Goal: Task Accomplishment & Management: Use online tool/utility

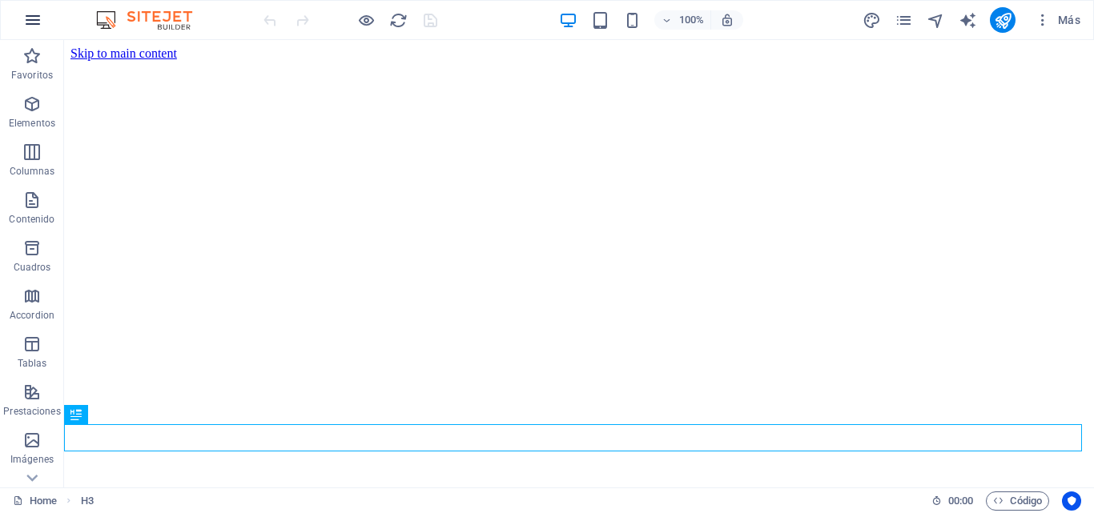
click at [18, 17] on button "button" at bounding box center [33, 20] width 38 height 38
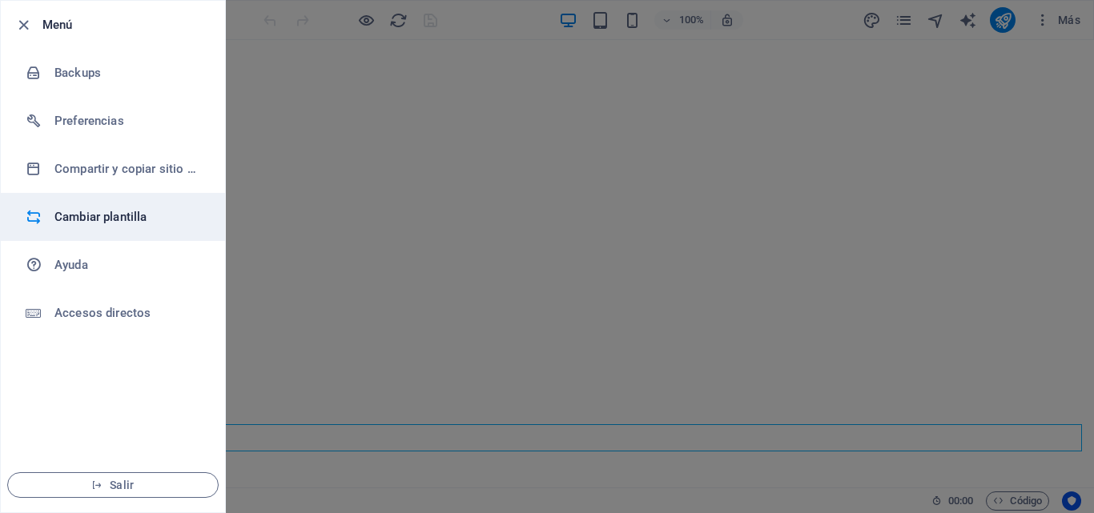
click at [127, 221] on h6 "Cambiar plantilla" at bounding box center [128, 216] width 148 height 19
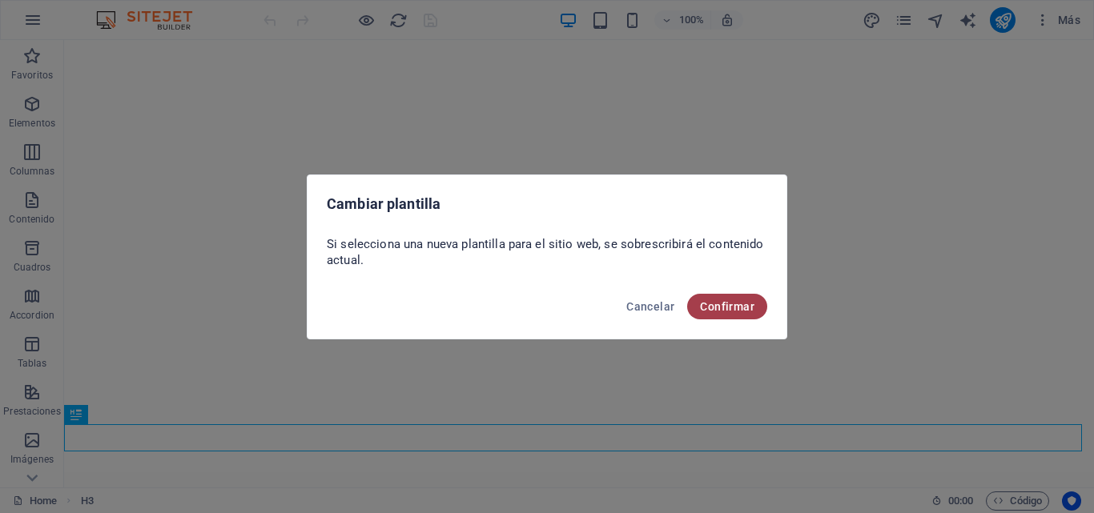
click at [729, 311] on span "Confirmar" at bounding box center [727, 306] width 54 height 13
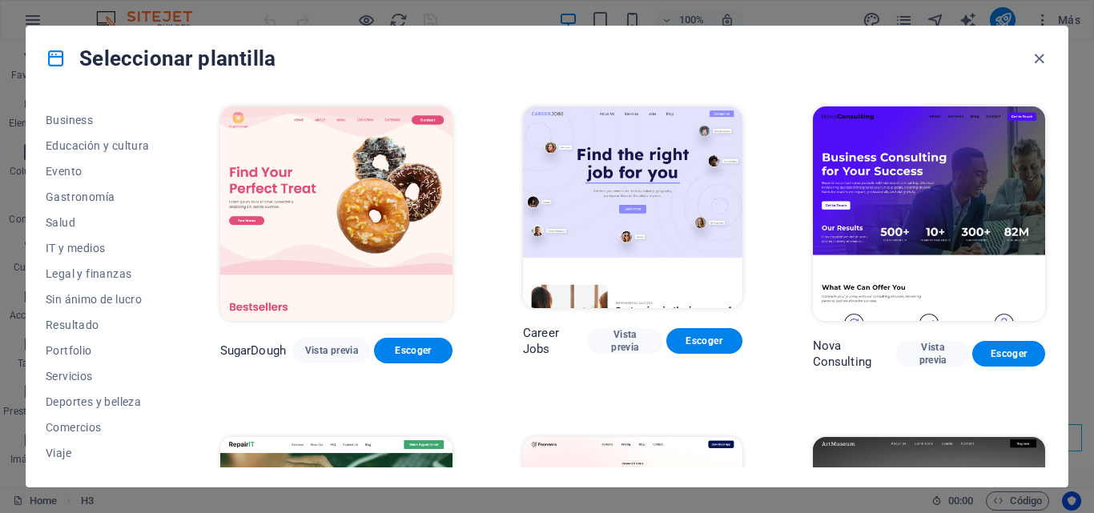
scroll to position [276, 0]
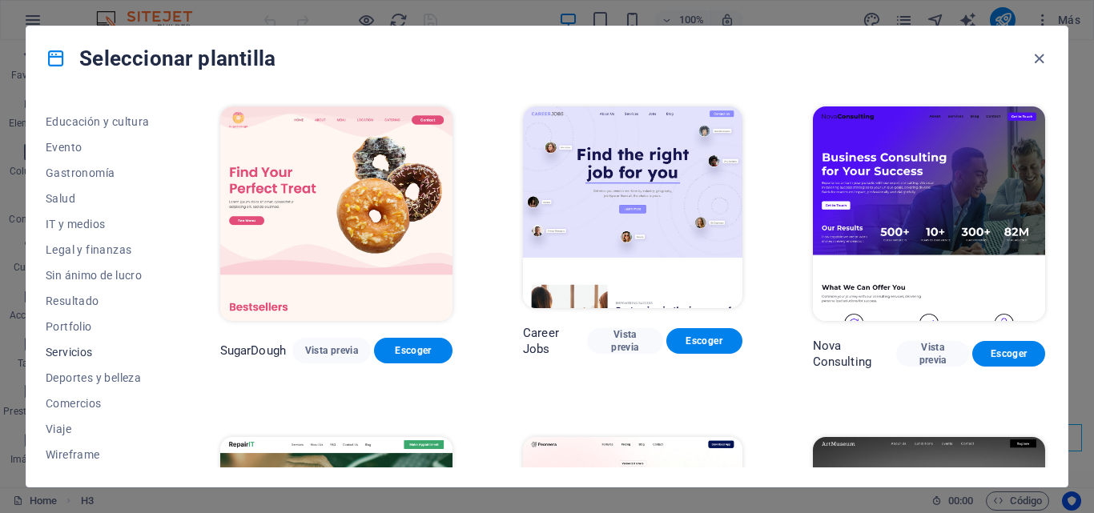
click at [95, 350] on span "Servicios" at bounding box center [98, 352] width 104 height 13
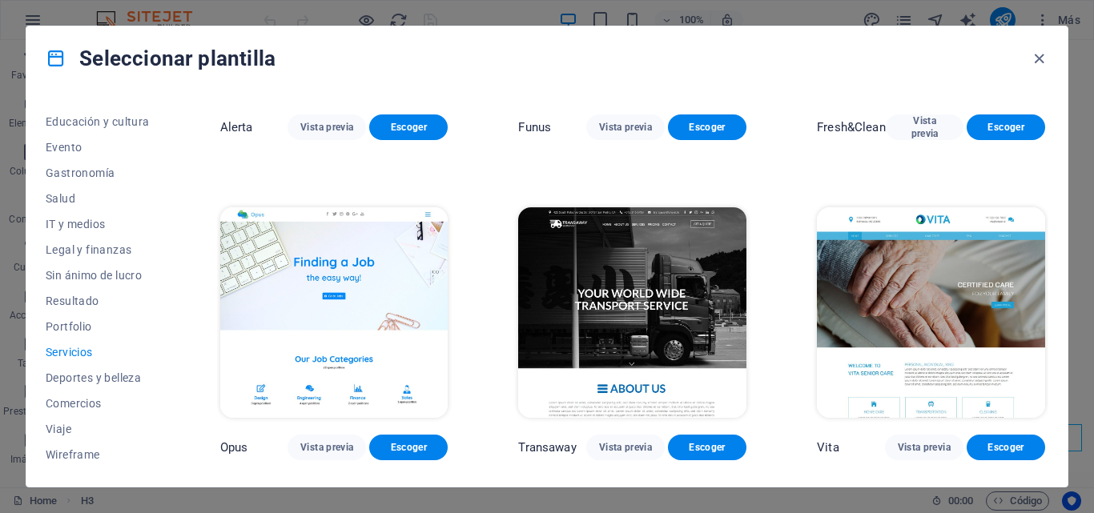
scroll to position [1842, 0]
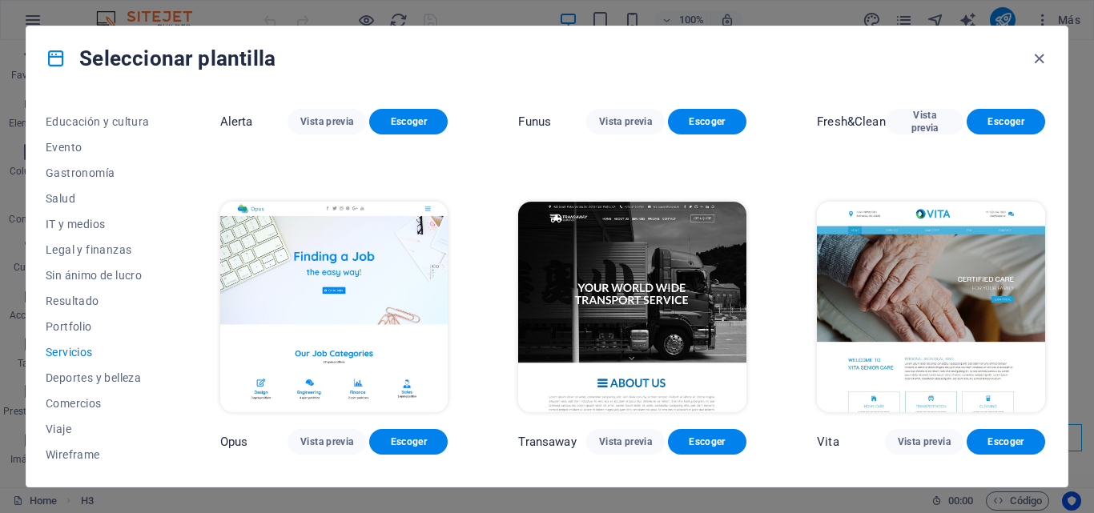
drag, startPoint x: 1084, startPoint y: 309, endPoint x: 1091, endPoint y: 362, distance: 53.3
click at [1091, 362] on div "Seleccionar plantilla Todas las plantillas Mis plantillas Nueva Popular Landing…" at bounding box center [547, 256] width 1094 height 513
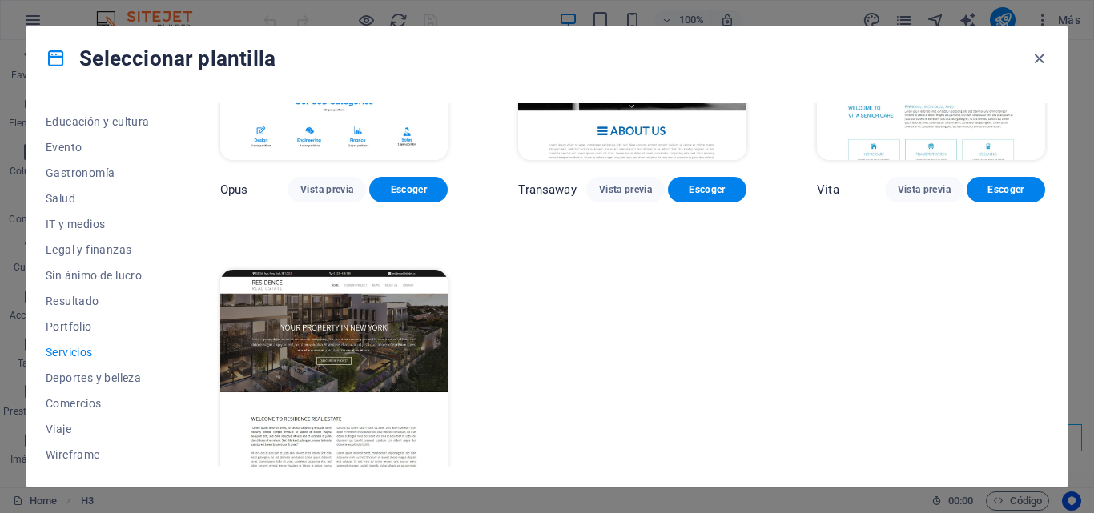
scroll to position [2133, 0]
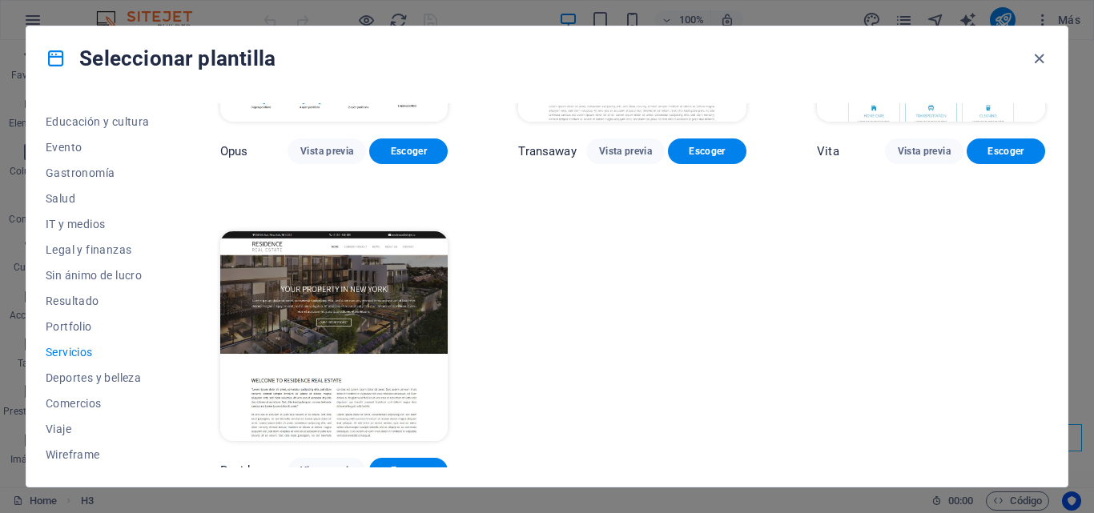
drag, startPoint x: 173, startPoint y: 372, endPoint x: 171, endPoint y: 272, distance: 100.1
click at [171, 272] on div "Todas las plantillas Mis plantillas Nueva Popular Landing page Multipager Onepa…" at bounding box center [546, 288] width 1041 height 396
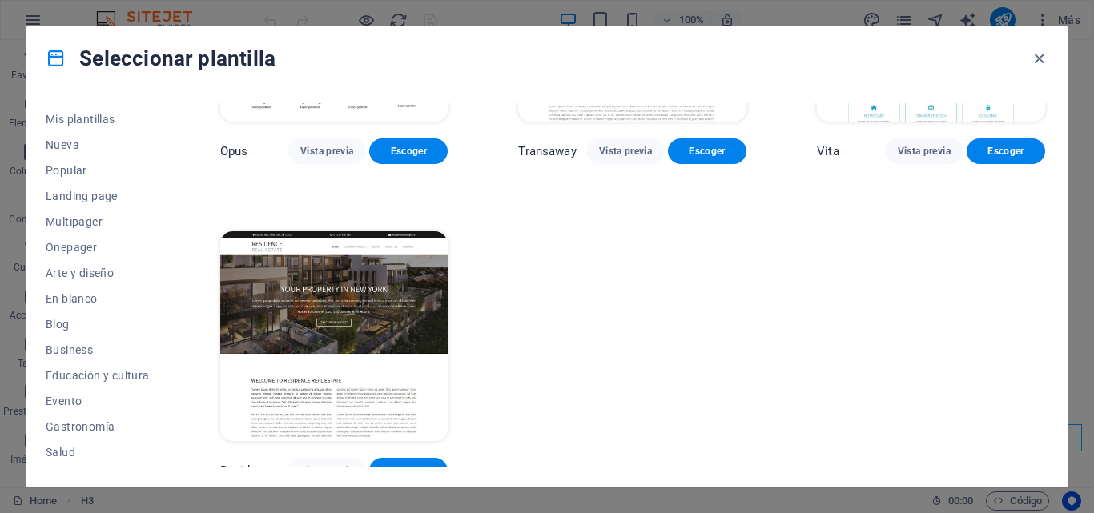
scroll to position [0, 0]
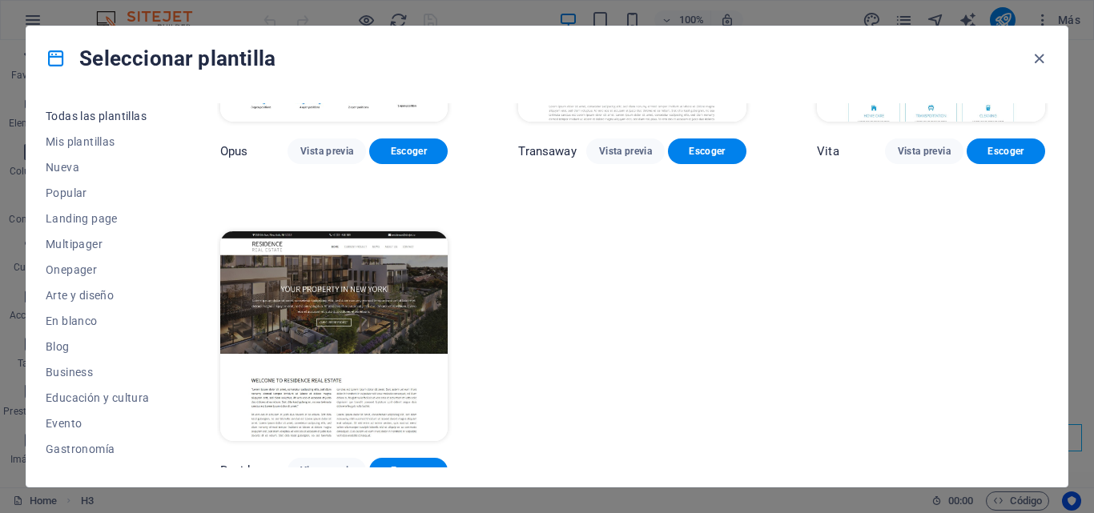
click at [100, 117] on span "Todas las plantillas" at bounding box center [98, 116] width 104 height 13
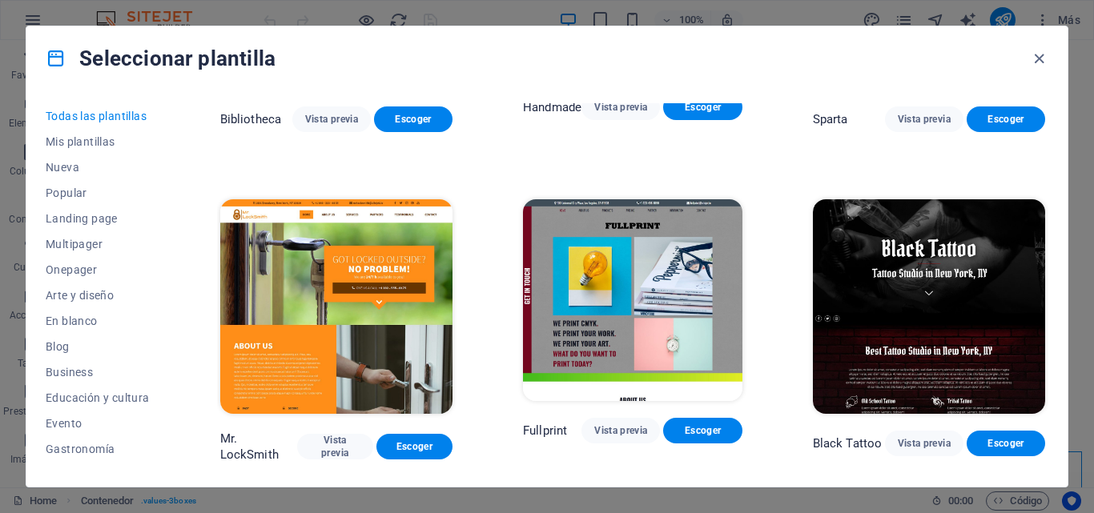
scroll to position [9006, 0]
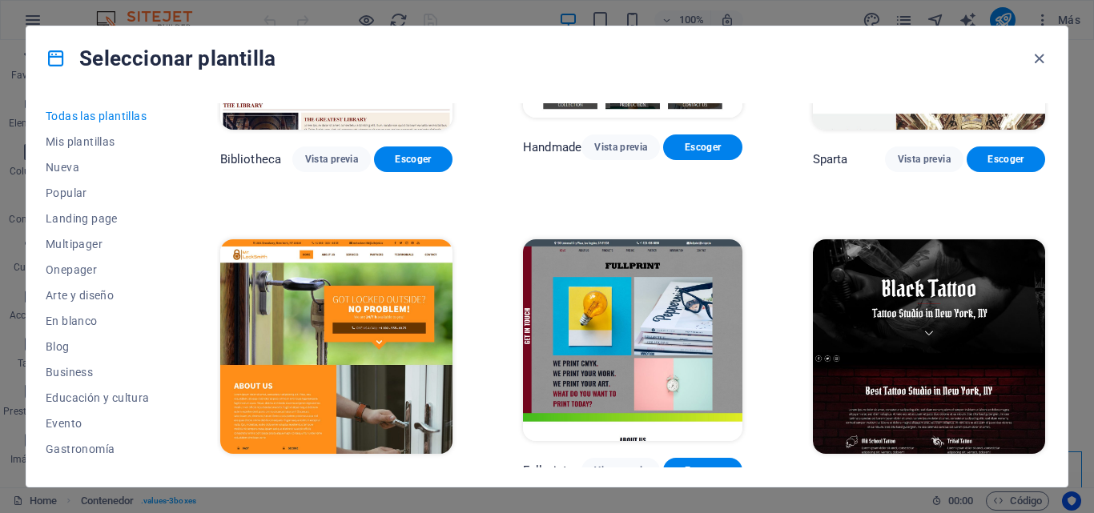
click at [404, 480] on span "Escoger" at bounding box center [414, 486] width 50 height 13
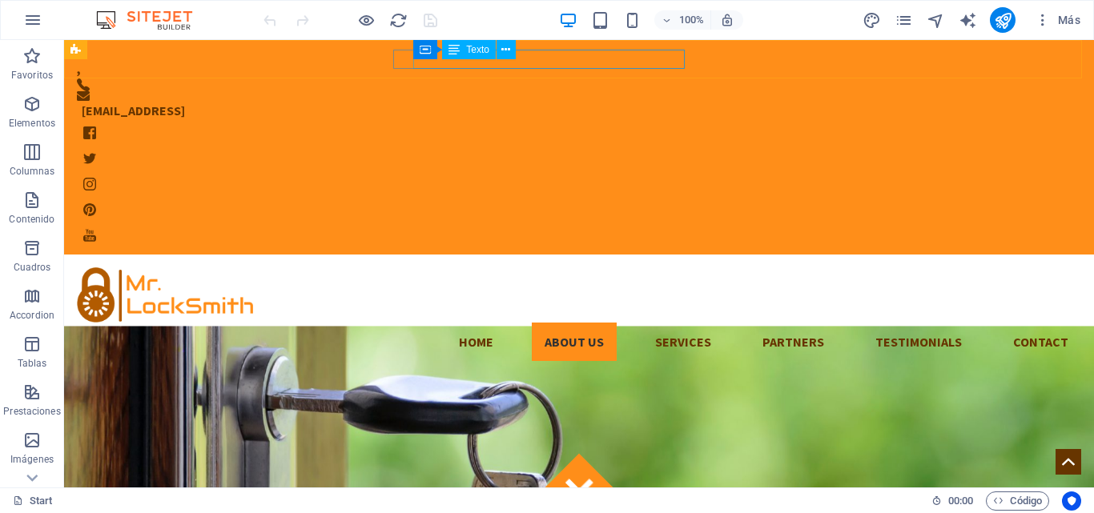
click at [473, 53] on span "Texto" at bounding box center [477, 50] width 23 height 10
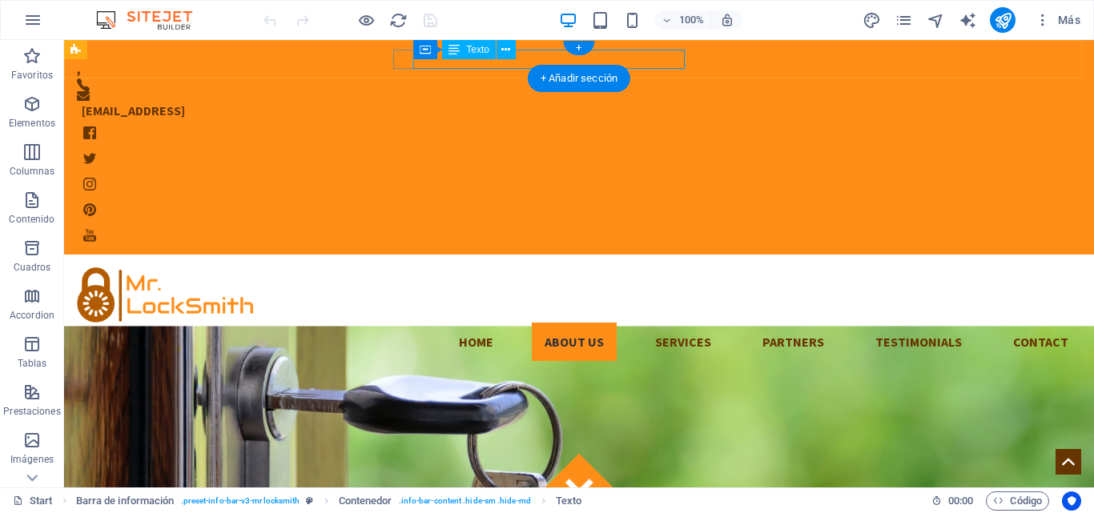
click at [601, 101] on div "[EMAIL_ADDRESS]" at bounding box center [569, 110] width 974 height 19
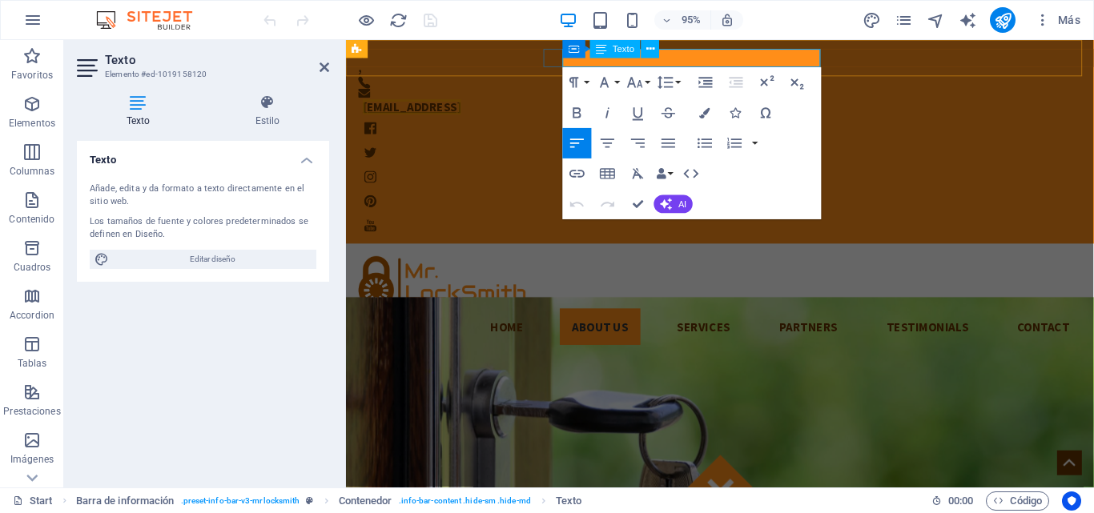
click at [467, 102] on link "[EMAIL_ADDRESS]" at bounding box center [414, 110] width 103 height 16
click at [1077, 255] on div "Home About us Services Partners Testimonials Contact Menu" at bounding box center [739, 314] width 787 height 119
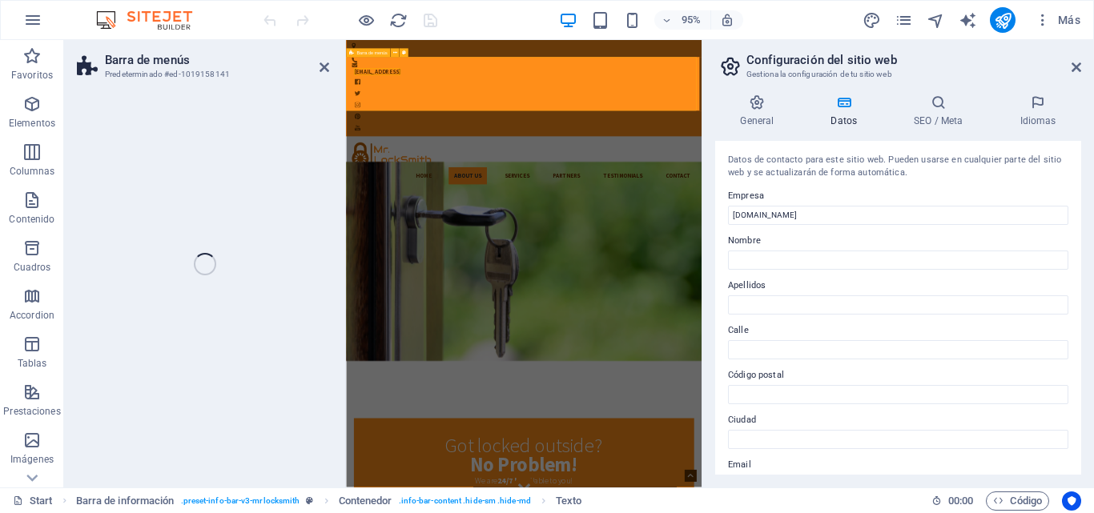
select select "header"
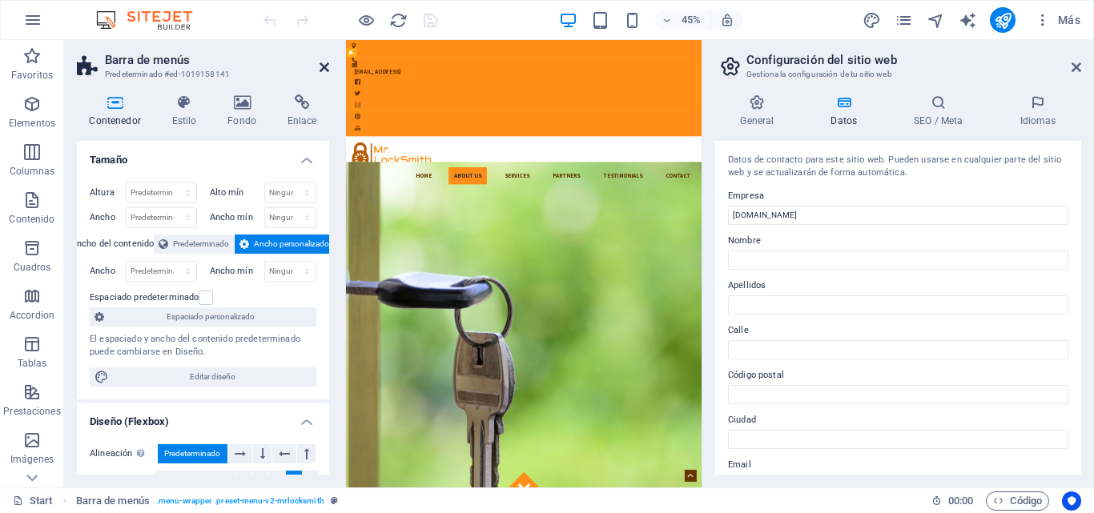
click at [322, 69] on icon at bounding box center [324, 67] width 10 height 13
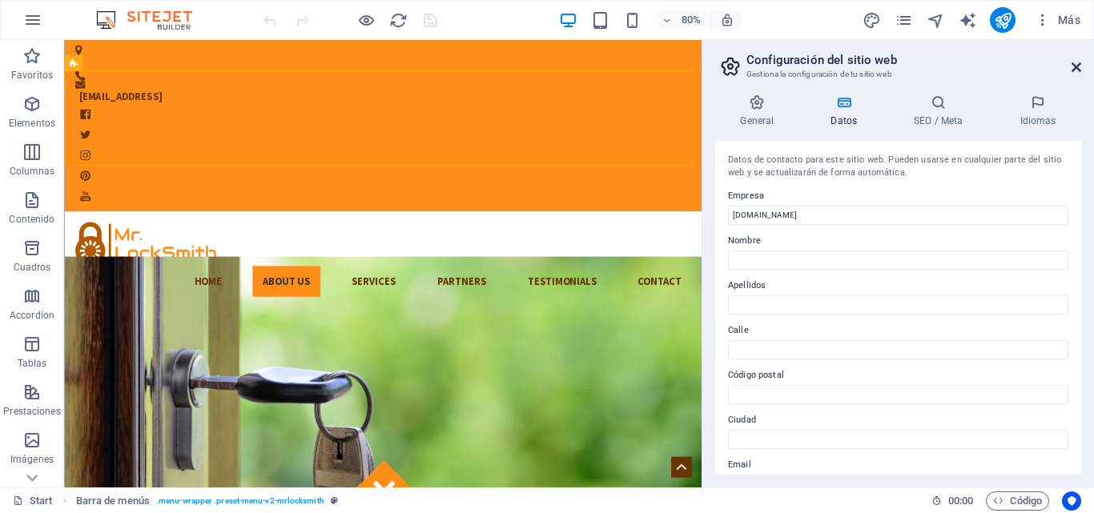
click at [1077, 69] on icon at bounding box center [1076, 67] width 10 height 13
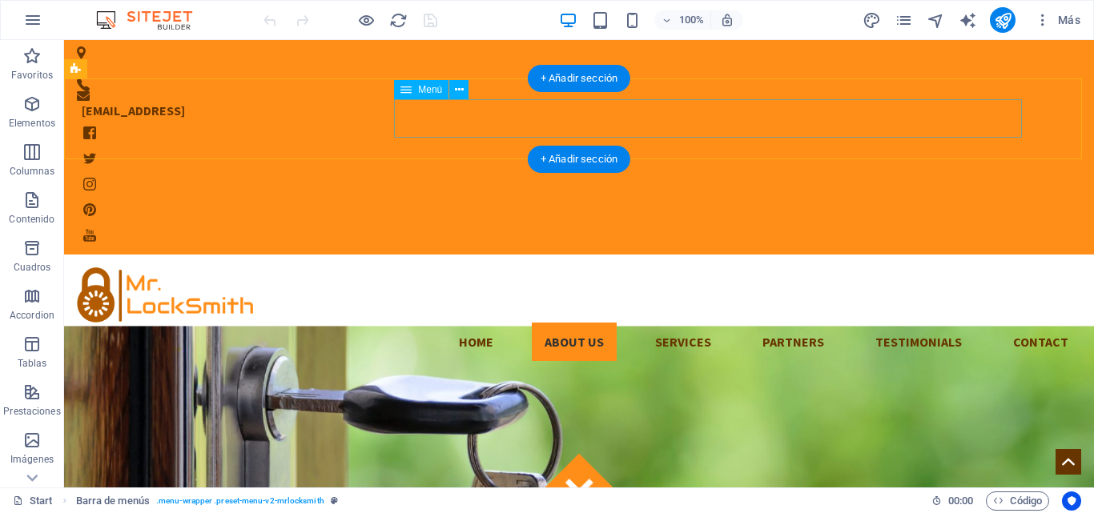
click at [415, 323] on nav "Home About us Services Partners Testimonials Contact" at bounding box center [579, 342] width 1004 height 38
select select
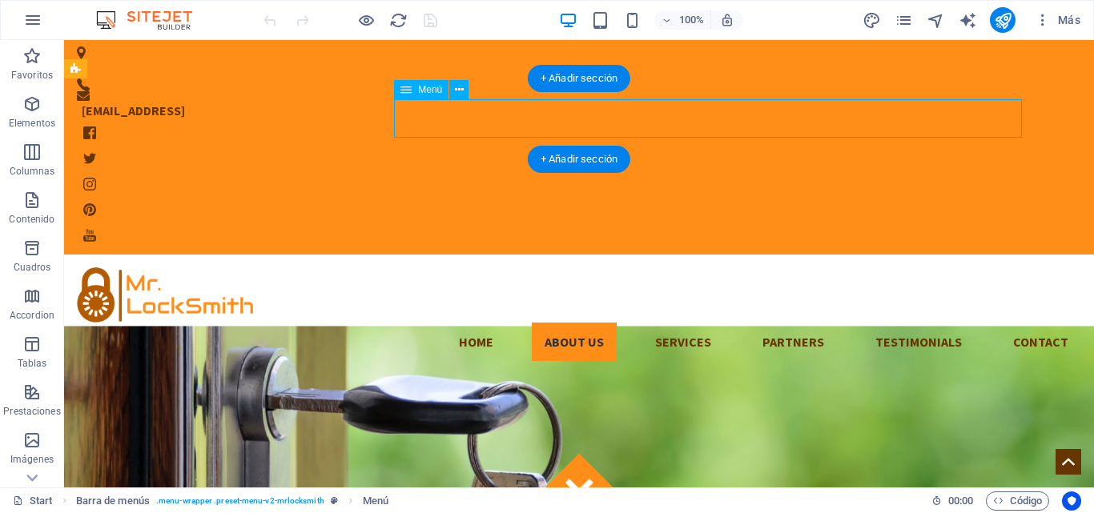
select select
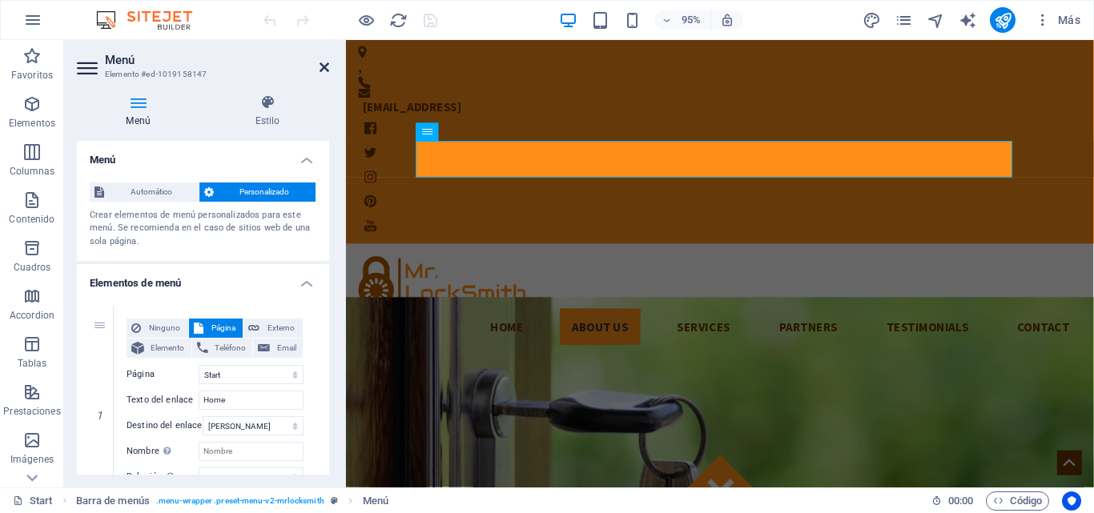
click at [324, 68] on icon at bounding box center [324, 67] width 10 height 13
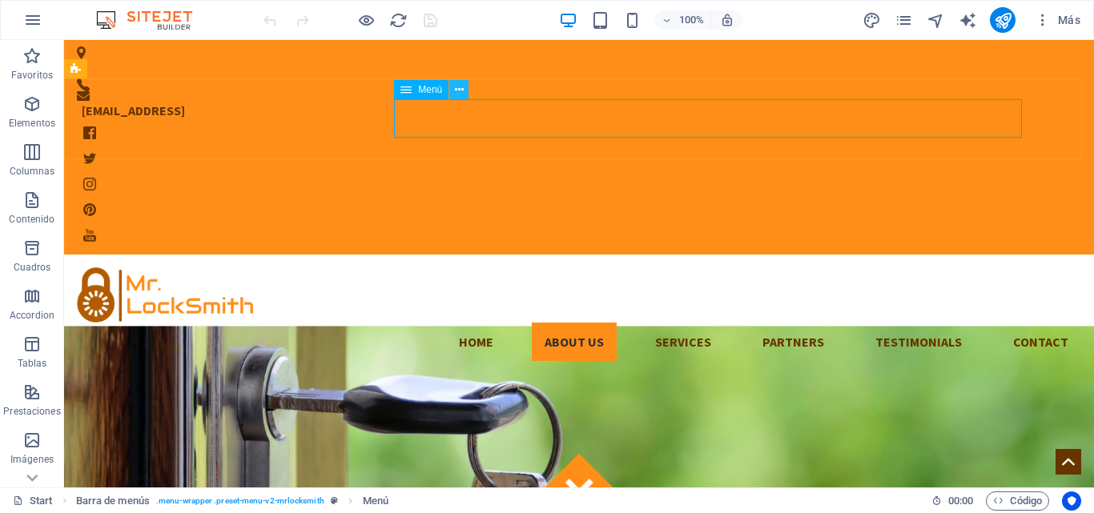
click at [457, 94] on icon at bounding box center [459, 90] width 9 height 17
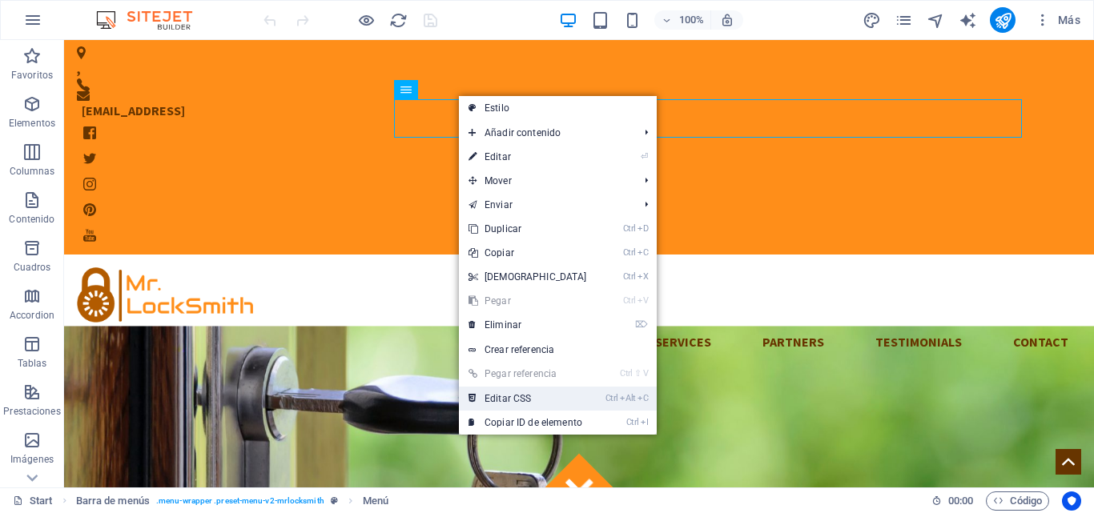
click at [510, 393] on link "Ctrl Alt C Editar CSS" at bounding box center [528, 399] width 138 height 24
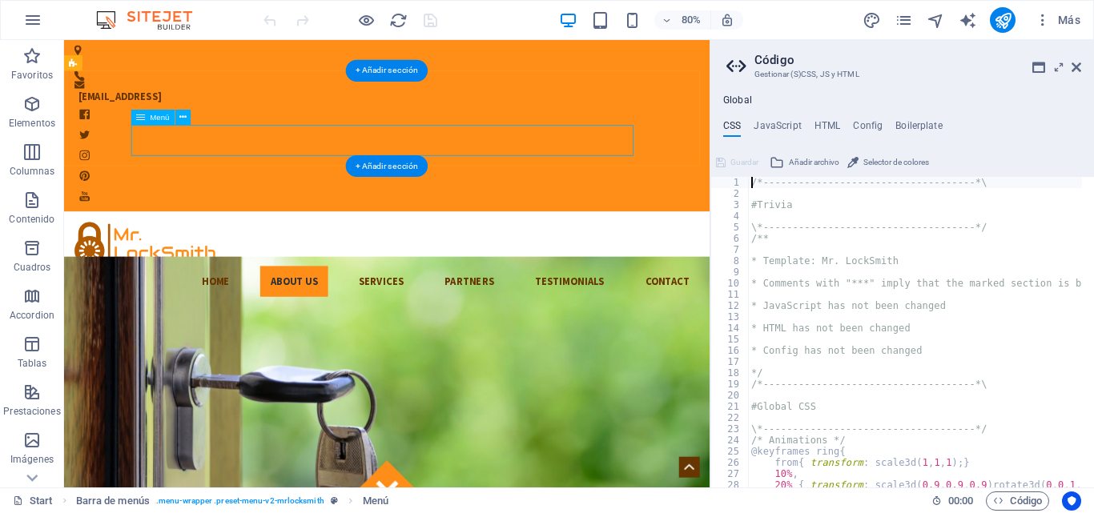
click at [189, 323] on nav "Home About us Services Partners Testimonials Contact" at bounding box center [467, 342] width 781 height 38
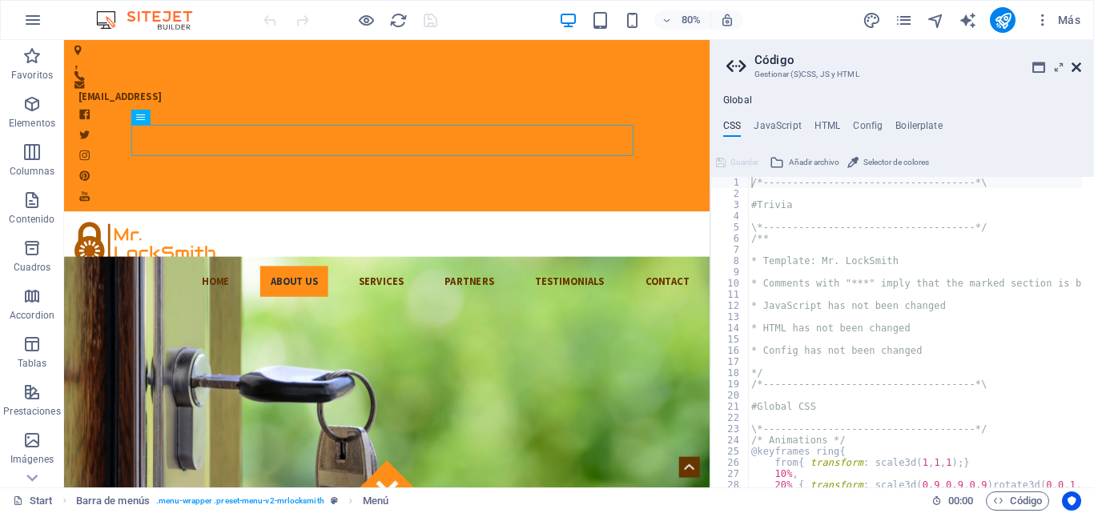
click at [1080, 62] on icon at bounding box center [1076, 67] width 10 height 13
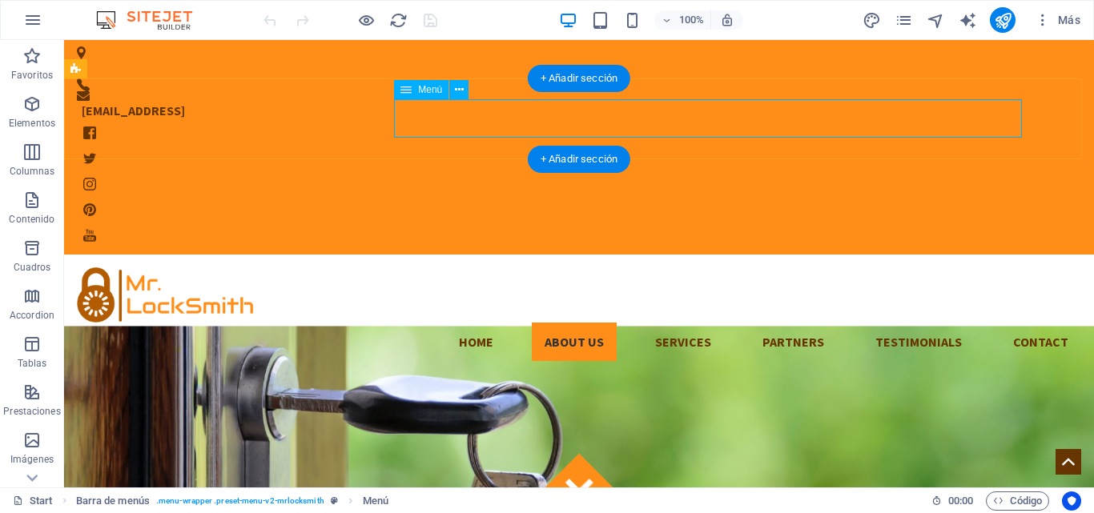
click at [423, 323] on nav "Home About us Services Partners Testimonials Contact" at bounding box center [579, 342] width 1004 height 38
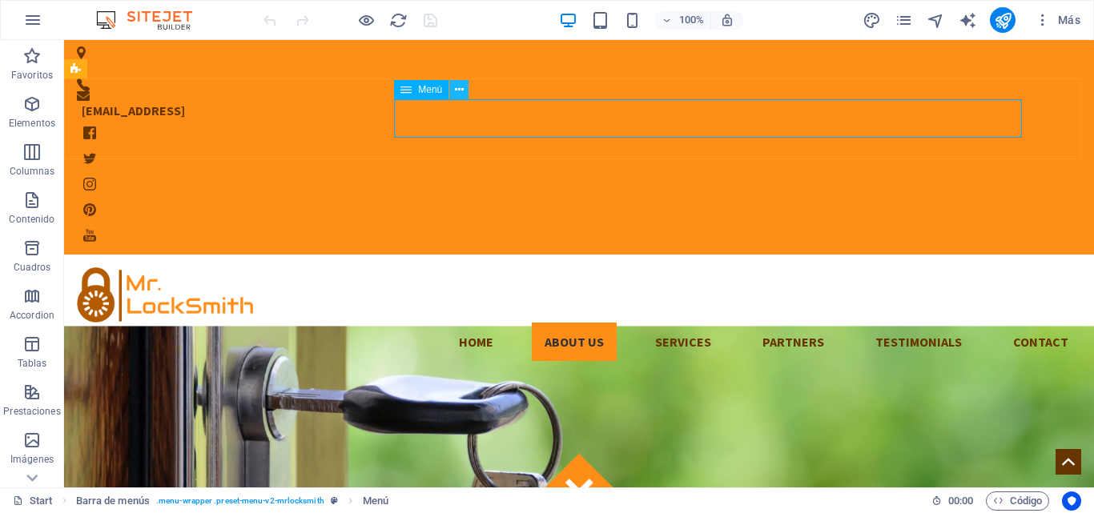
click at [457, 89] on icon at bounding box center [459, 90] width 9 height 17
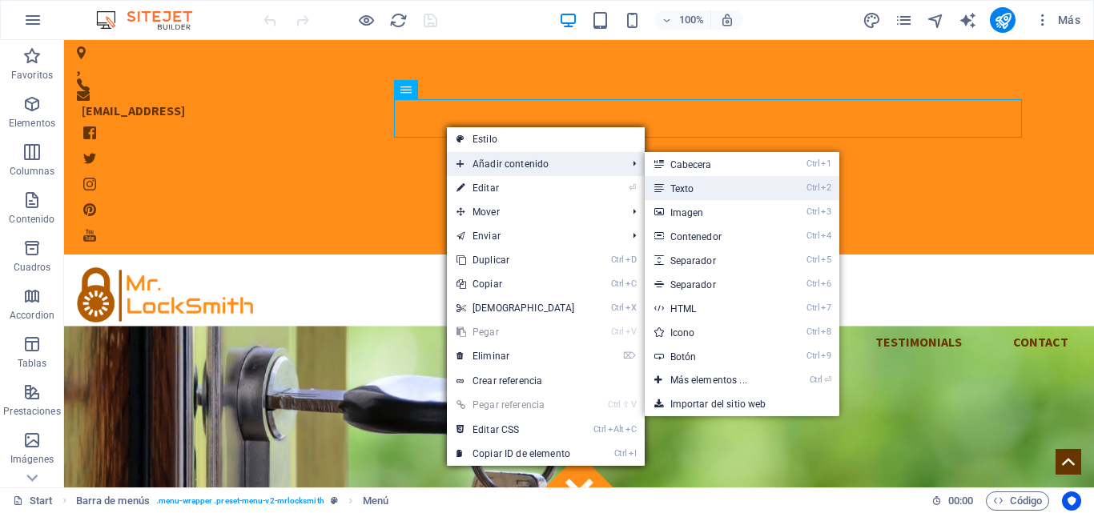
click at [681, 182] on link "Ctrl 2 Texto" at bounding box center [711, 188] width 135 height 24
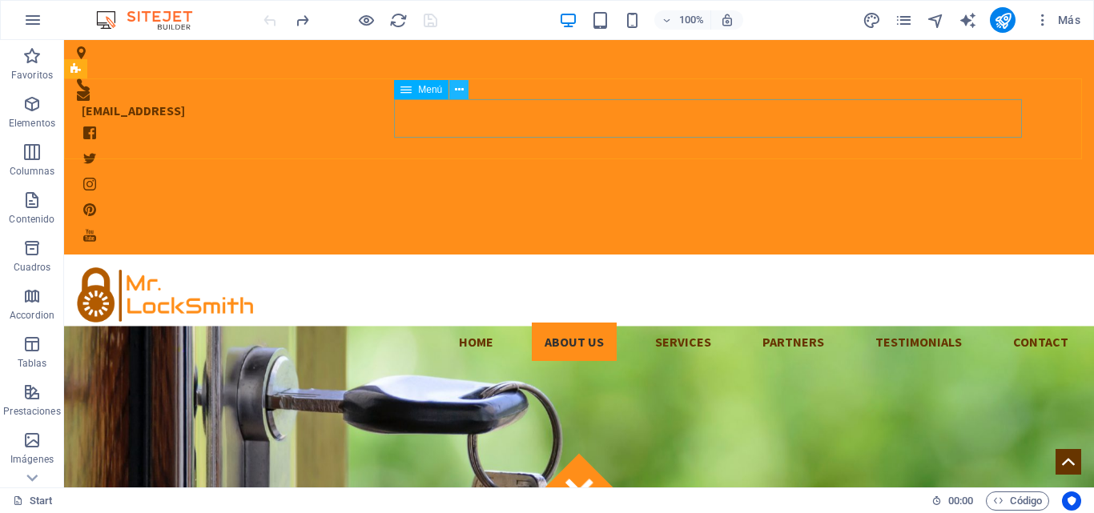
click at [453, 90] on button at bounding box center [458, 89] width 19 height 19
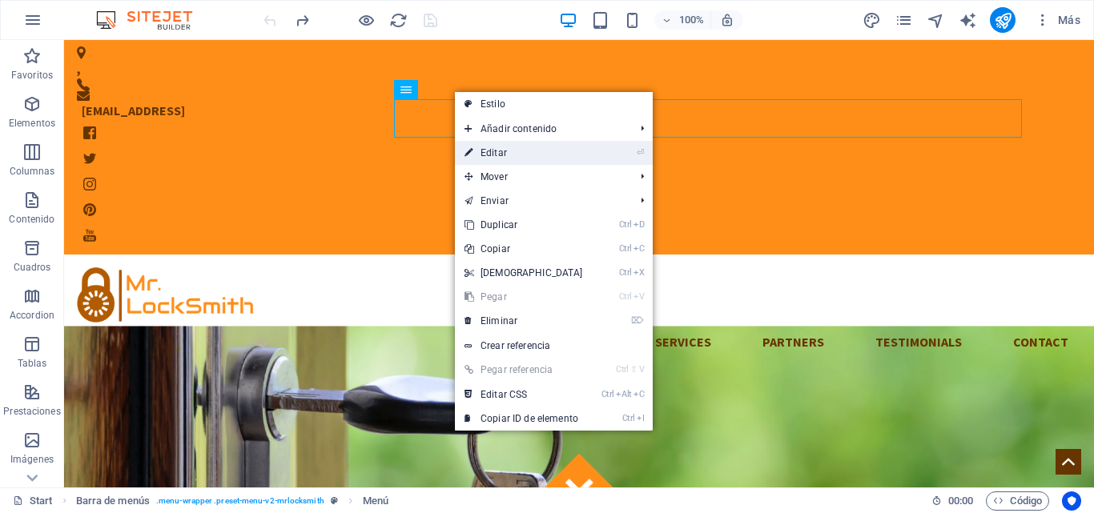
click at [509, 151] on link "⏎ Editar" at bounding box center [524, 153] width 138 height 24
select select
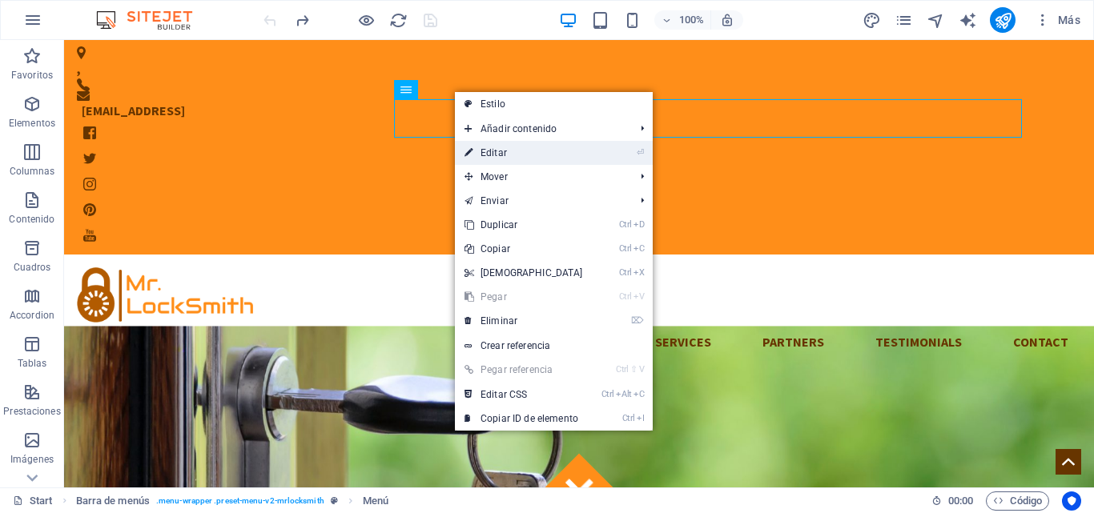
select select
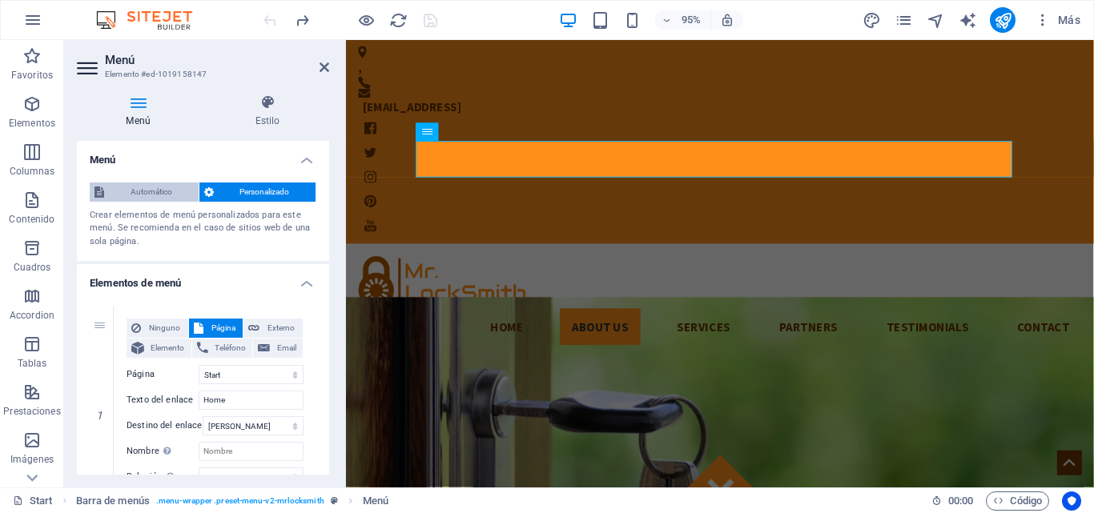
click at [151, 199] on span "Automático" at bounding box center [151, 192] width 85 height 19
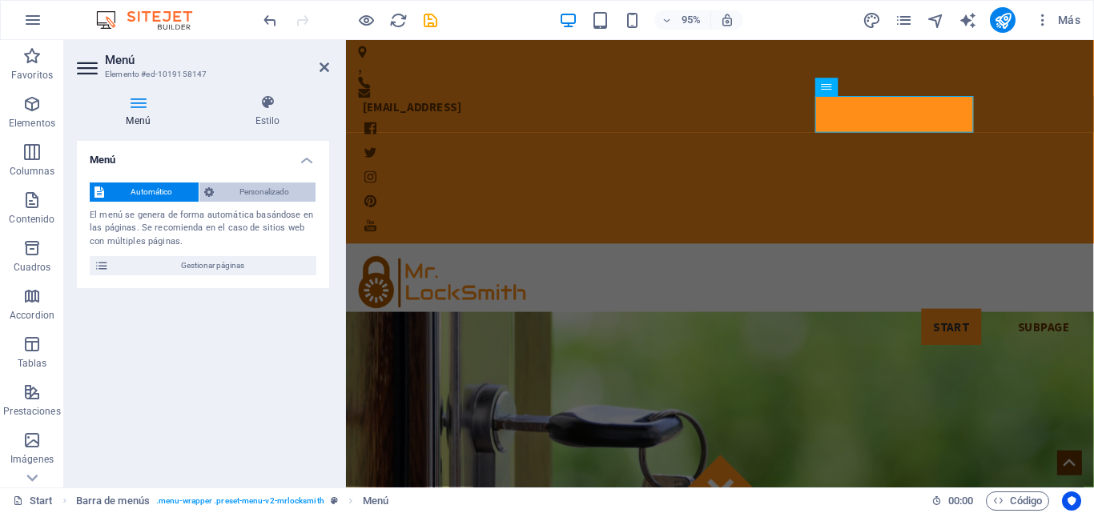
click at [253, 192] on span "Personalizado" at bounding box center [265, 192] width 93 height 19
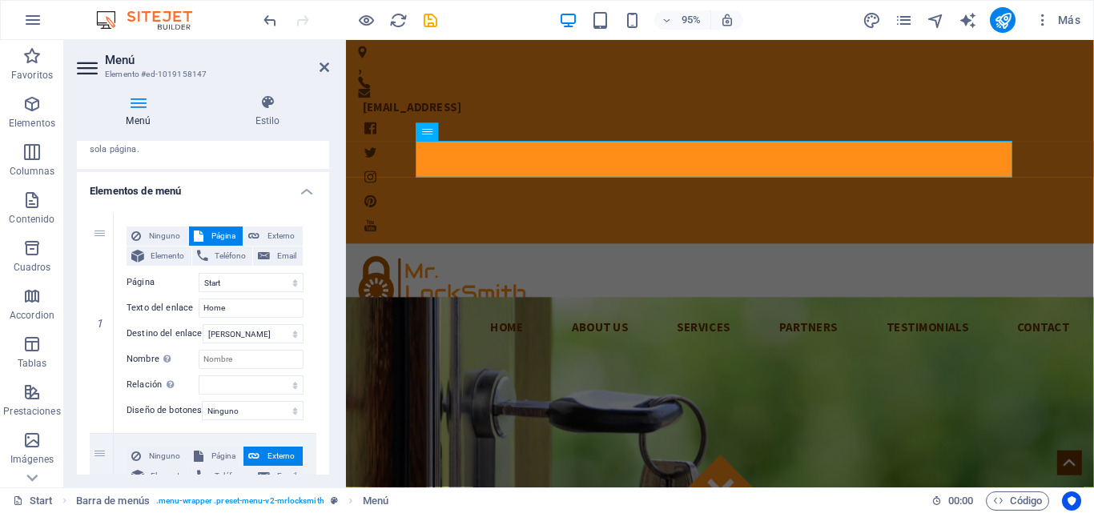
scroll to position [95, 0]
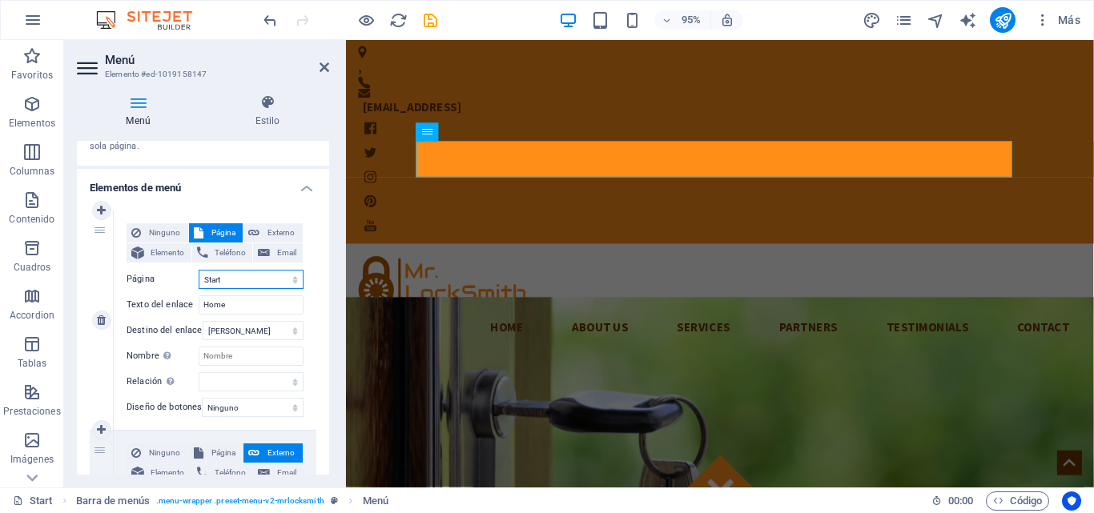
click at [241, 282] on select "Start Subpage Legal Notice Privacy" at bounding box center [251, 279] width 105 height 19
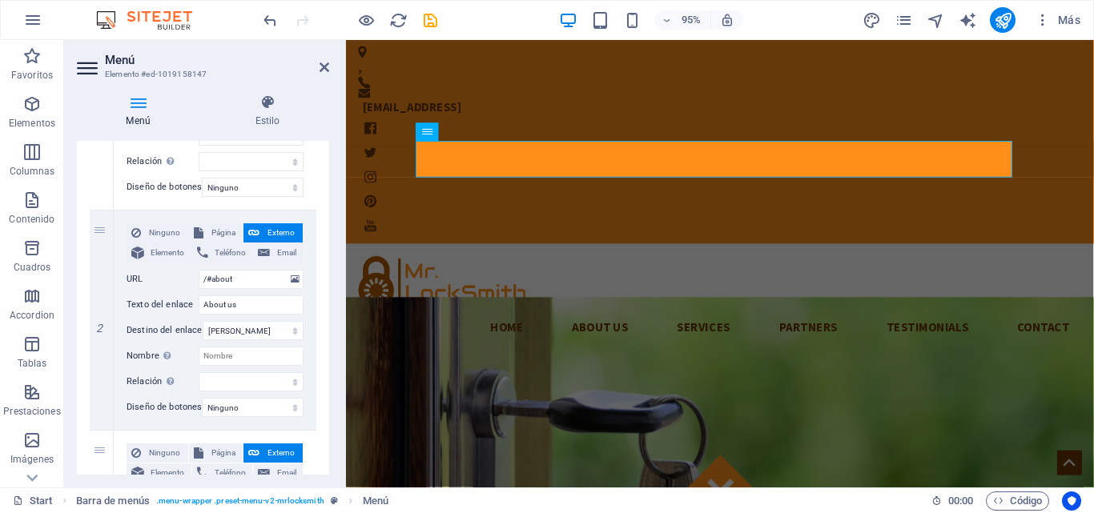
scroll to position [319, 0]
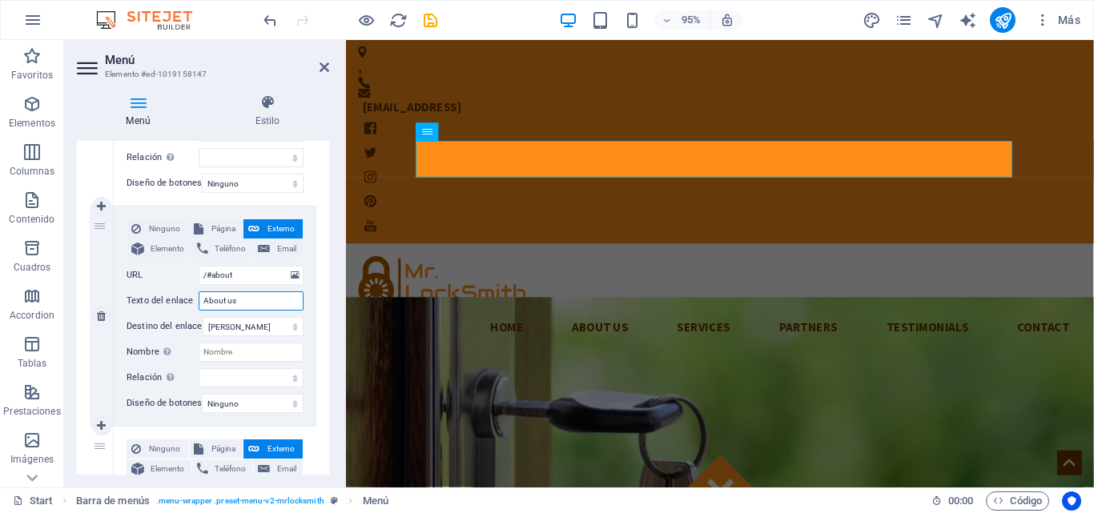
click at [261, 303] on input "About us" at bounding box center [251, 300] width 105 height 19
type input "About"
select select
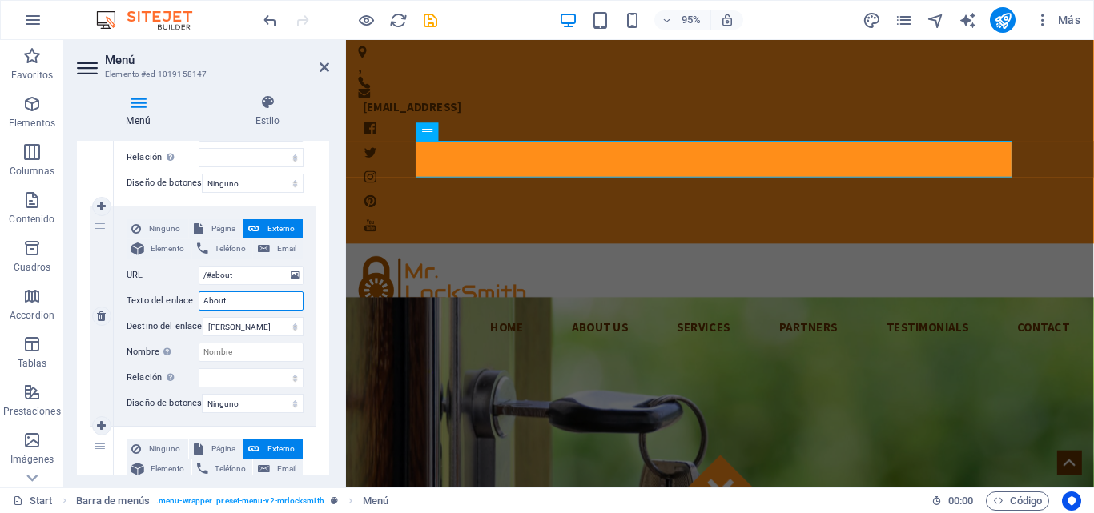
select select
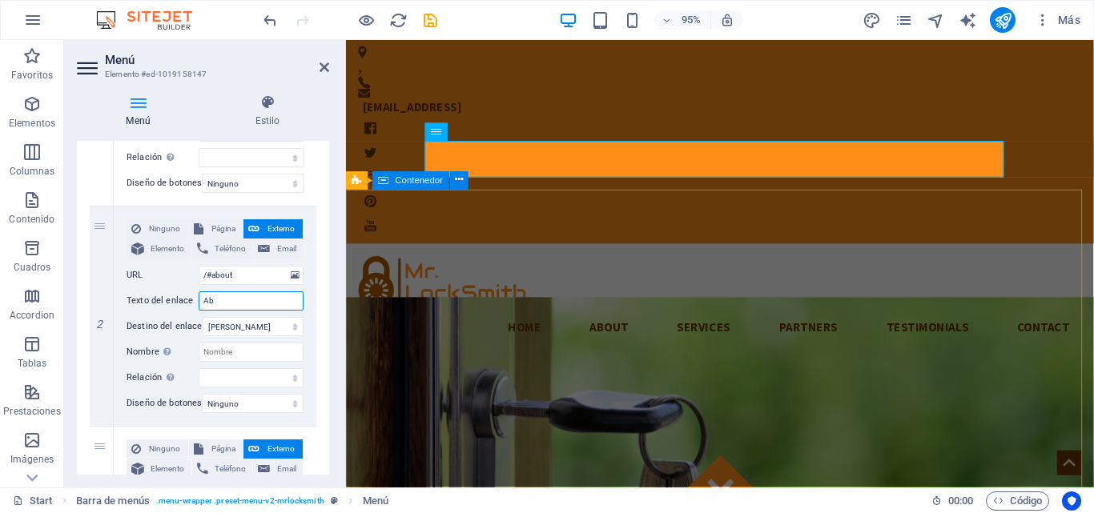
type input "A"
select select
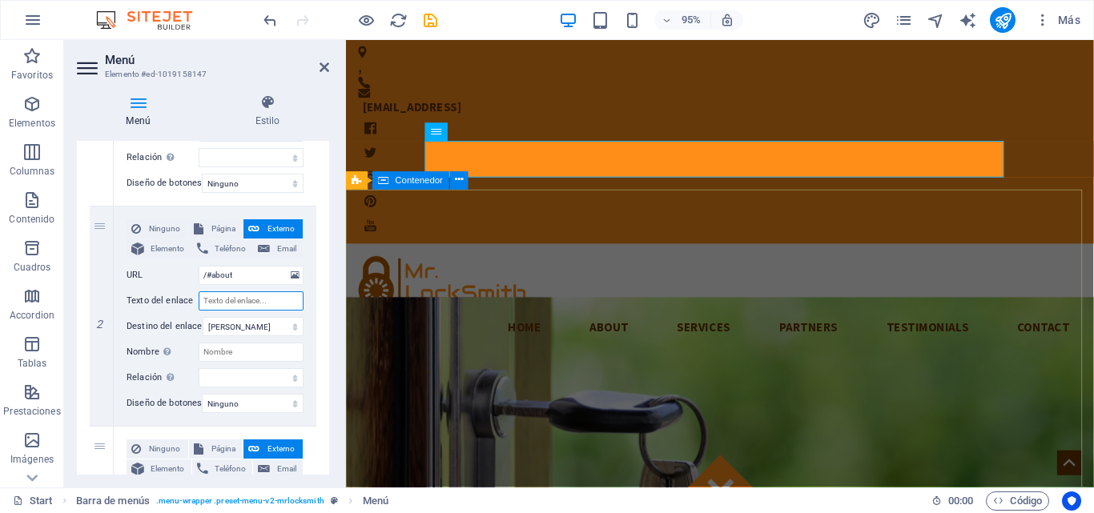
select select
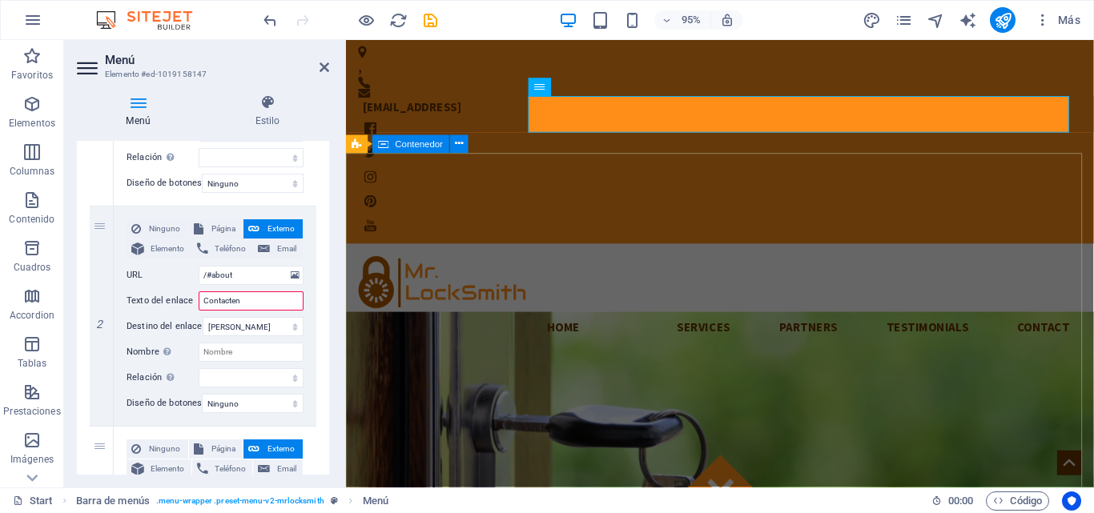
type input "Contacteno"
select select
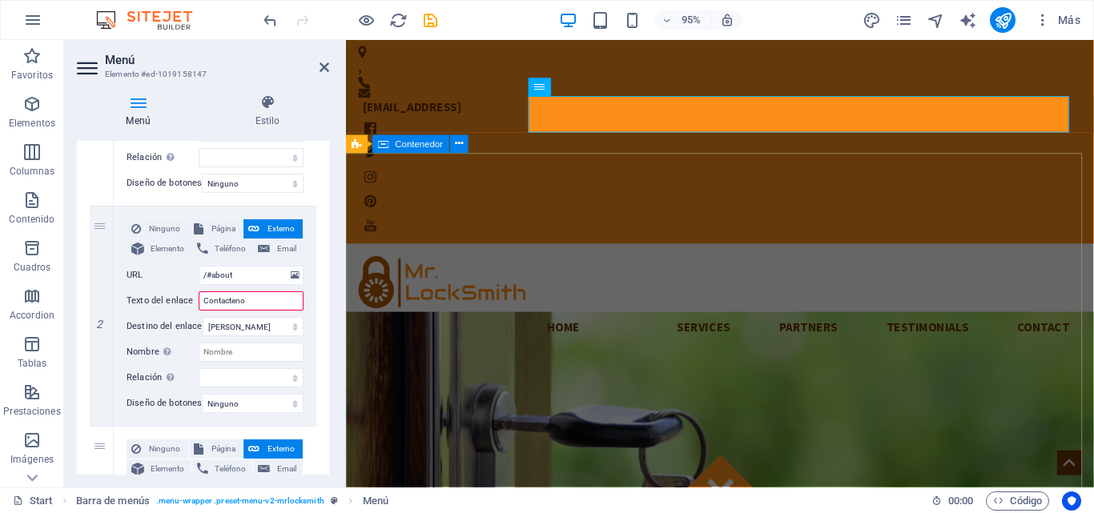
select select
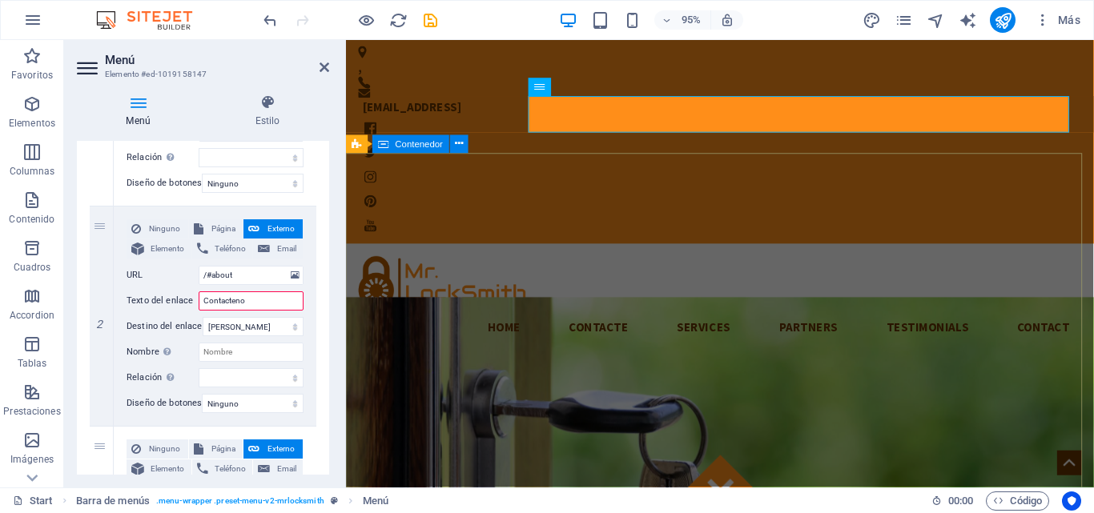
type input "Contactenos"
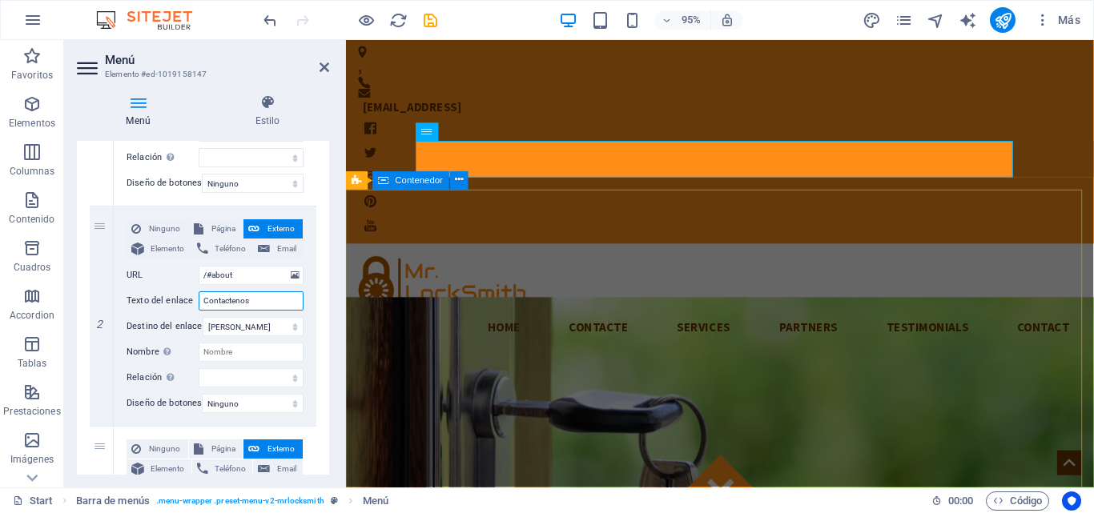
select select
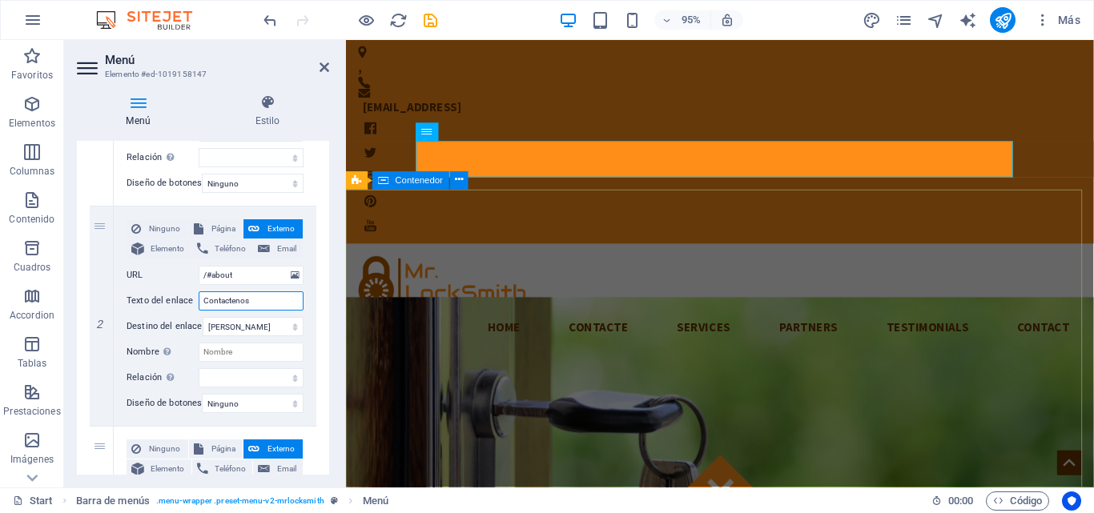
select select
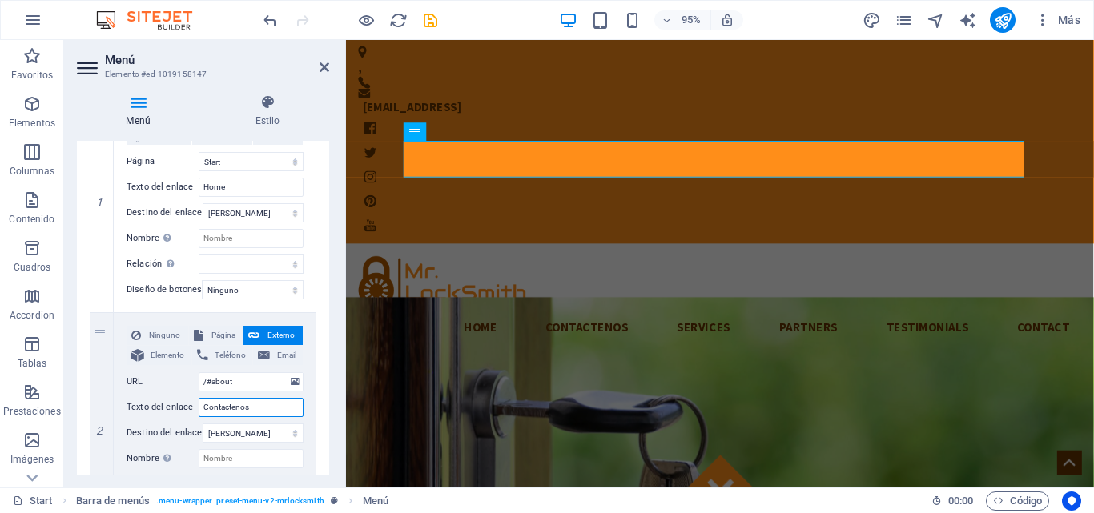
scroll to position [151, 0]
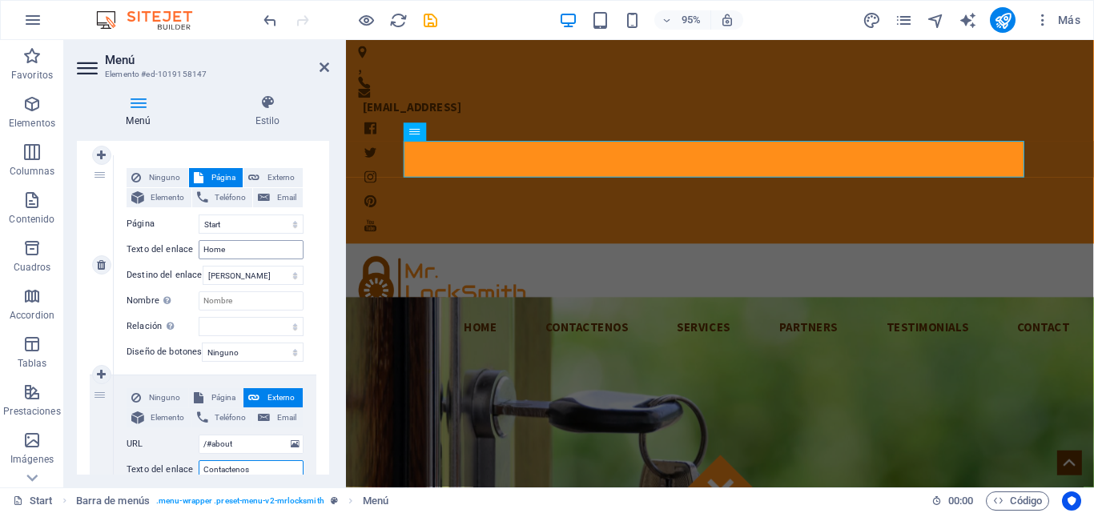
type input "Contactenos"
click at [243, 248] on input "Home" at bounding box center [251, 249] width 105 height 19
type input "H"
select select
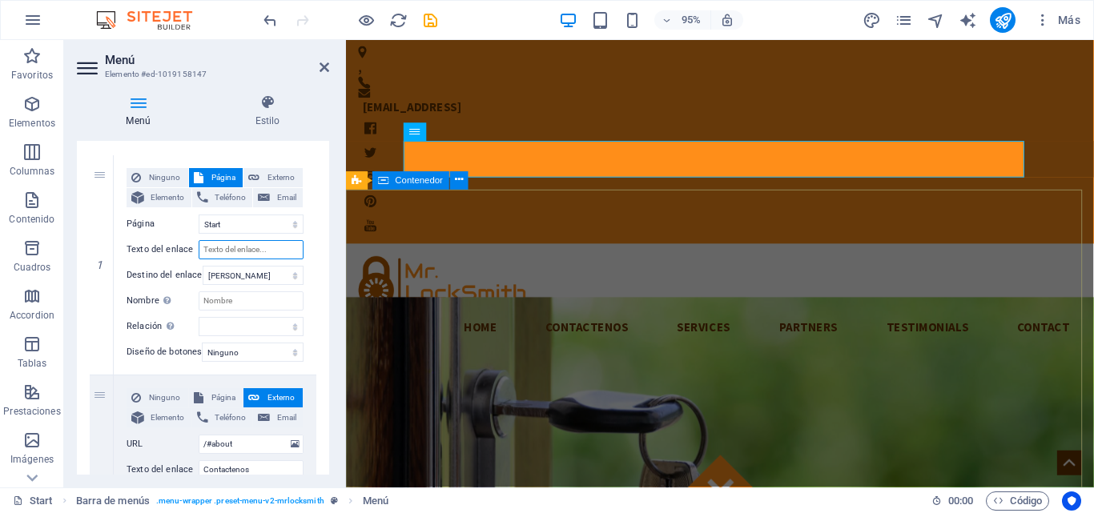
select select
type input "nicio"
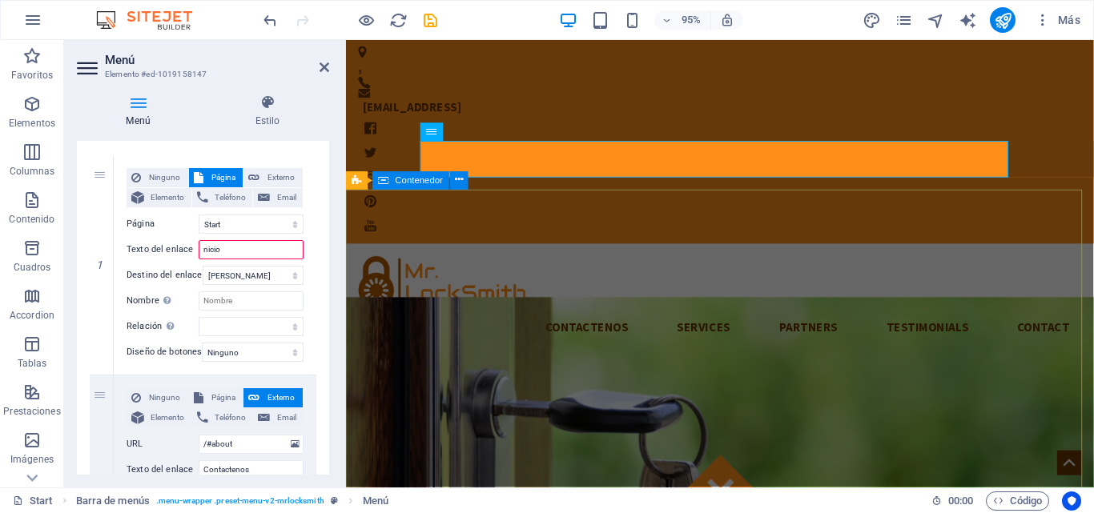
select select
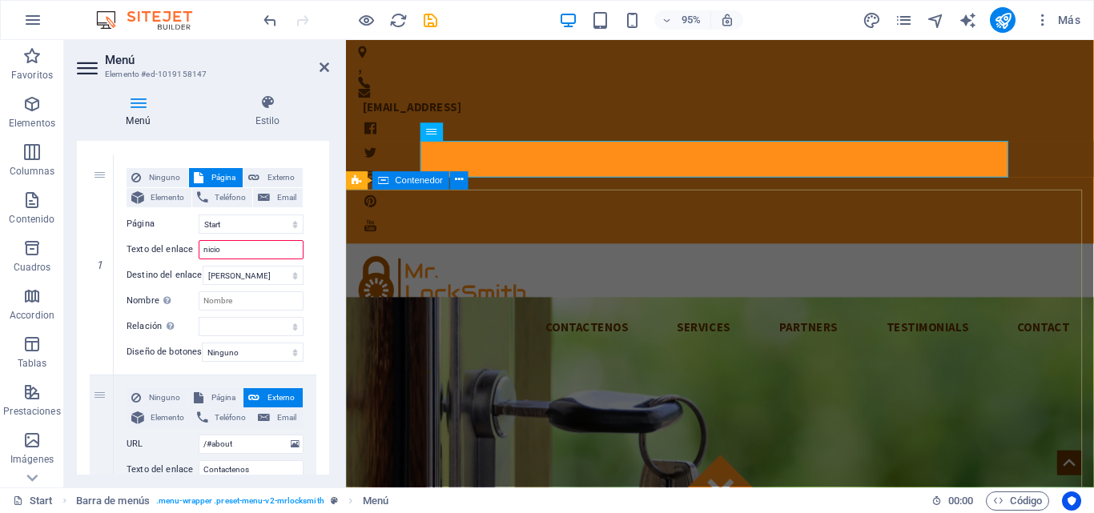
select select
type input "n"
select select
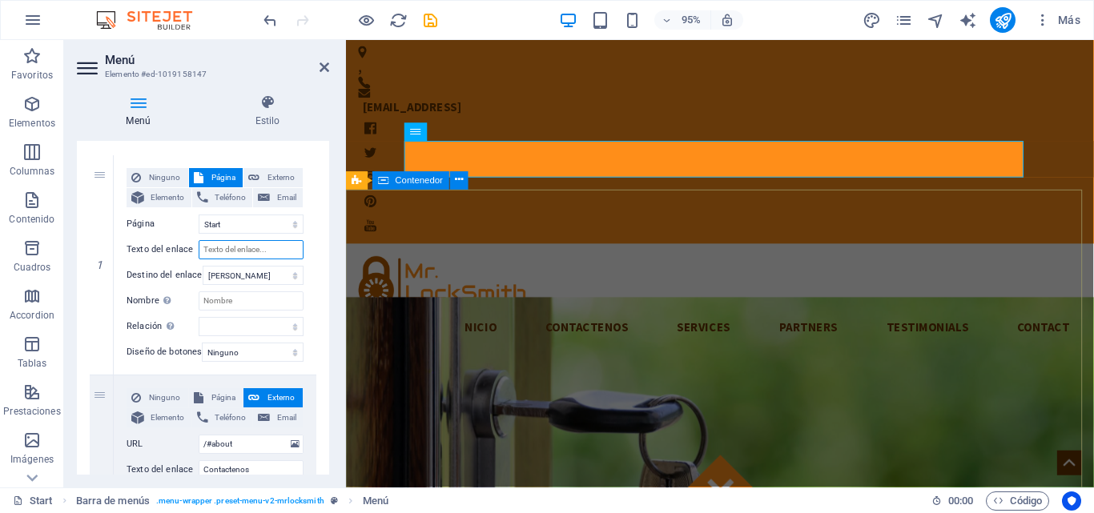
select select
type input "nicio"
select select
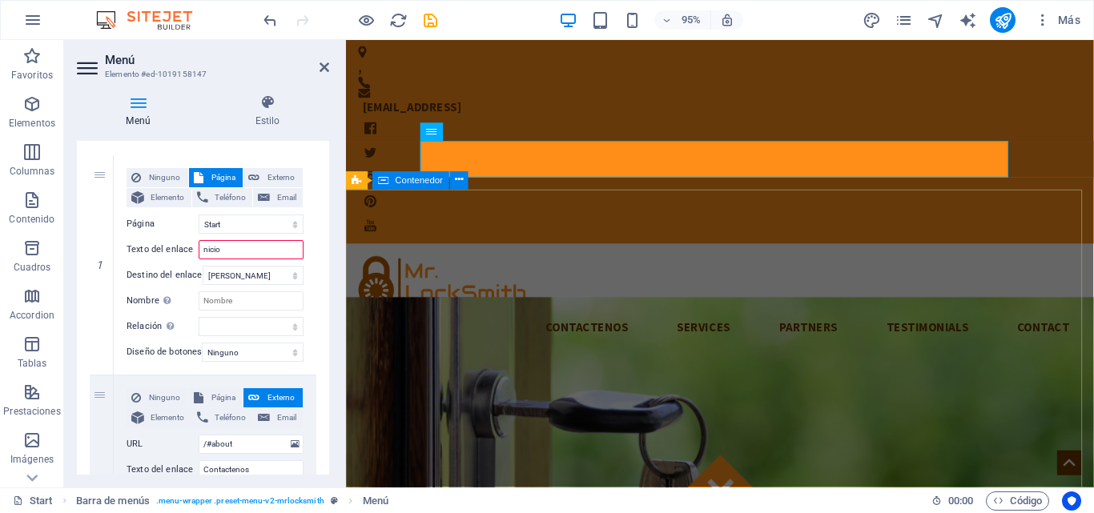
select select
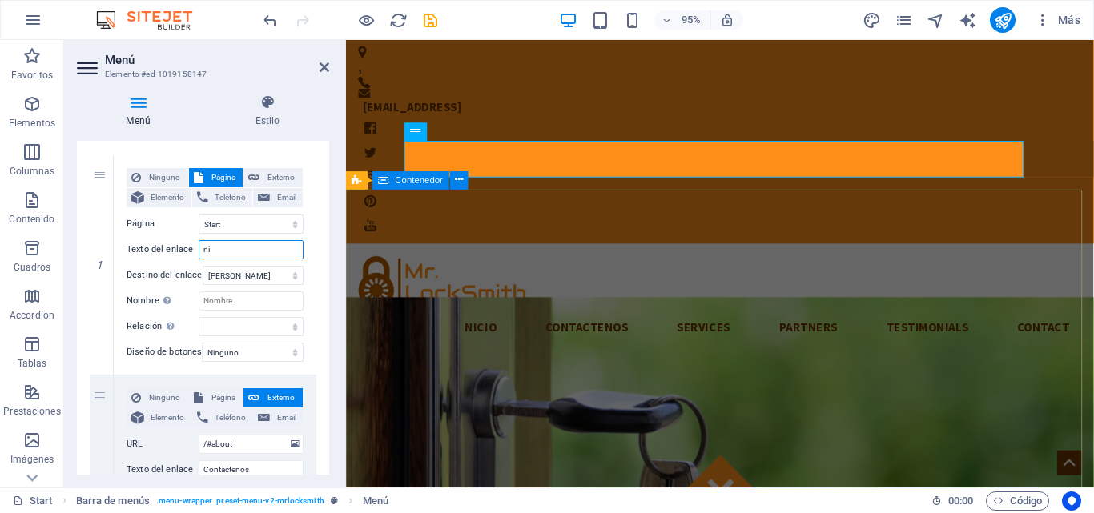
type input "n"
select select
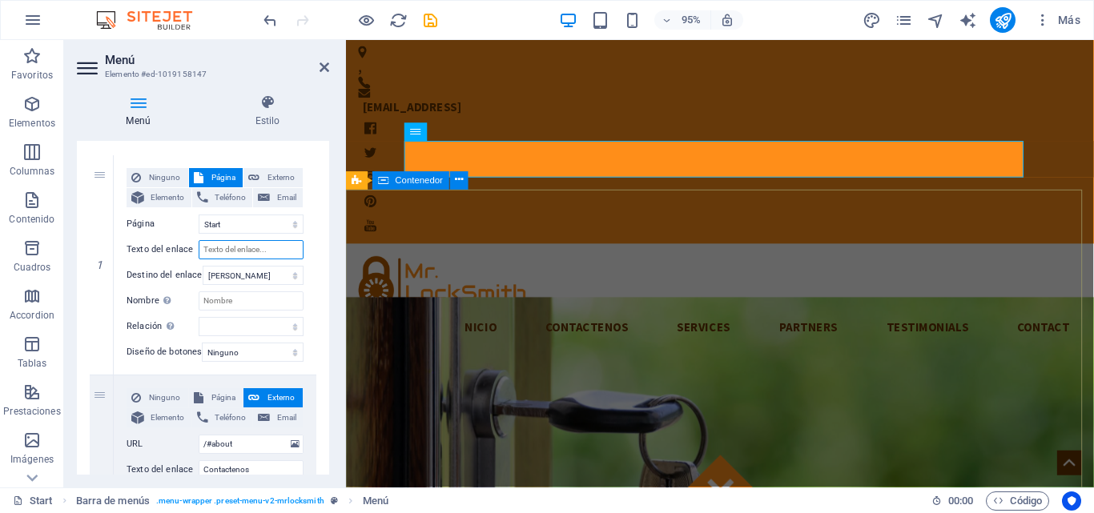
select select
type input "i"
select select
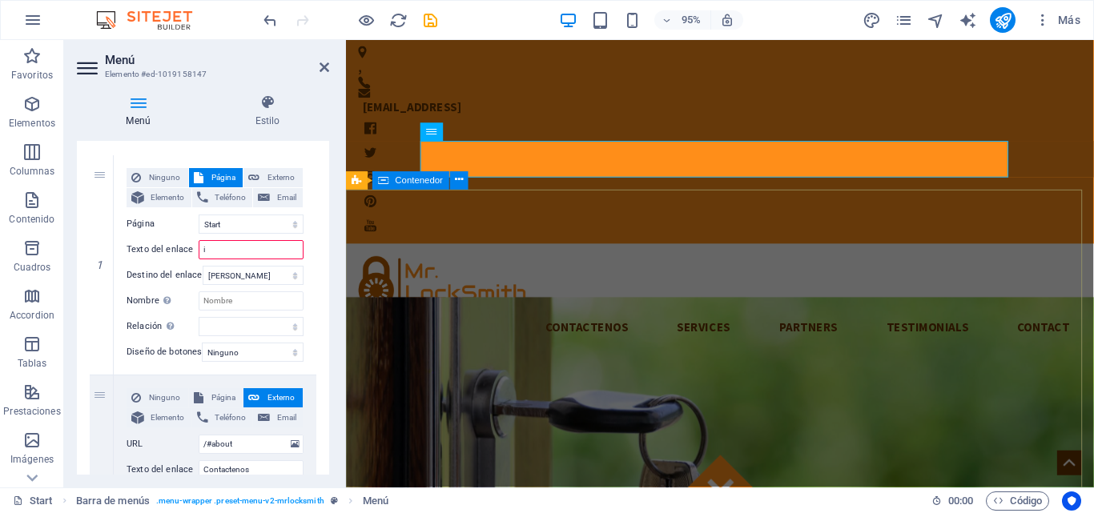
select select
type input "ini"
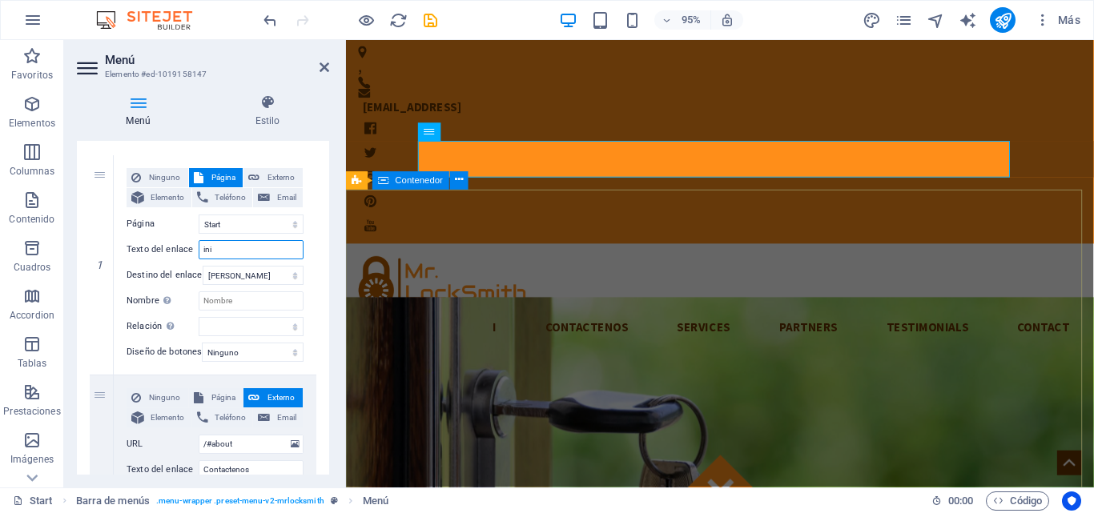
select select
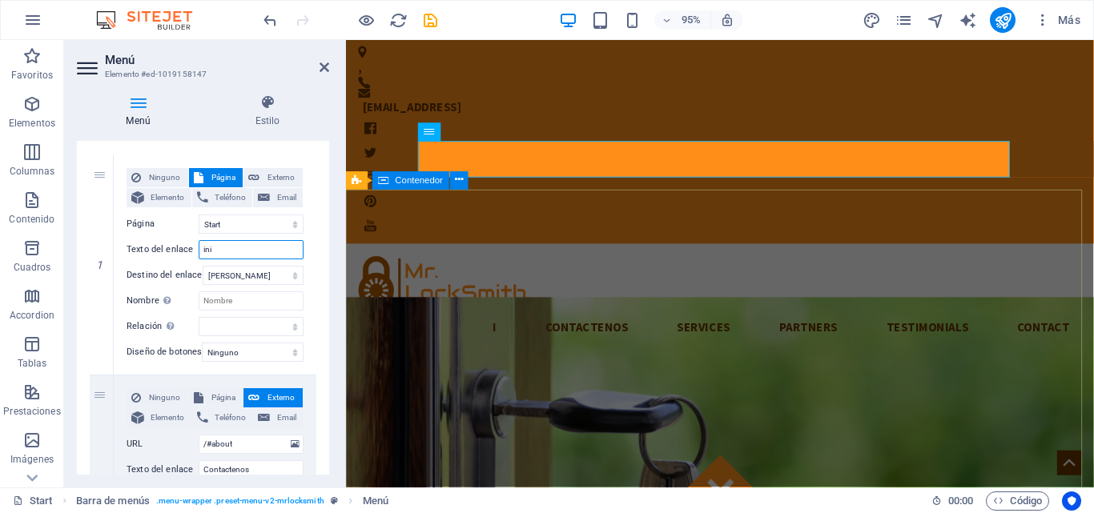
select select
type input "inicio"
select select
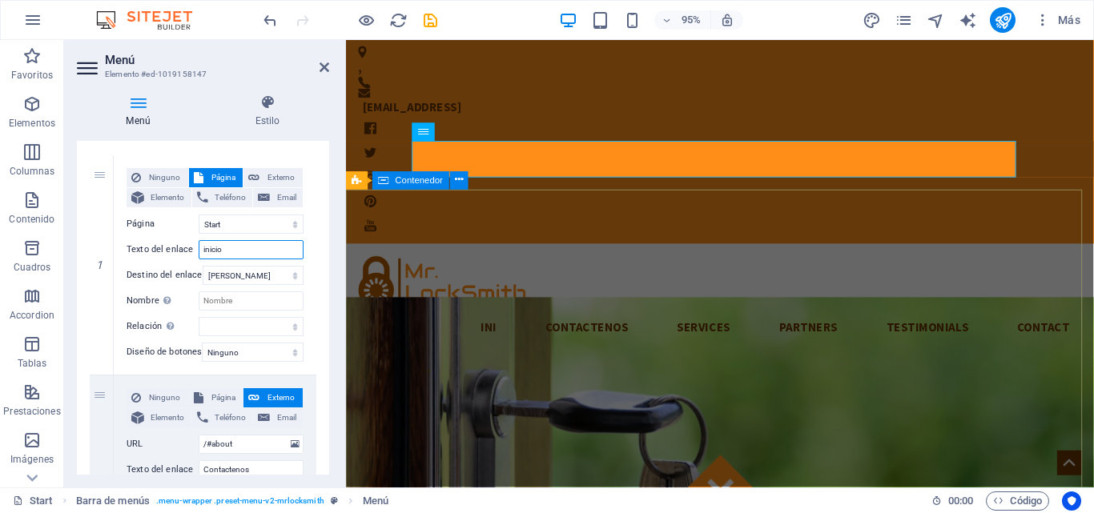
select select
type input "inicio"
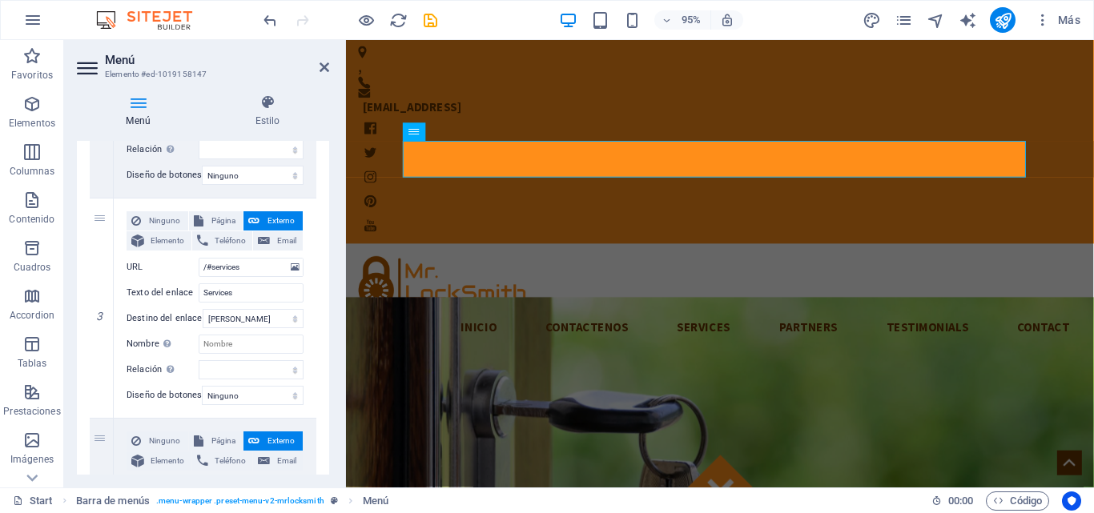
scroll to position [554, 0]
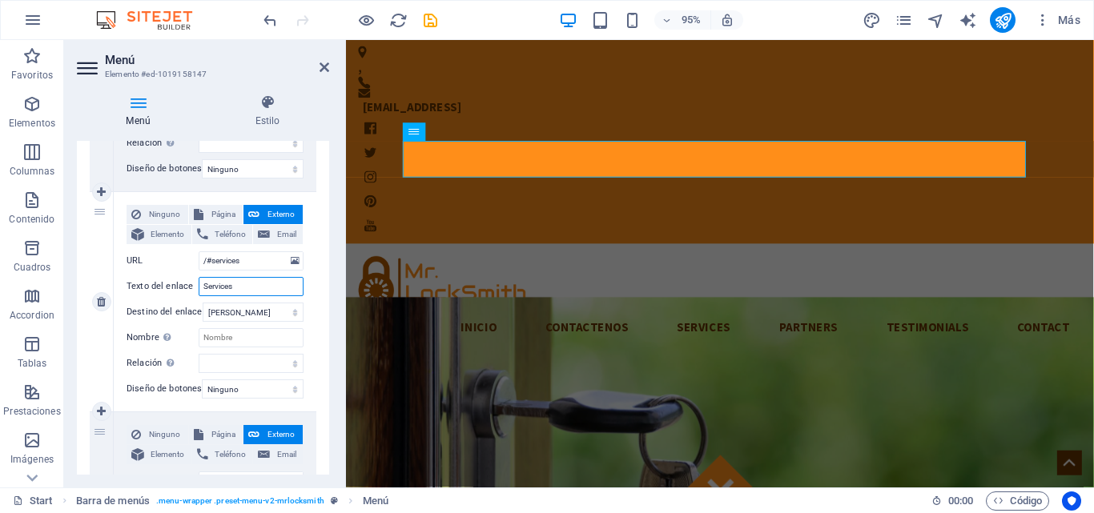
click at [237, 285] on input "Services" at bounding box center [251, 286] width 105 height 19
type input "S"
select select
type input "c"
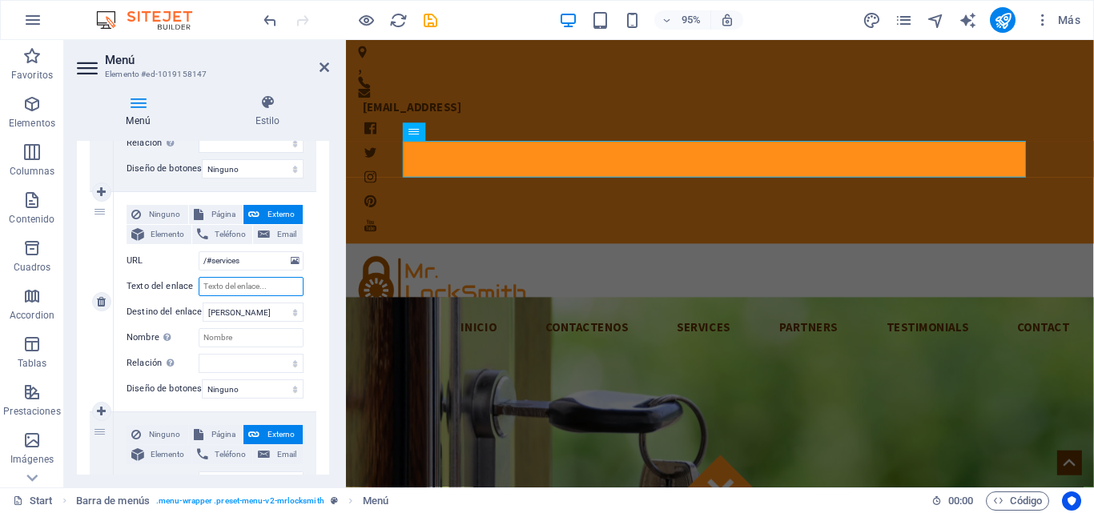
select select
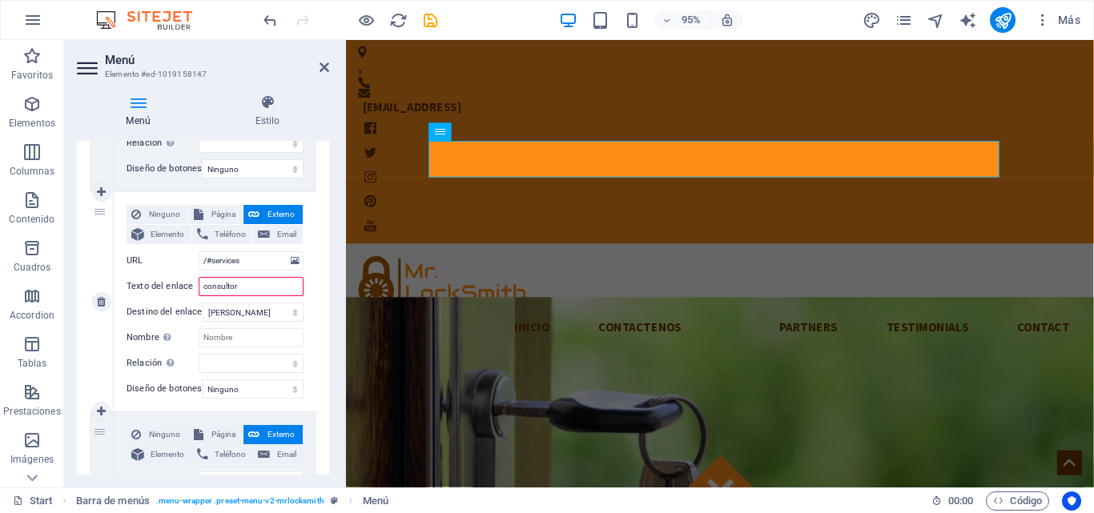
type input "consultori"
select select
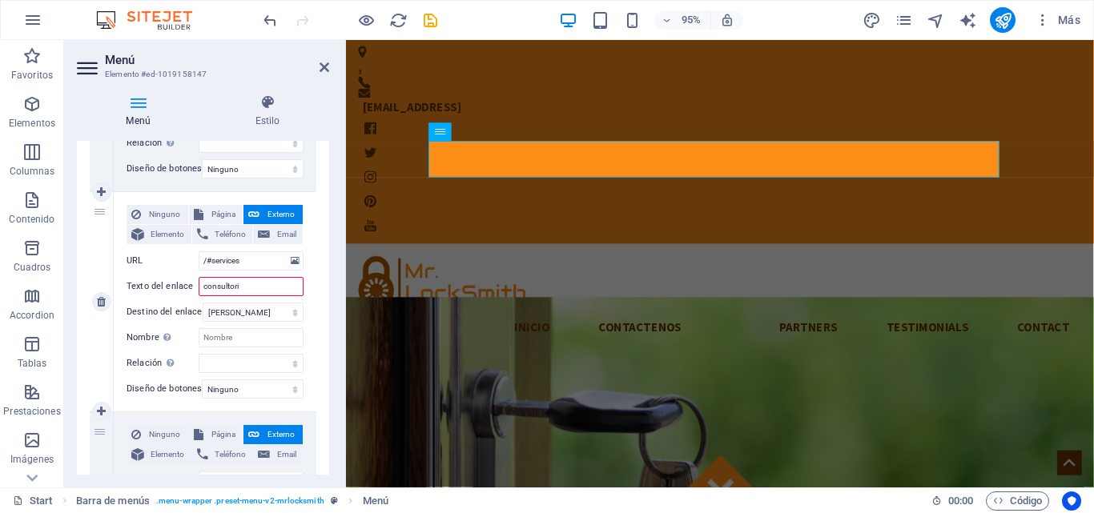
select select
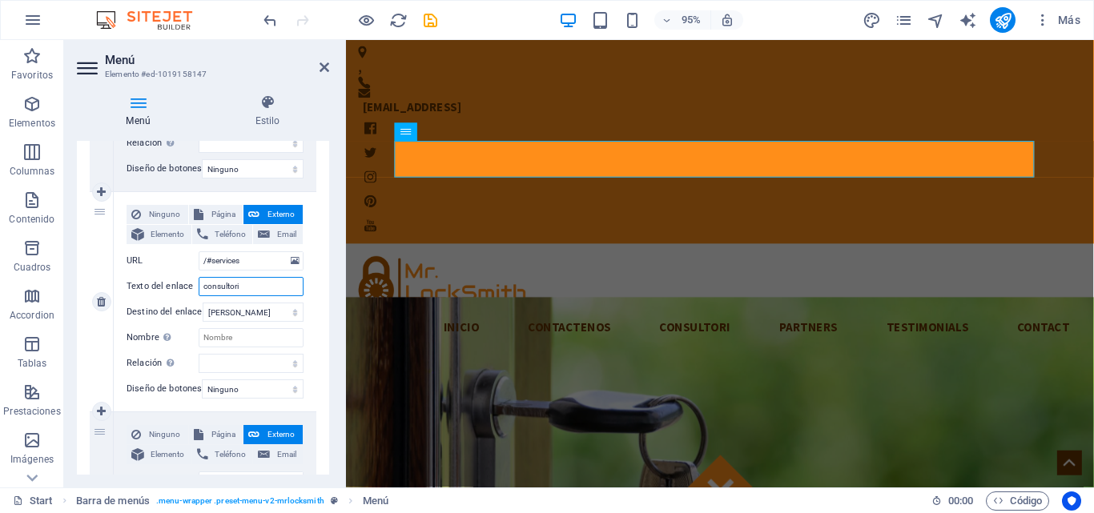
type input "consultoria"
select select
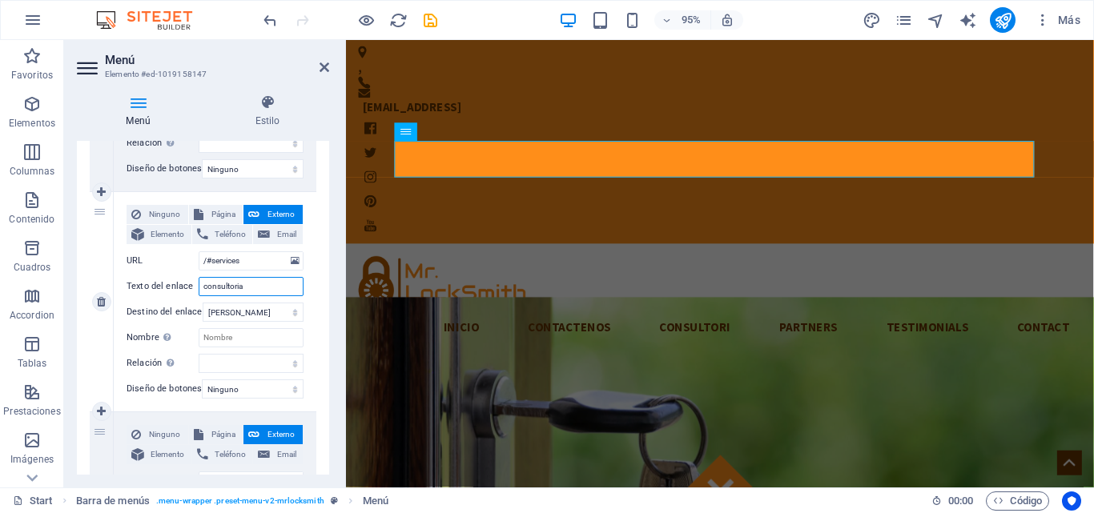
select select
type input "consultoria"
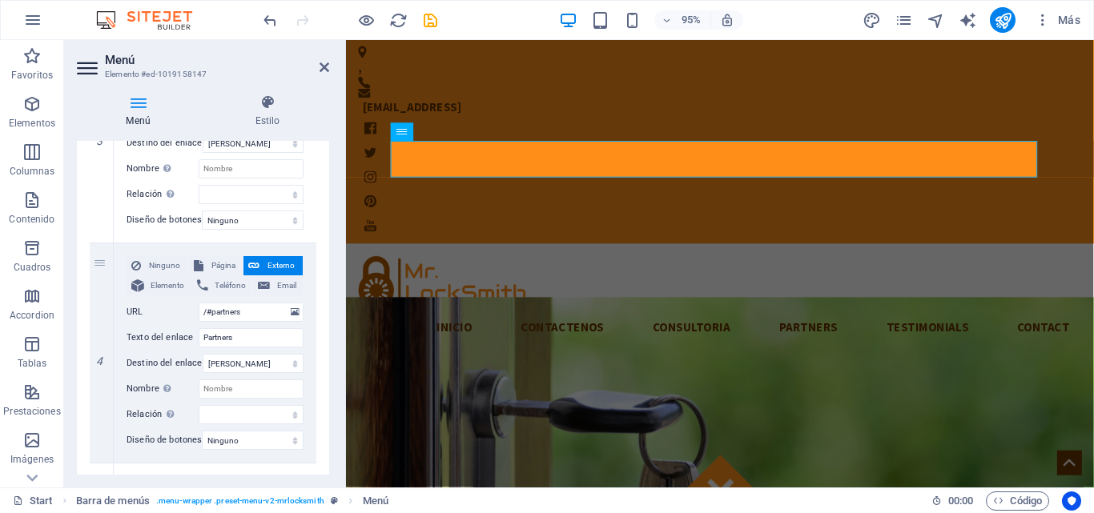
scroll to position [727, 0]
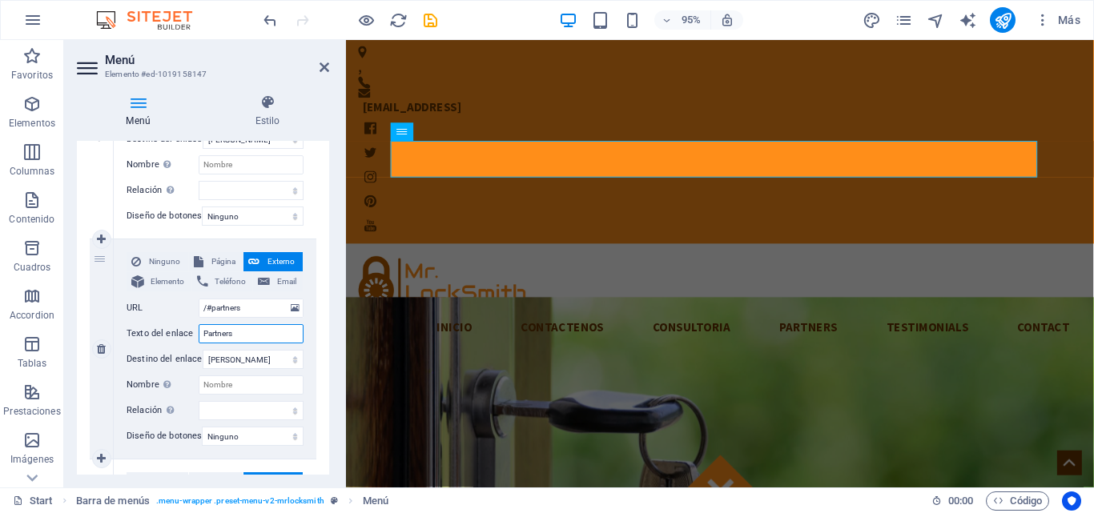
click at [253, 337] on input "Partners" at bounding box center [251, 333] width 105 height 19
type input "P"
select select
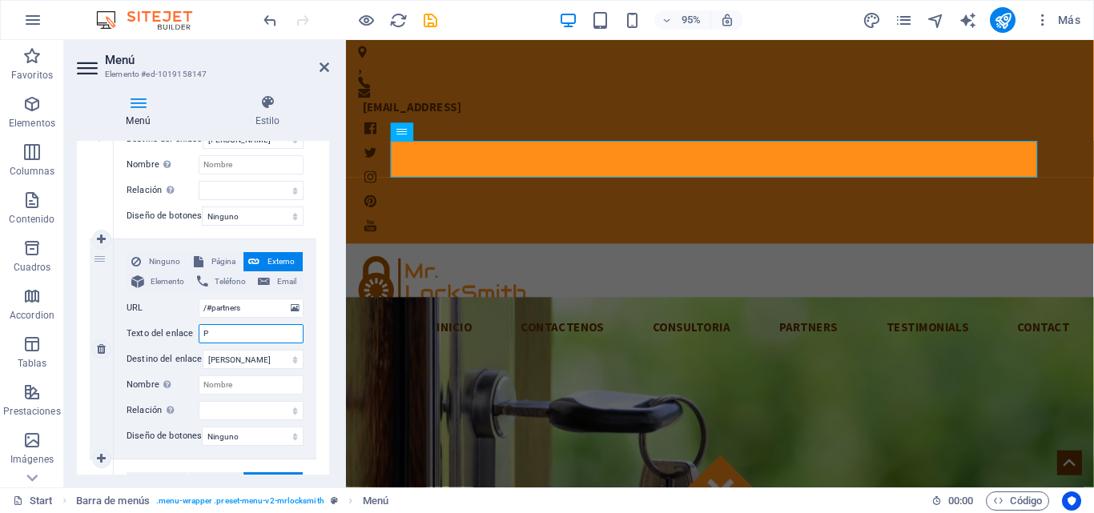
select select
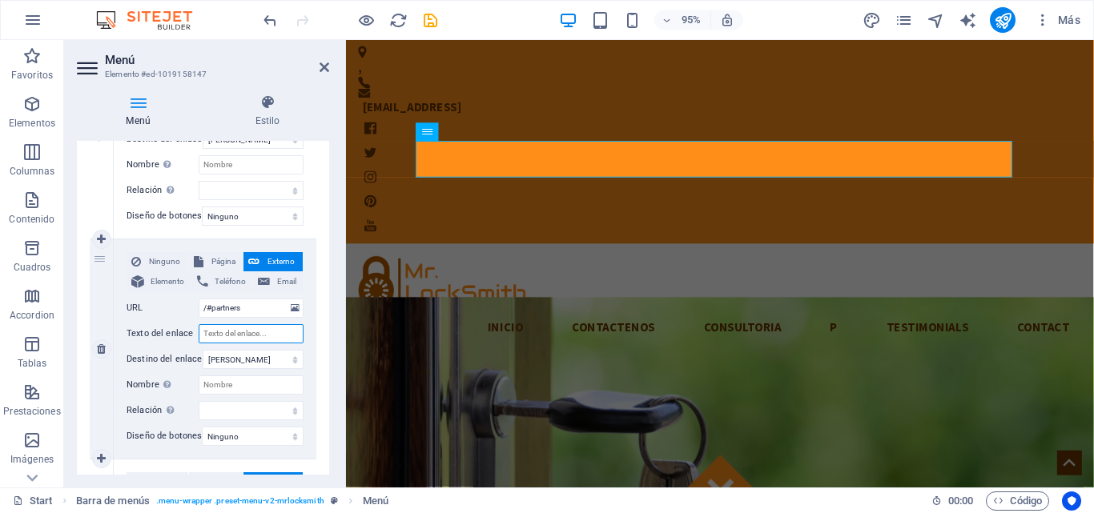
select select
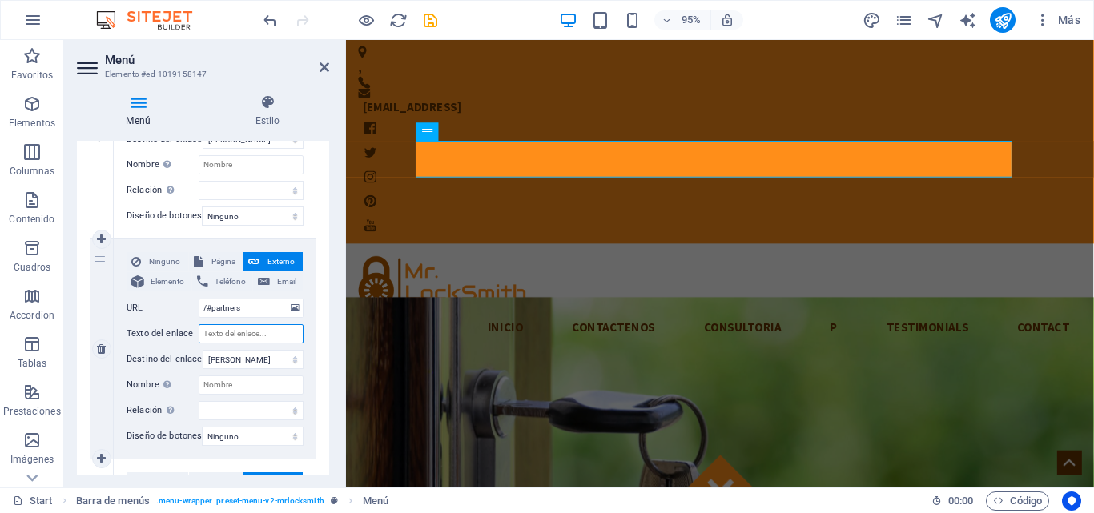
select select
type input "opor"
select select
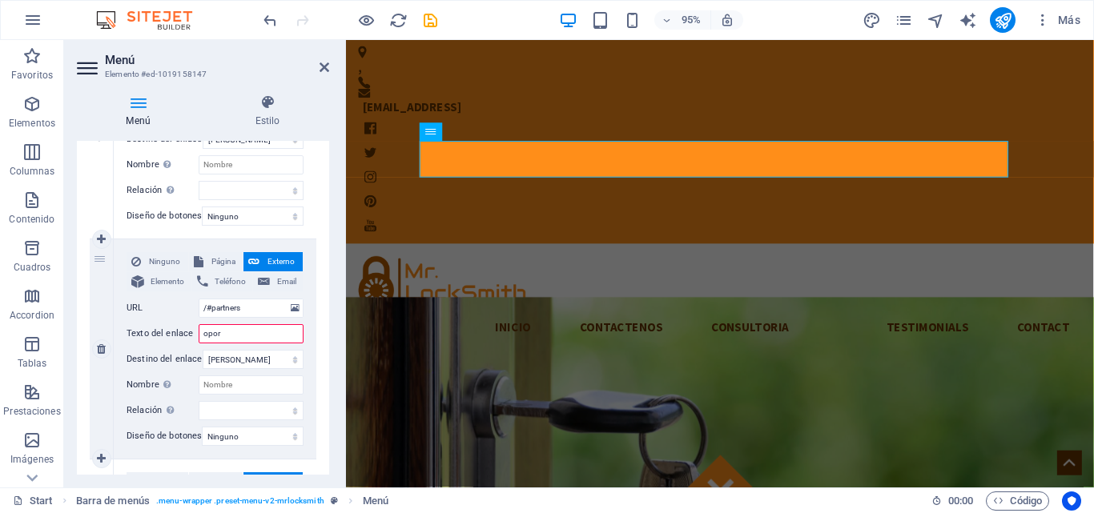
select select
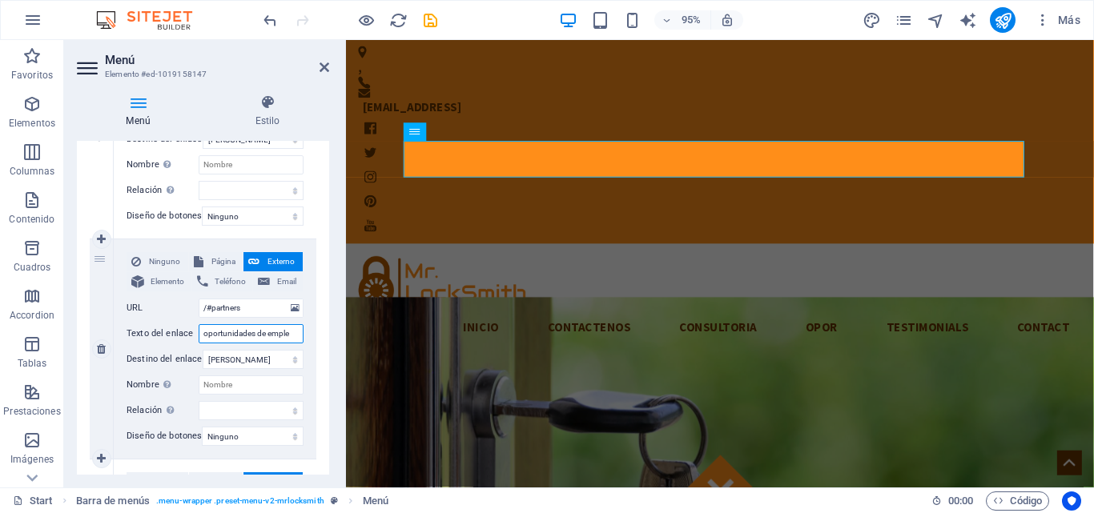
type input "oportunidades de empleo"
select select
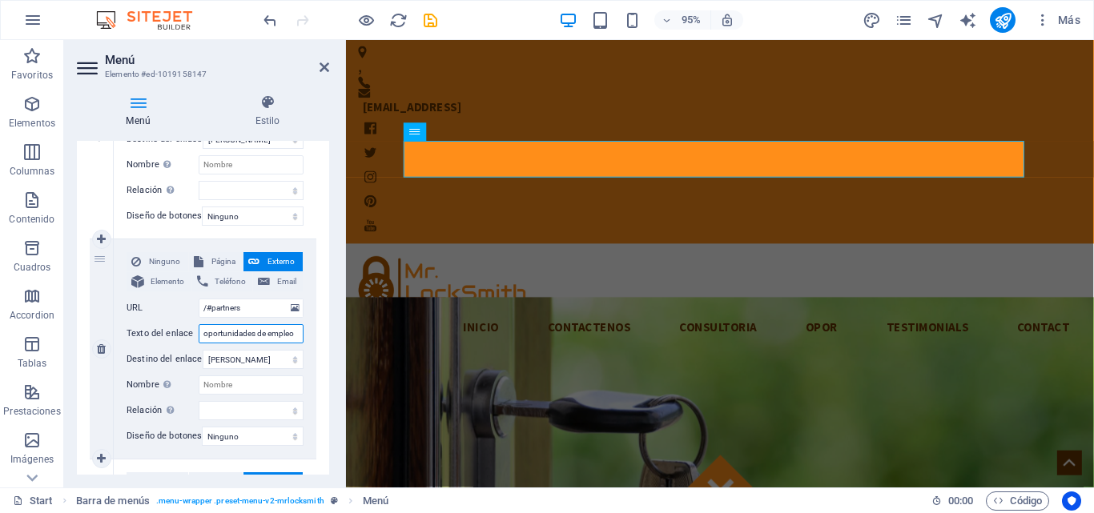
select select
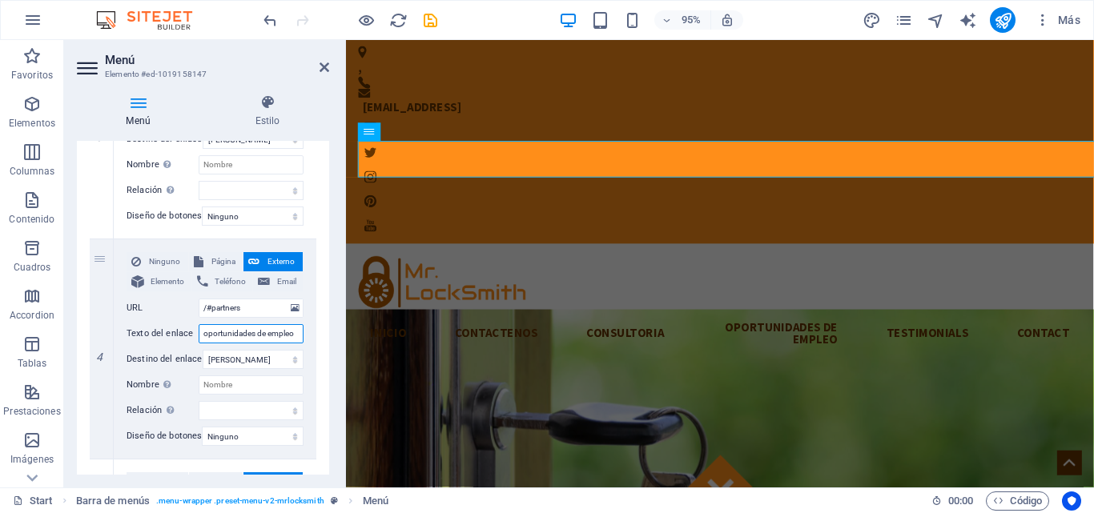
type input "oportunidades de empleo"
drag, startPoint x: 325, startPoint y: 351, endPoint x: 326, endPoint y: 332, distance: 18.4
click at [326, 332] on div "Menú Automático Personalizado Crear elementos de menú personalizados para este …" at bounding box center [203, 308] width 252 height 334
drag, startPoint x: 325, startPoint y: 335, endPoint x: 326, endPoint y: 311, distance: 24.8
click at [326, 311] on div "Menú Automático Personalizado Crear elementos de menú personalizados para este …" at bounding box center [203, 308] width 252 height 334
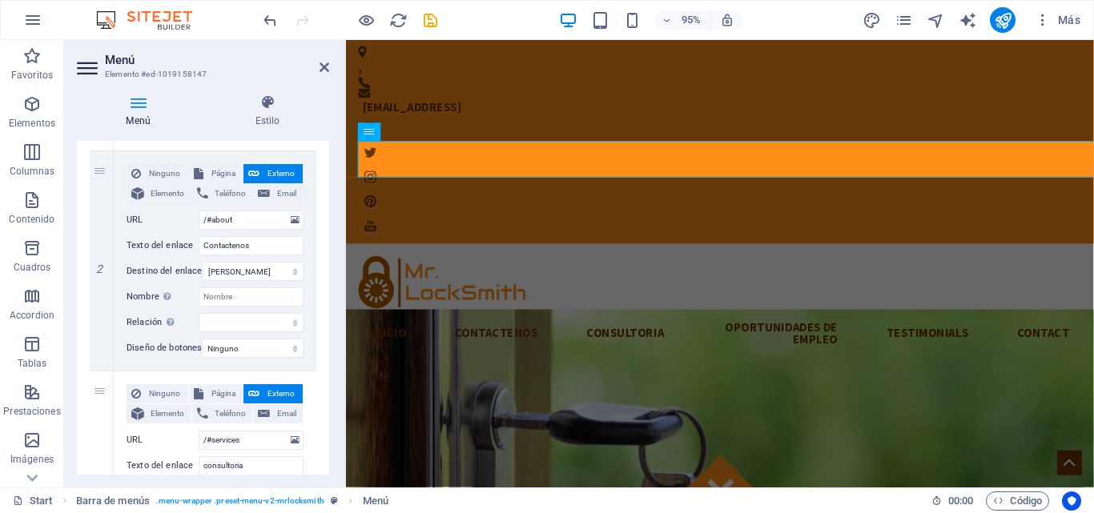
scroll to position [389, 0]
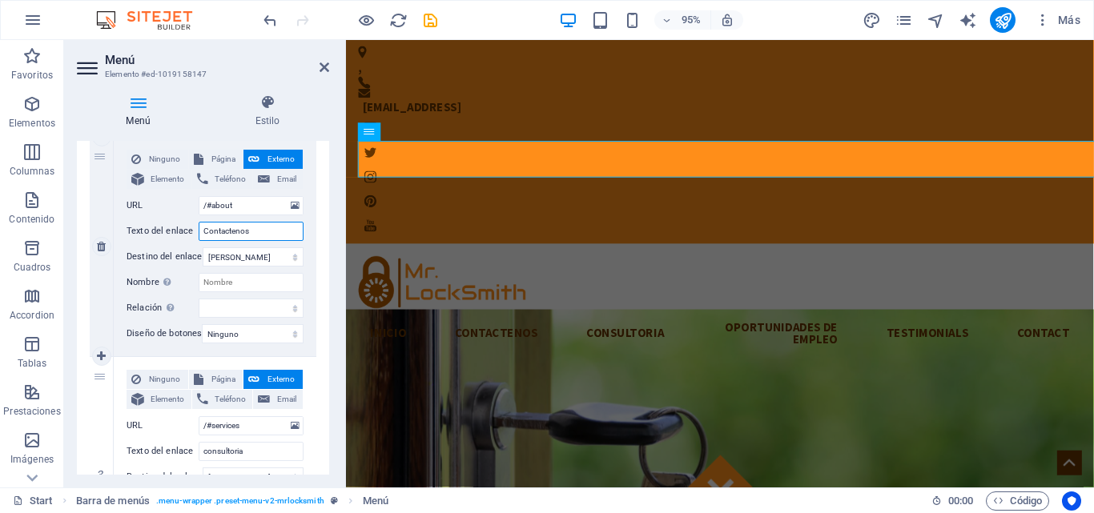
click at [239, 230] on input "Contactenos" at bounding box center [251, 231] width 105 height 19
click at [239, 209] on input "/#about" at bounding box center [251, 205] width 105 height 19
type input "/#"
select select
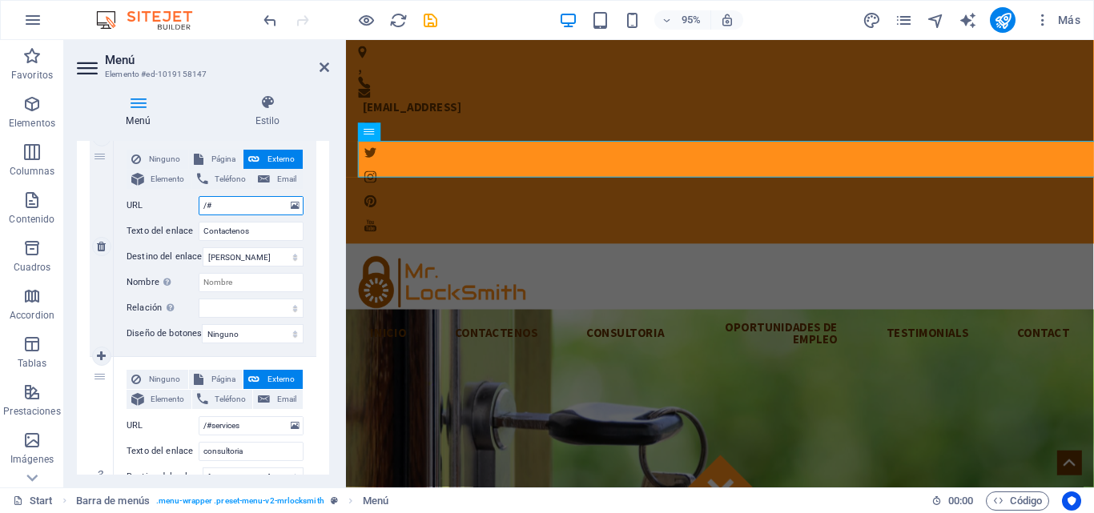
select select
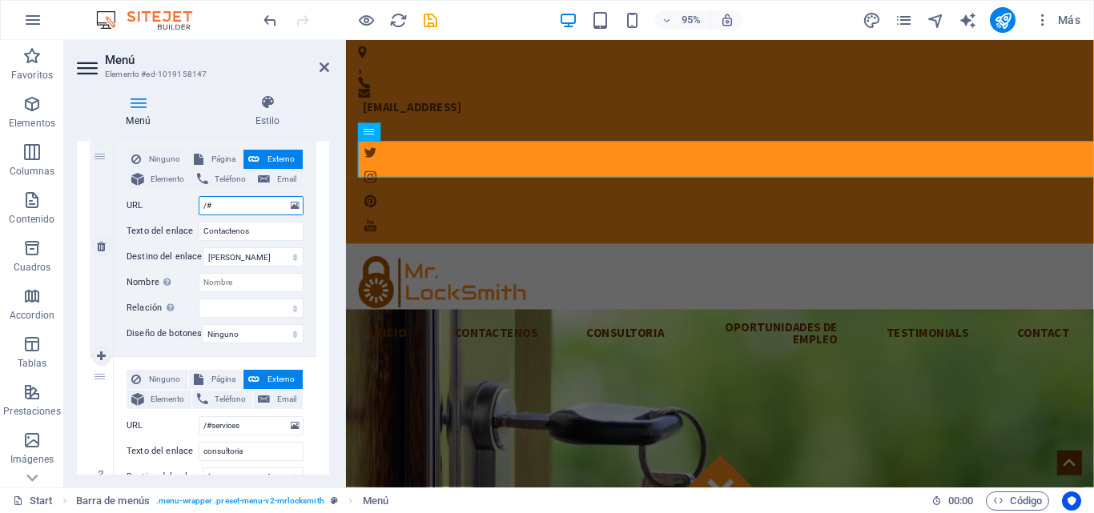
paste input "Contactenos"
type input "/#Contactenos"
select select
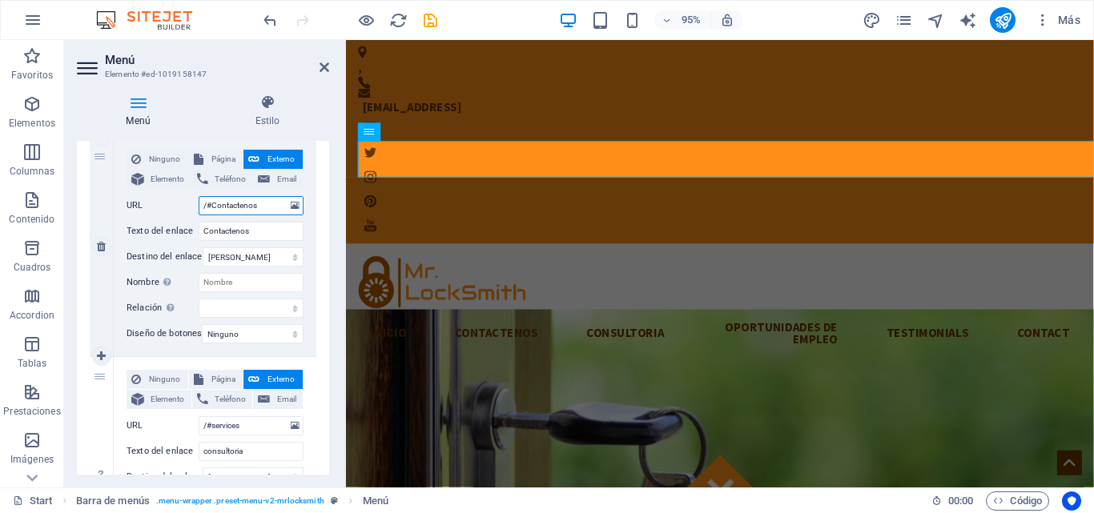
select select
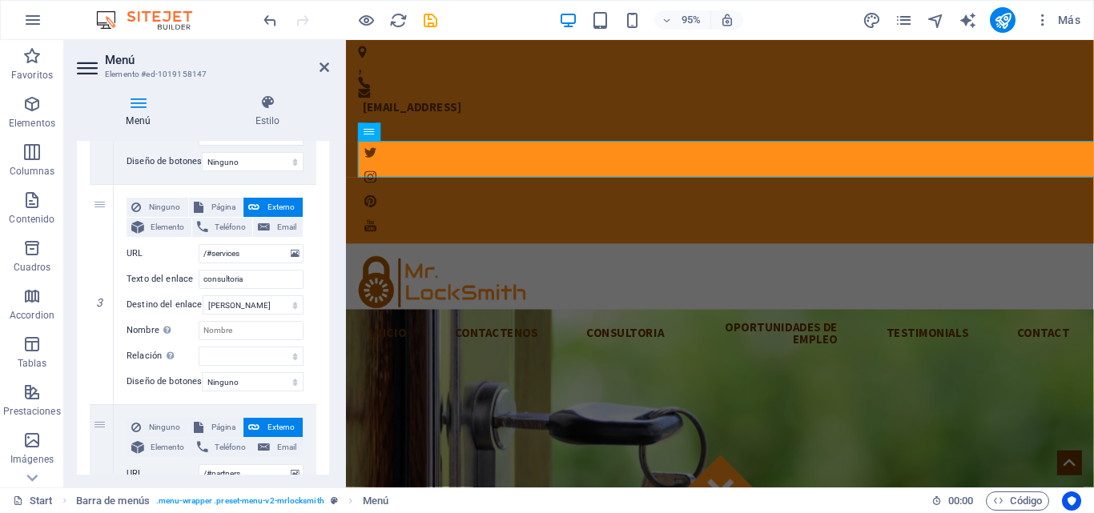
scroll to position [565, 0]
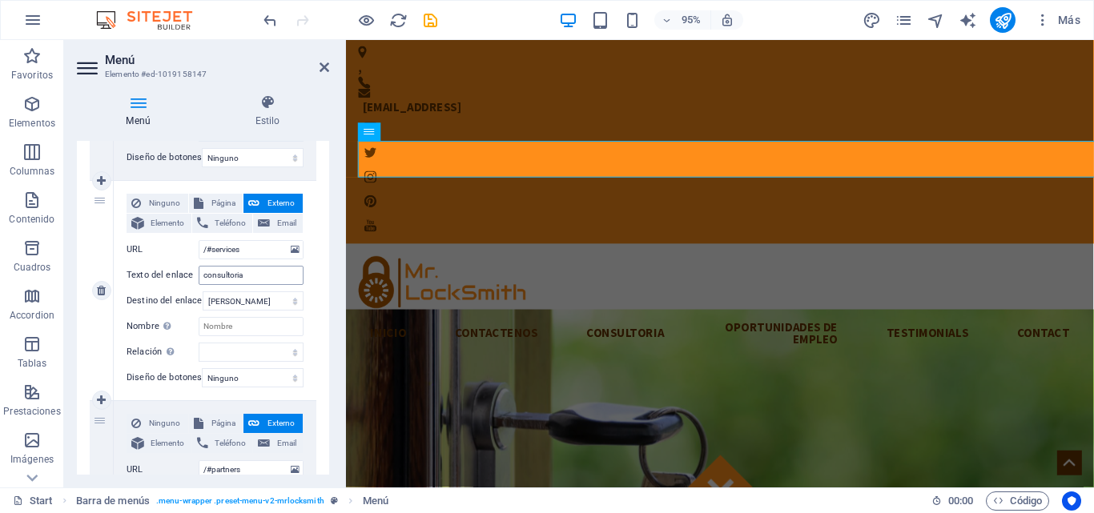
type input "/#Contactenos"
click at [215, 275] on input "consultoria" at bounding box center [251, 275] width 105 height 19
click at [247, 252] on input "/#services" at bounding box center [251, 249] width 105 height 19
paste input "consultoria"
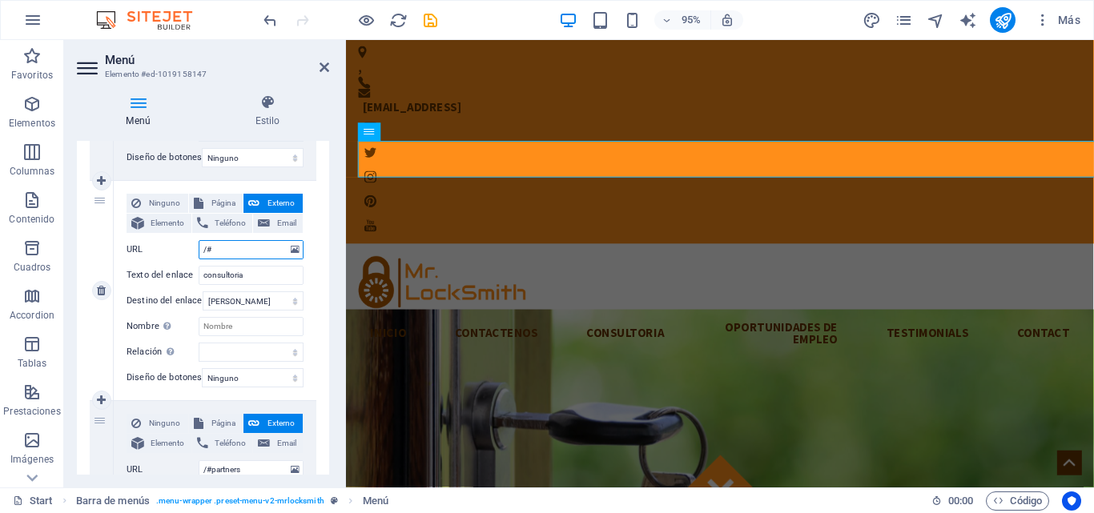
type input "/#consultoria"
select select
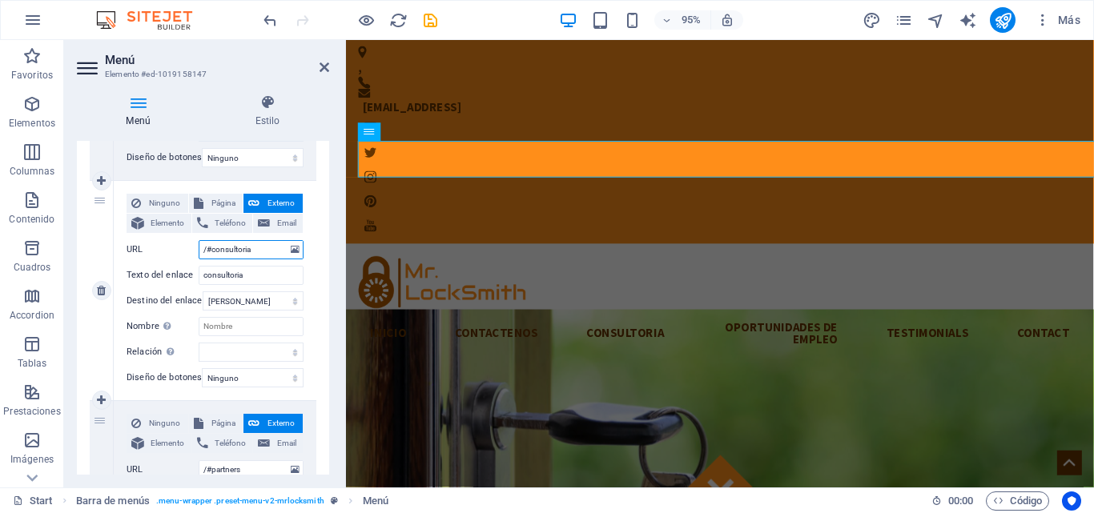
select select
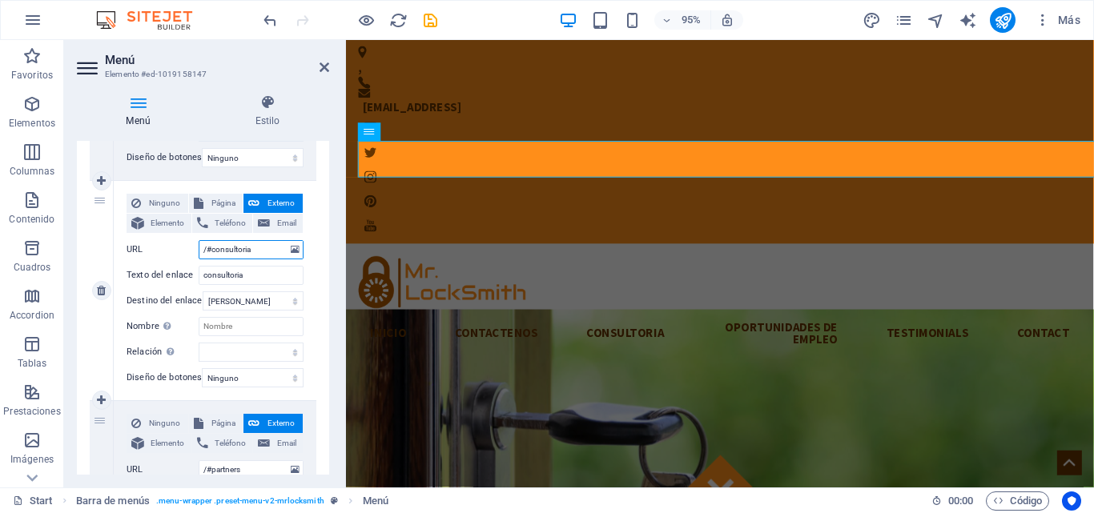
select select
type input "/#consultoria"
drag, startPoint x: 325, startPoint y: 303, endPoint x: 326, endPoint y: 332, distance: 28.8
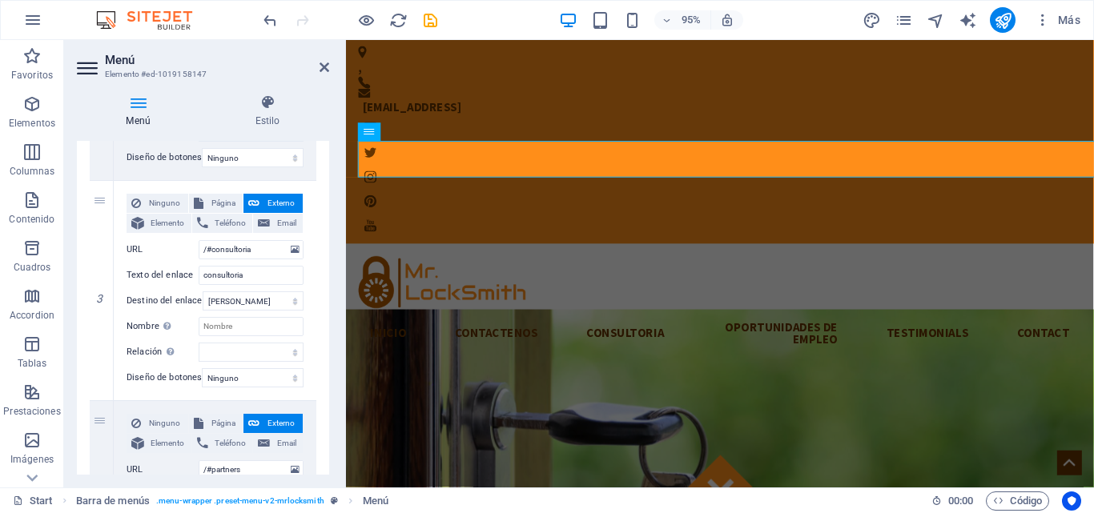
click at [326, 332] on div "Menú Automático Personalizado Crear elementos de menú personalizados para este …" at bounding box center [203, 308] width 252 height 334
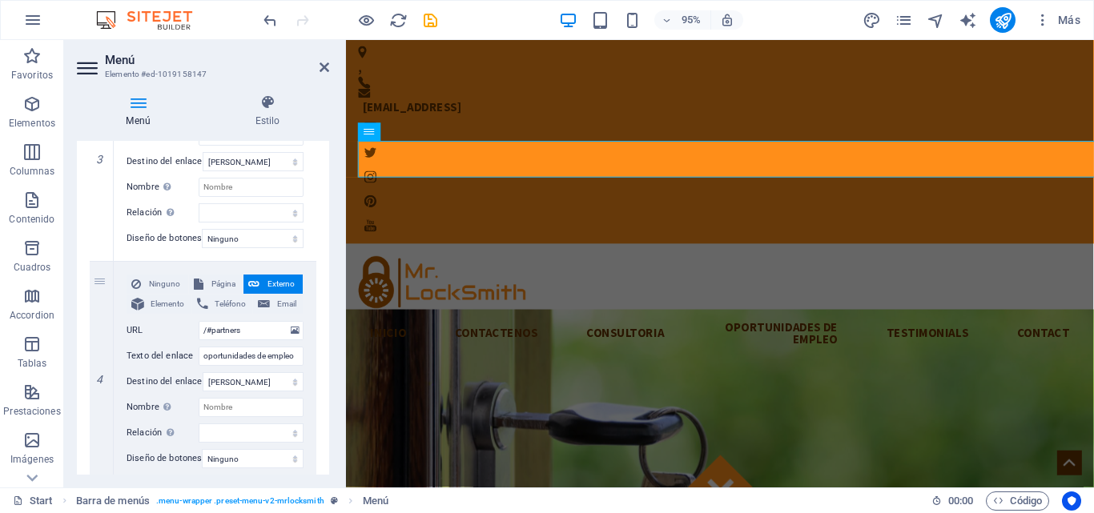
scroll to position [737, 0]
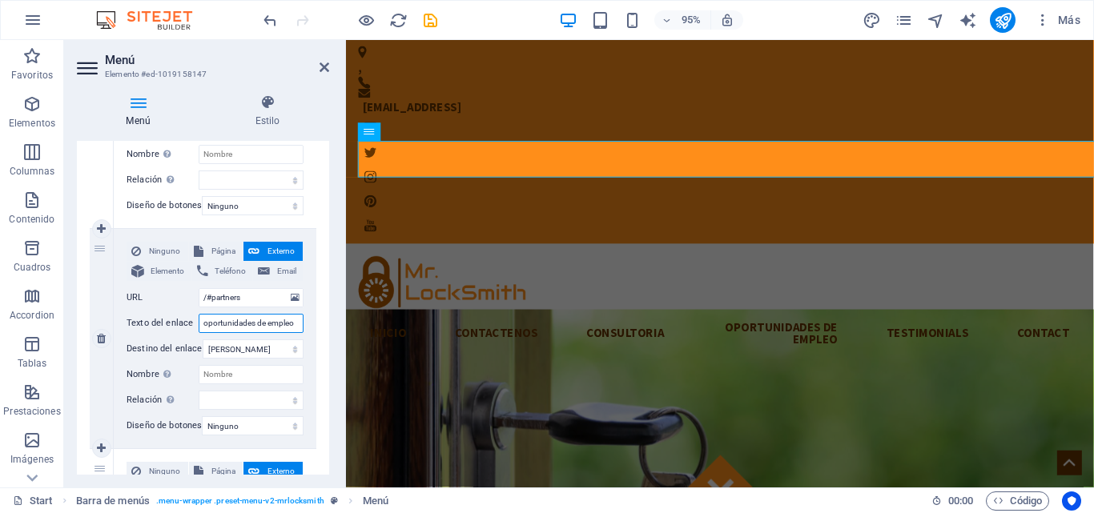
click at [245, 324] on input "oportunidades de empleo" at bounding box center [251, 323] width 105 height 19
click at [242, 295] on input "/#partners" at bounding box center [251, 297] width 105 height 19
type input "/#"
select select
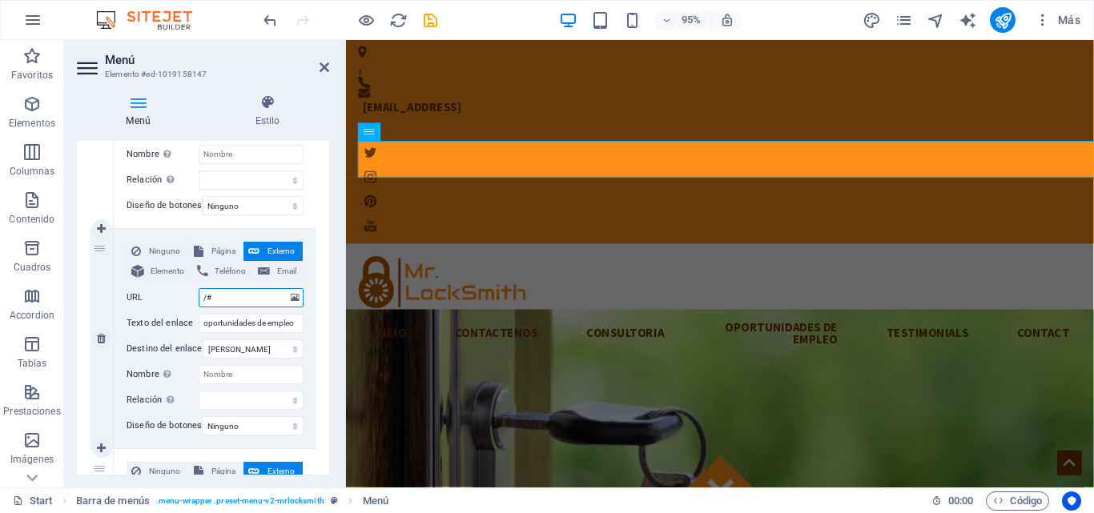
select select
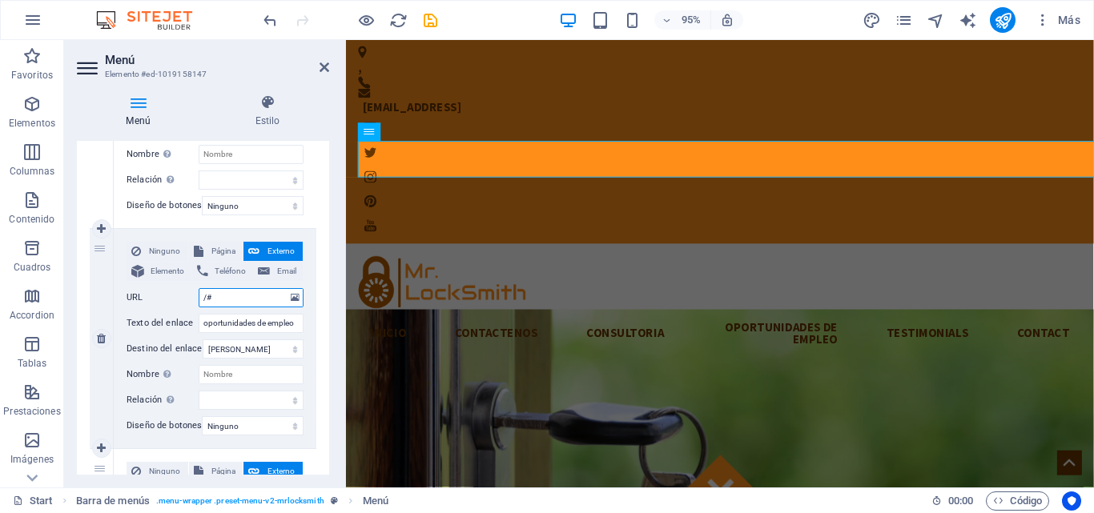
paste input "oportunidades de empleo"
type input "/#oportunidades de empleo"
select select
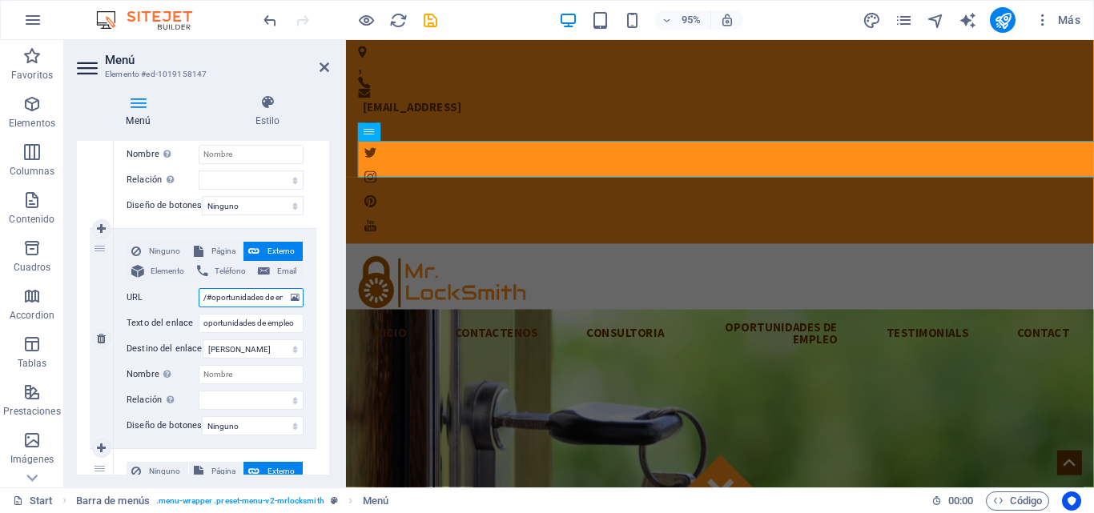
select select
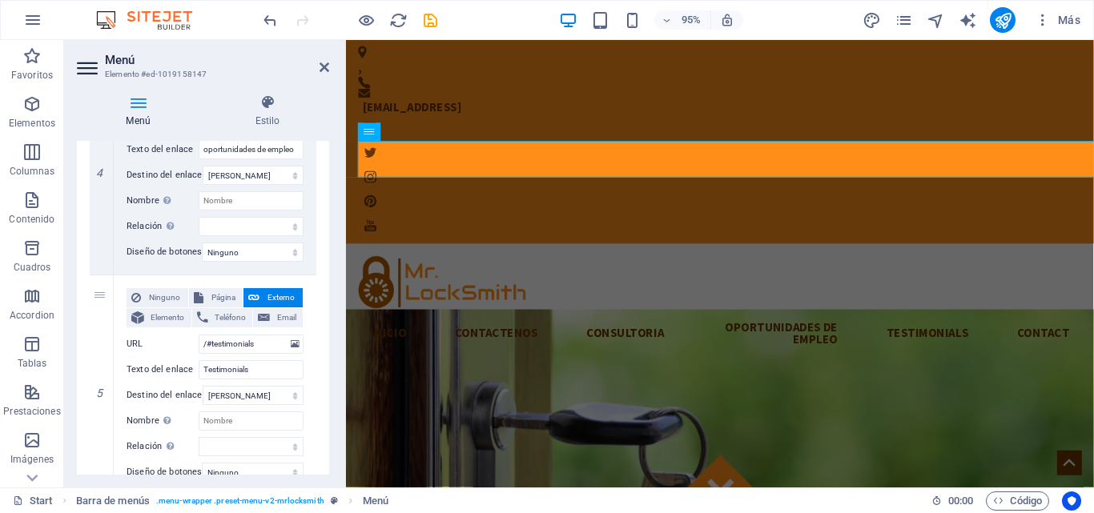
scroll to position [0, 0]
click at [252, 369] on input "Testimonials" at bounding box center [251, 369] width 105 height 19
click at [254, 348] on input "/#testimonials" at bounding box center [251, 344] width 105 height 19
paste input "Testimonios"
drag, startPoint x: 325, startPoint y: 359, endPoint x: 329, endPoint y: 392, distance: 33.9
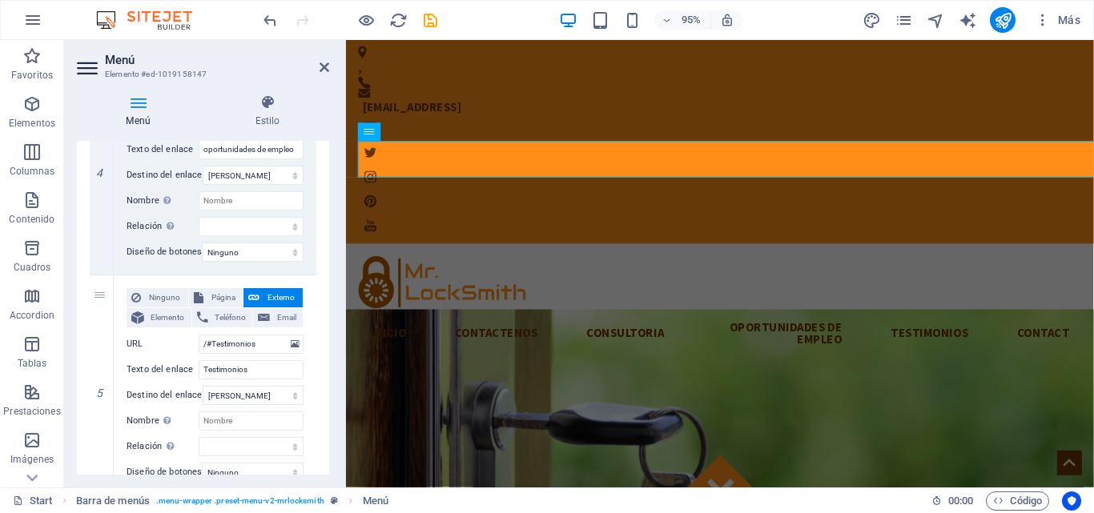
click at [329, 392] on div "Menú Estilo Menú Automático Personalizado Crear elementos de menú personalizado…" at bounding box center [203, 285] width 278 height 406
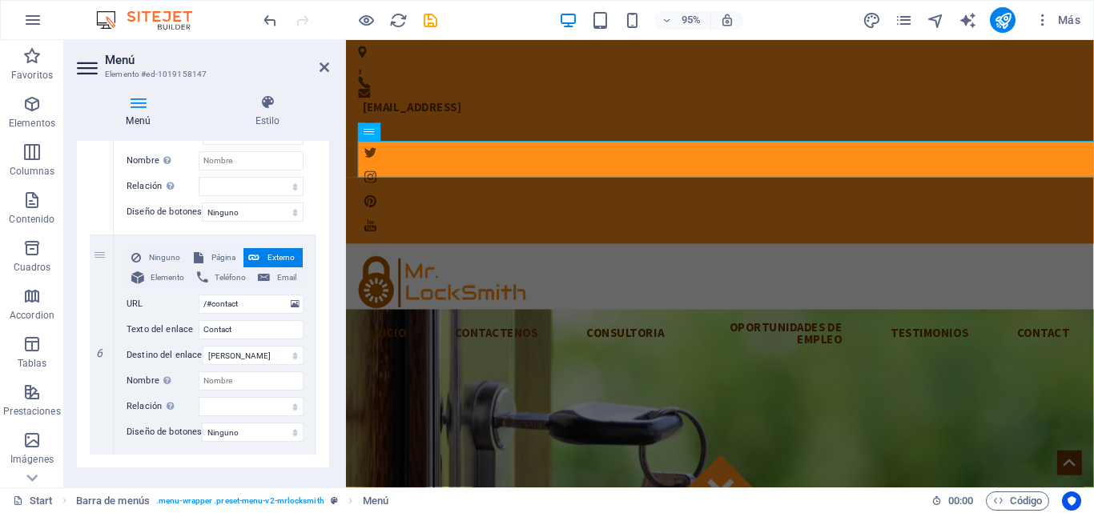
scroll to position [1196, 0]
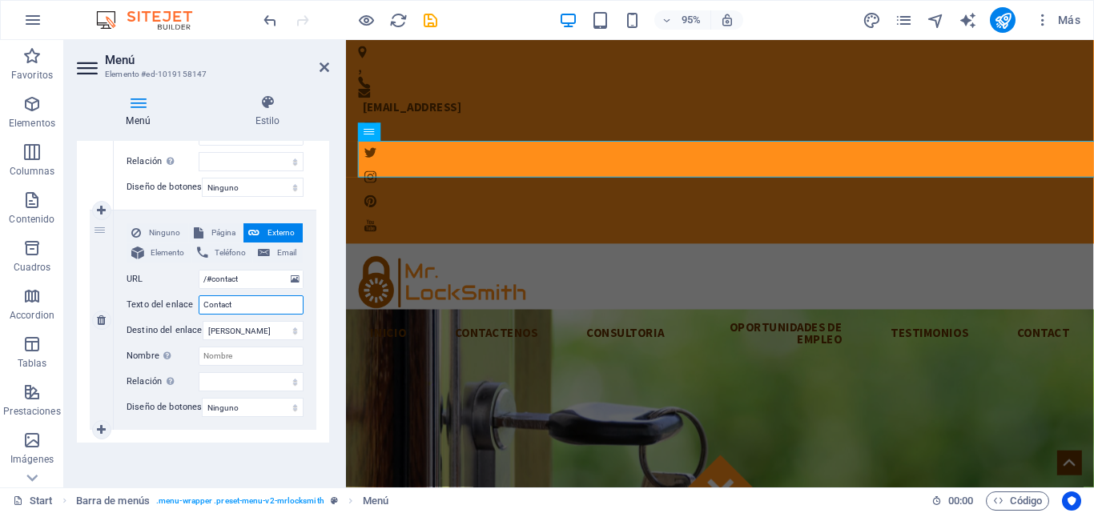
click at [259, 303] on input "Contact" at bounding box center [251, 304] width 105 height 19
click at [256, 281] on input "/#contact" at bounding box center [251, 279] width 105 height 19
drag, startPoint x: 325, startPoint y: 466, endPoint x: 328, endPoint y: 361, distance: 104.9
click at [328, 361] on div "Menú Automático Personalizado Crear elementos de menú personalizados para este …" at bounding box center [203, 308] width 252 height 334
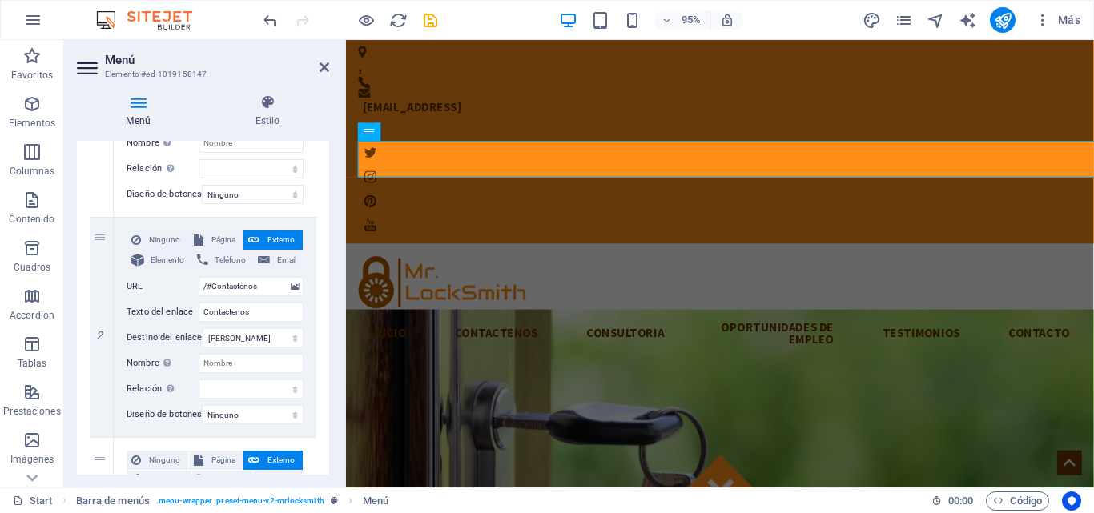
scroll to position [0, 0]
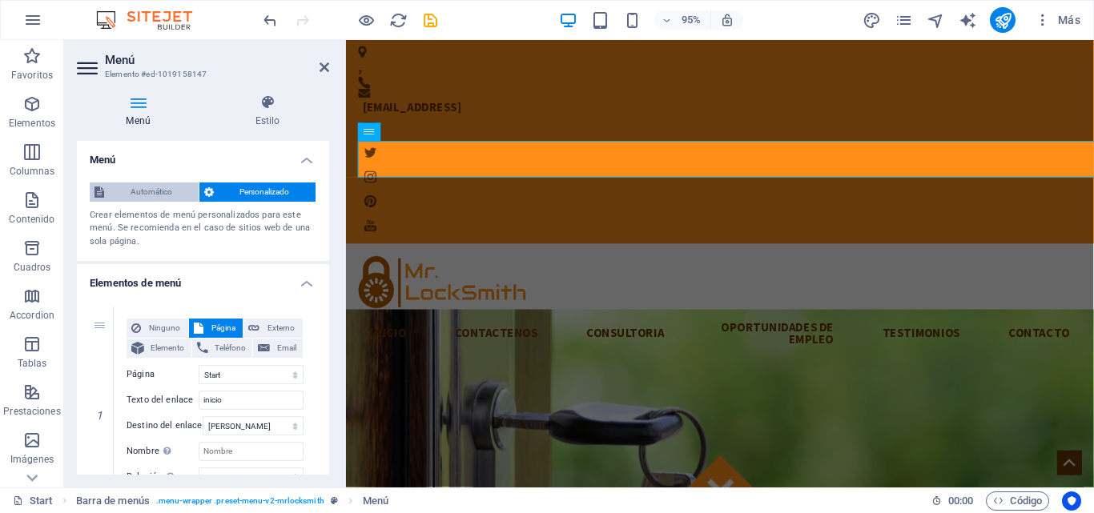
click at [131, 192] on span "Automático" at bounding box center [151, 192] width 85 height 19
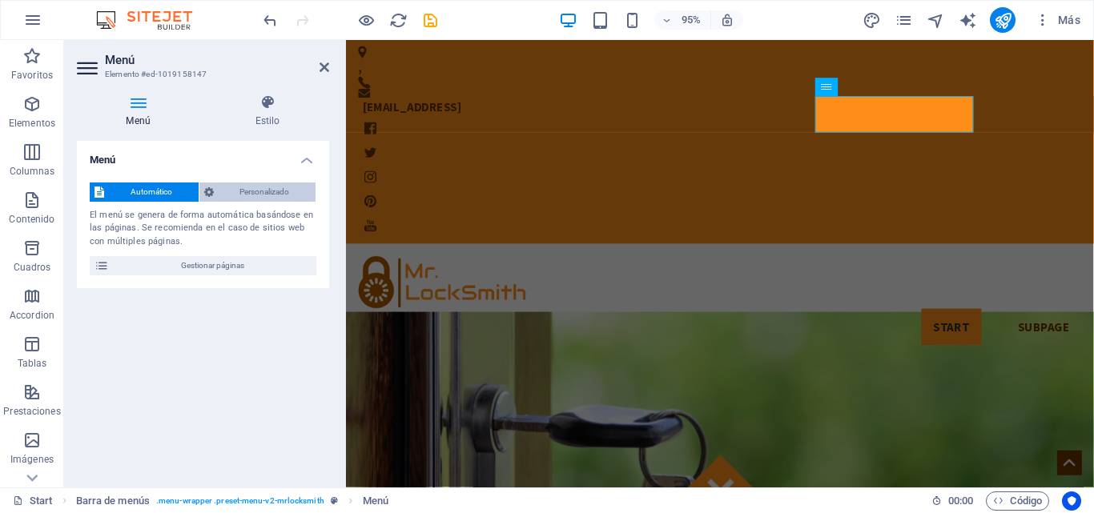
click at [271, 190] on span "Personalizado" at bounding box center [265, 192] width 93 height 19
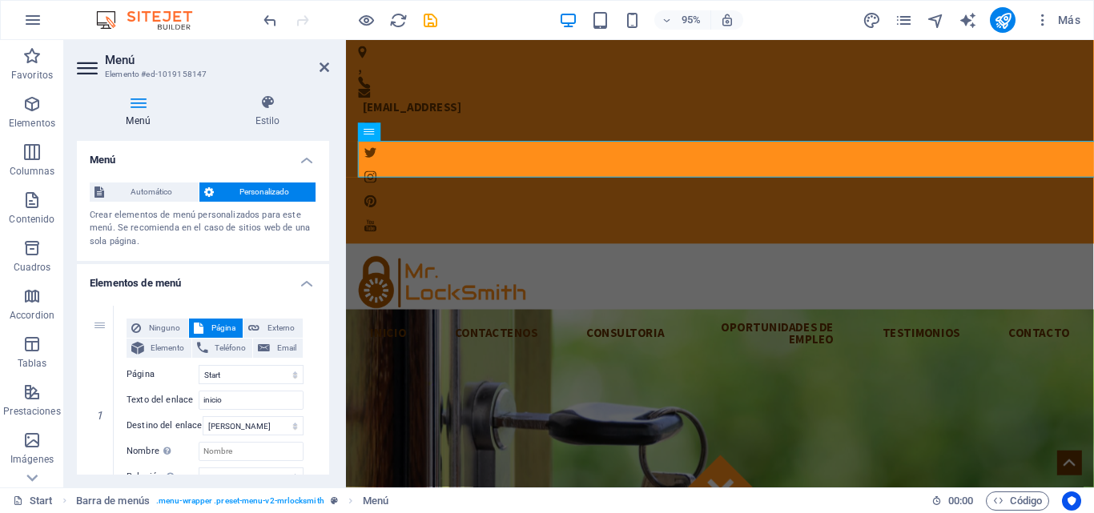
click at [304, 161] on h4 "Menú" at bounding box center [203, 155] width 252 height 29
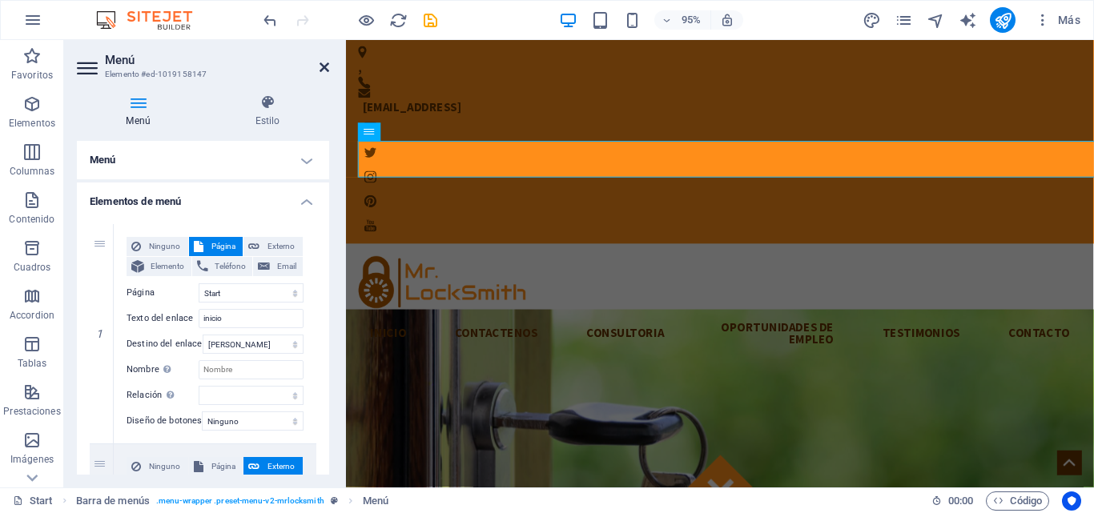
click at [321, 71] on icon at bounding box center [324, 67] width 10 height 13
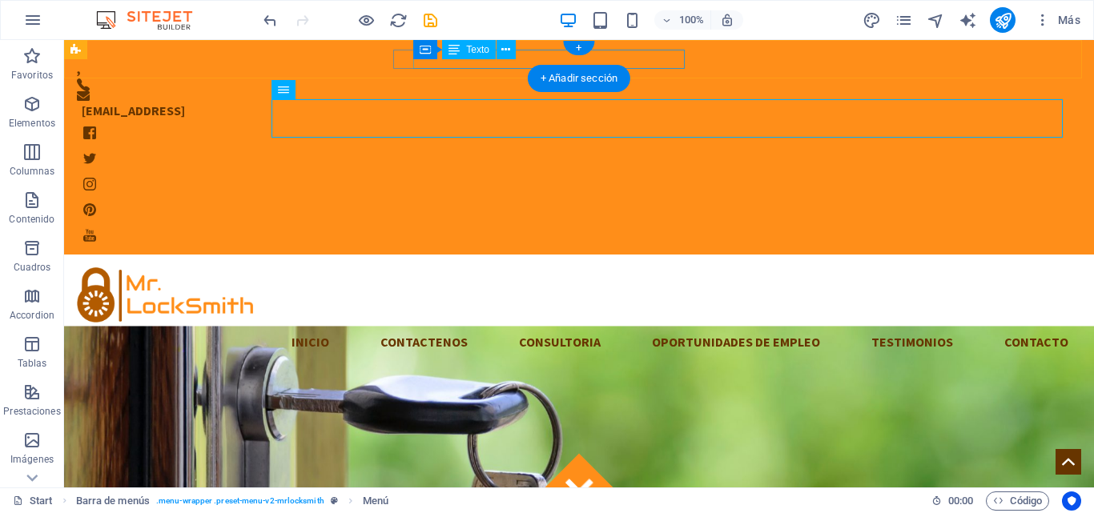
click at [520, 101] on div "[EMAIL_ADDRESS]" at bounding box center [569, 110] width 974 height 19
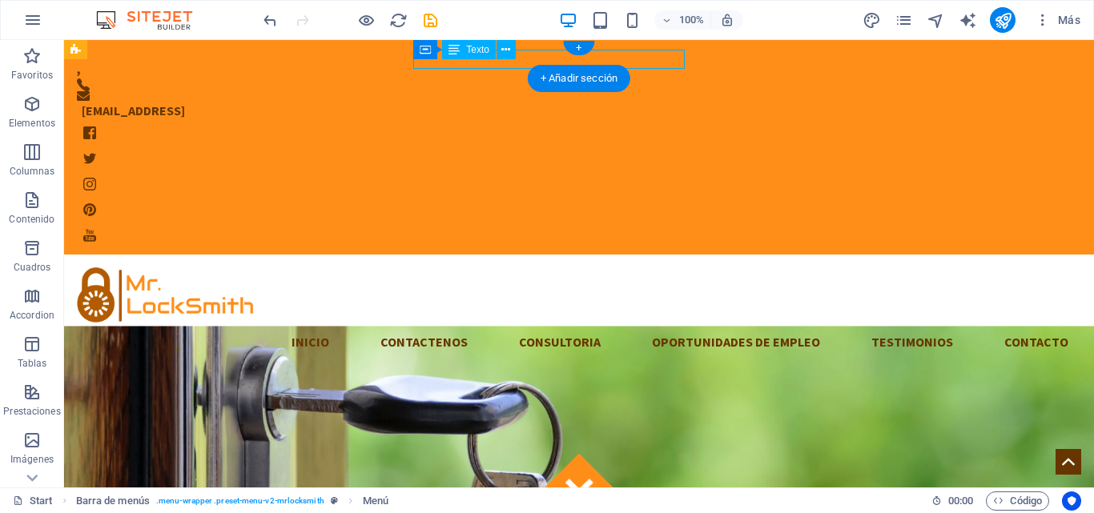
click at [520, 101] on div "[EMAIL_ADDRESS]" at bounding box center [569, 110] width 974 height 19
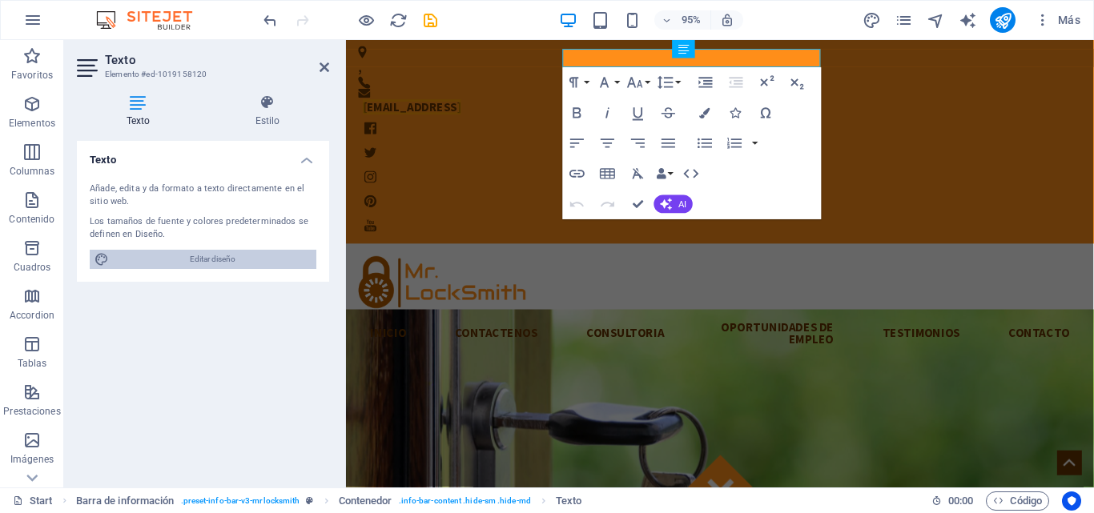
click at [208, 266] on span "Editar diseño" at bounding box center [213, 259] width 198 height 19
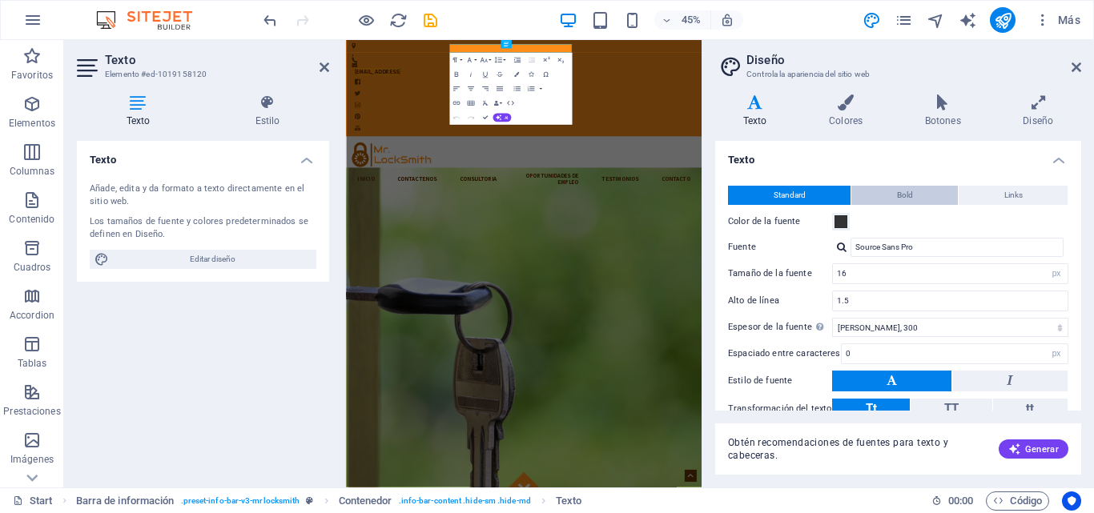
click at [903, 188] on span "Bold" at bounding box center [905, 195] width 16 height 19
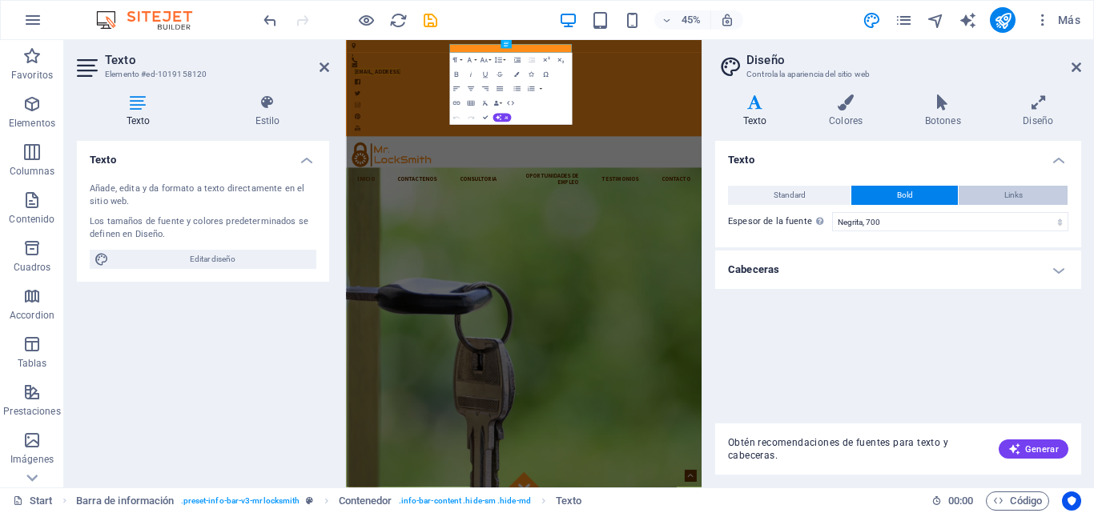
click at [1032, 193] on button "Links" at bounding box center [1012, 195] width 109 height 19
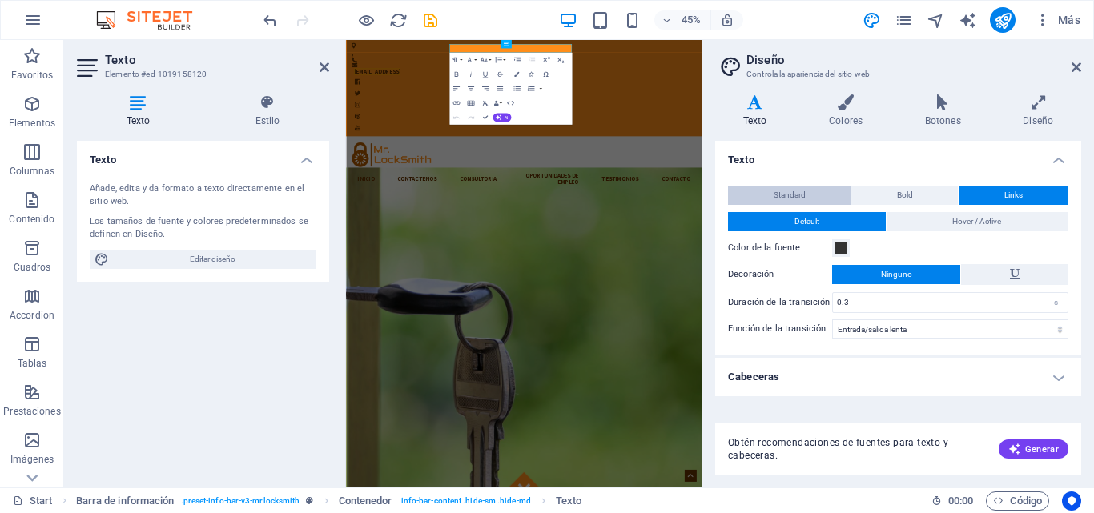
click at [818, 199] on button "Standard" at bounding box center [789, 195] width 122 height 19
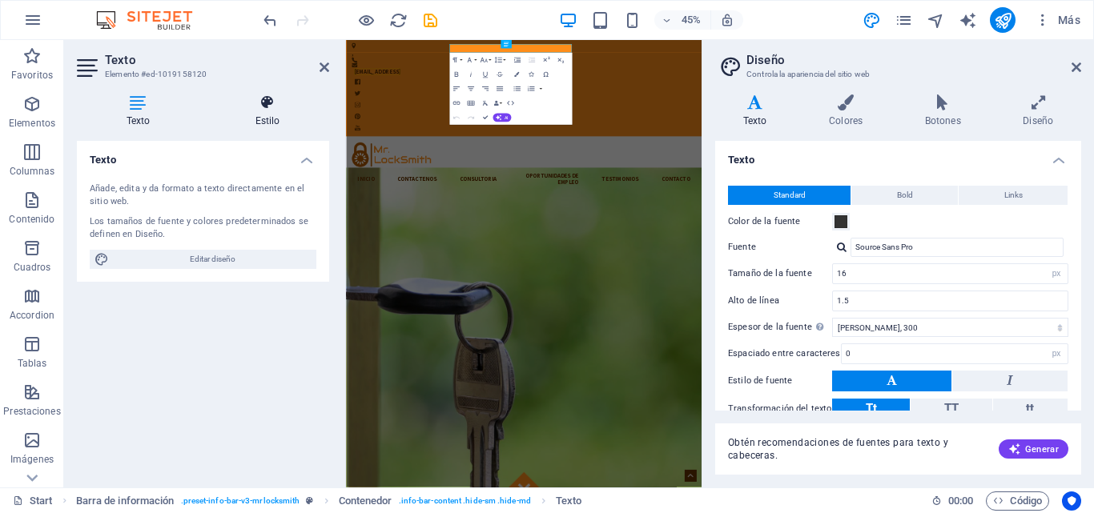
click at [260, 110] on h4 "Estilo" at bounding box center [267, 111] width 123 height 34
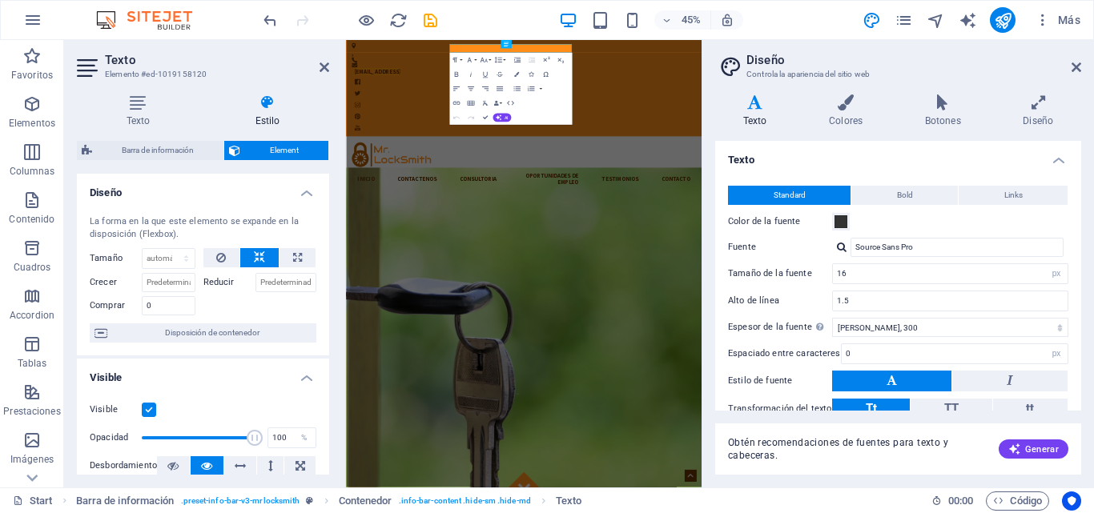
click at [90, 72] on icon at bounding box center [89, 68] width 24 height 26
click at [323, 68] on icon at bounding box center [324, 67] width 10 height 13
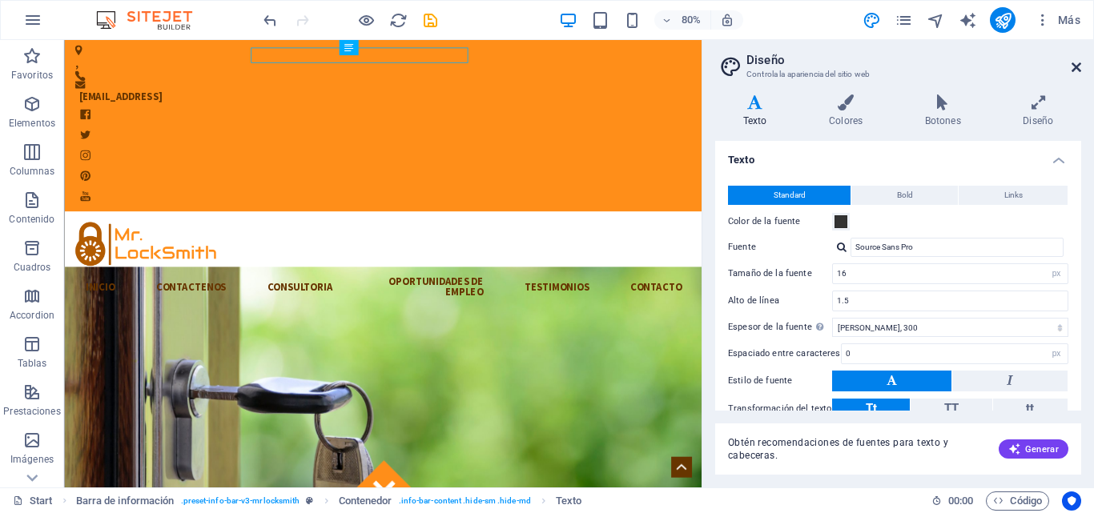
click at [1074, 66] on icon at bounding box center [1076, 67] width 10 height 13
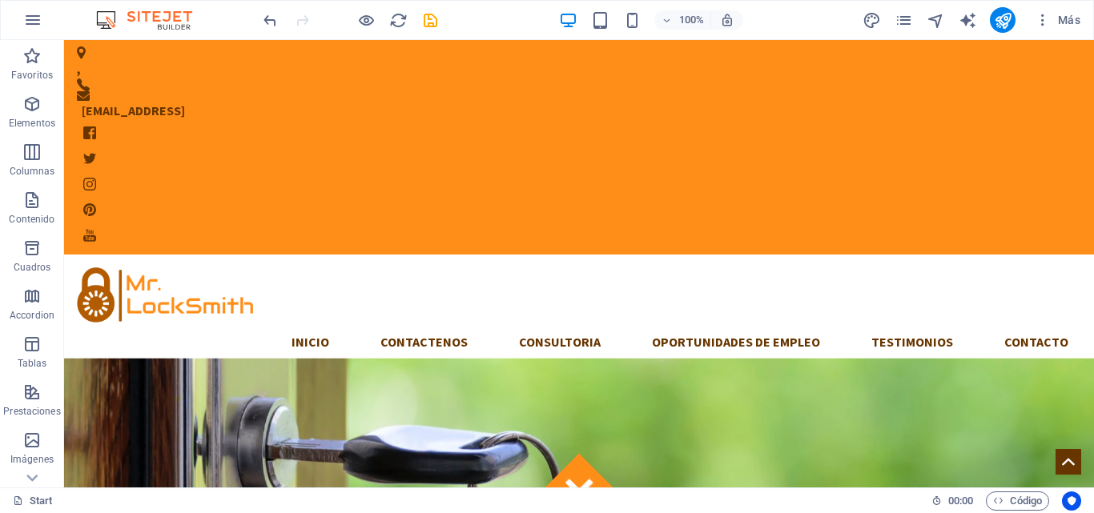
drag, startPoint x: 1084, startPoint y: 58, endPoint x: 1140, endPoint y: 78, distance: 59.2
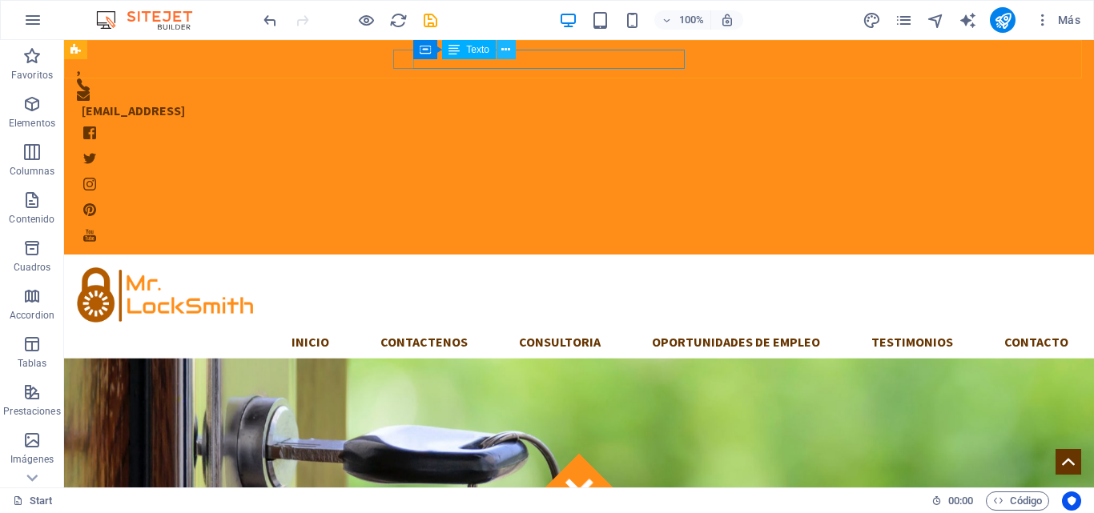
click at [501, 50] on icon at bounding box center [505, 50] width 9 height 17
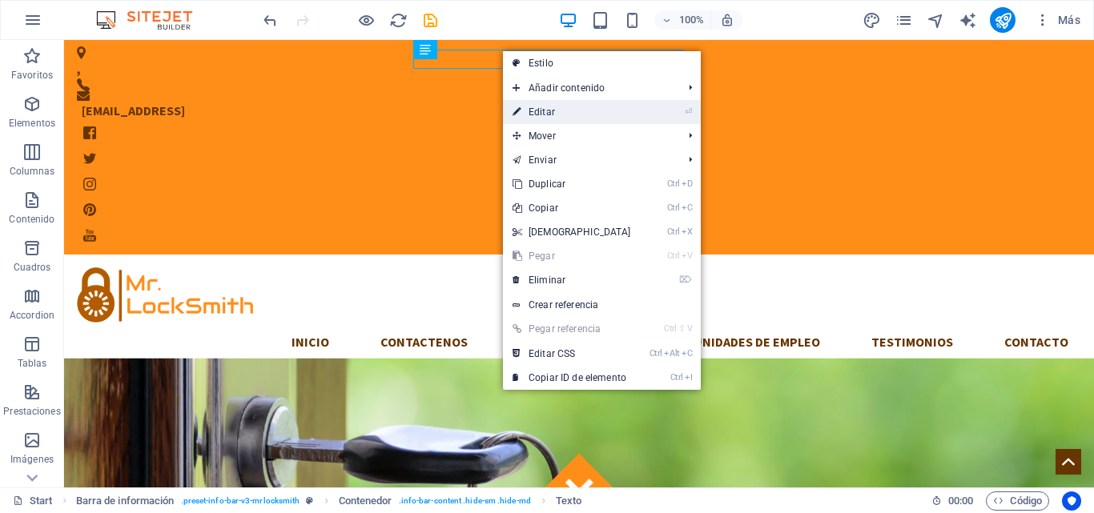
click at [536, 110] on link "⏎ Editar" at bounding box center [572, 112] width 138 height 24
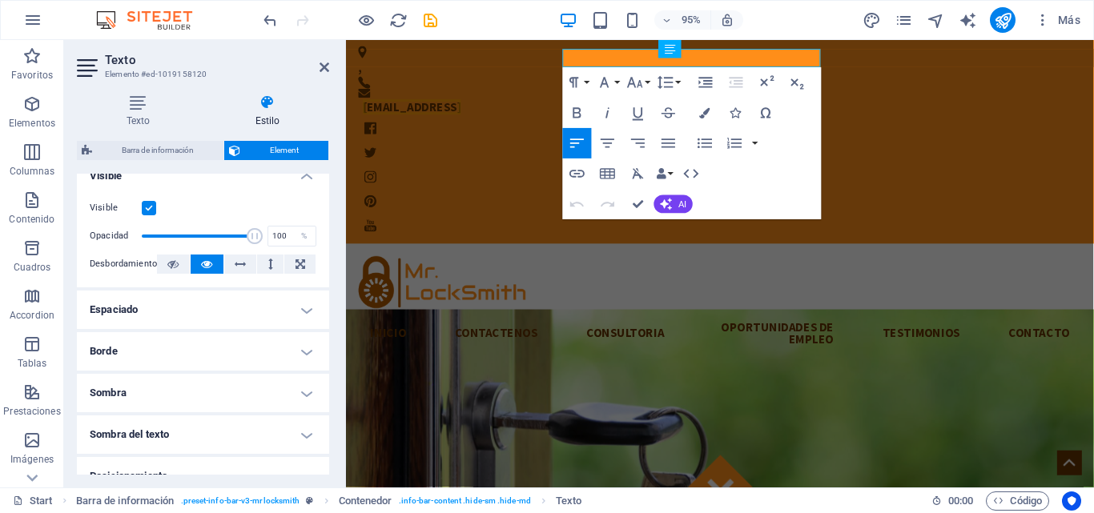
scroll to position [215, 0]
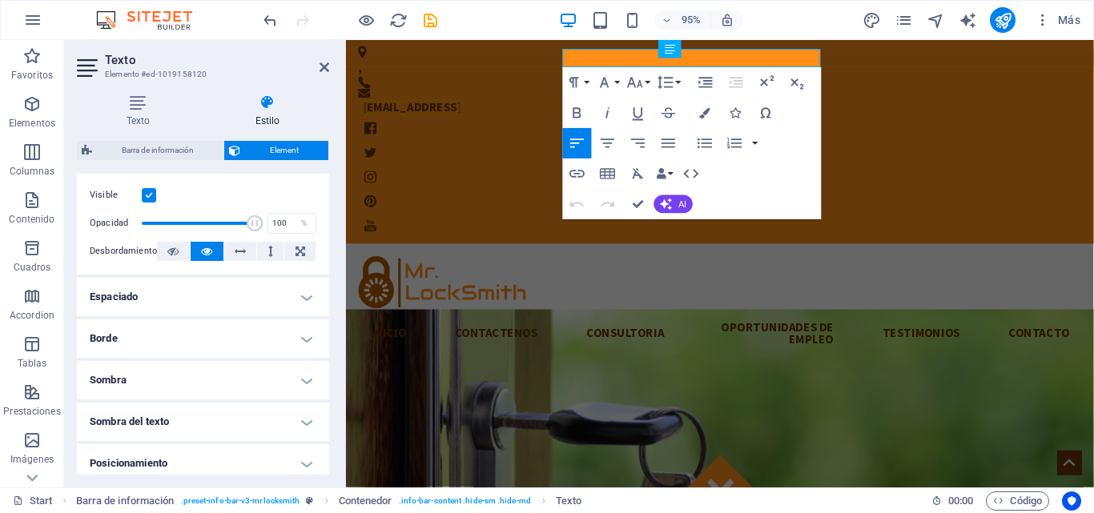
click at [307, 295] on h4 "Espaciado" at bounding box center [203, 297] width 252 height 38
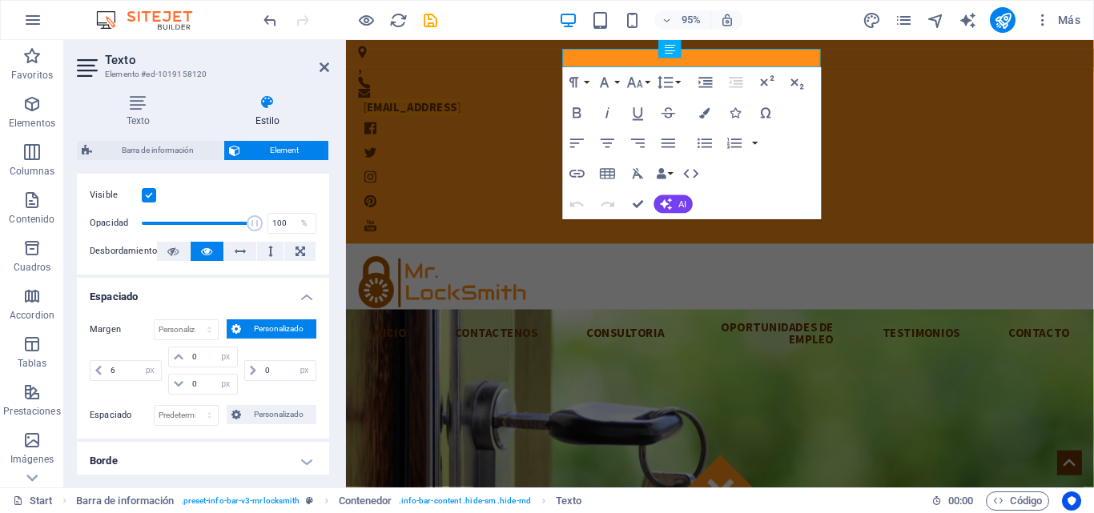
click at [307, 295] on h4 "Espaciado" at bounding box center [203, 292] width 252 height 29
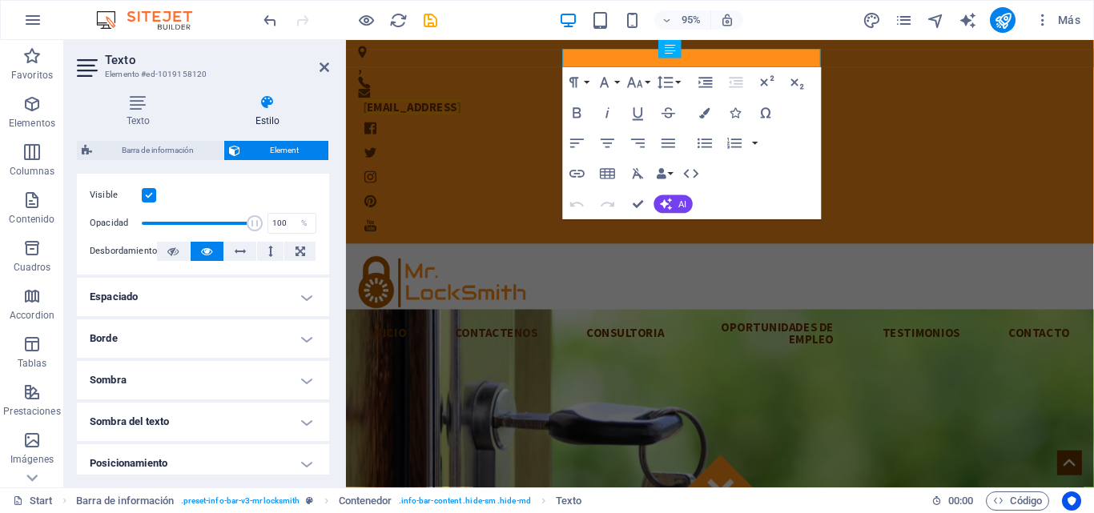
click at [306, 341] on h4 "Borde" at bounding box center [203, 338] width 252 height 38
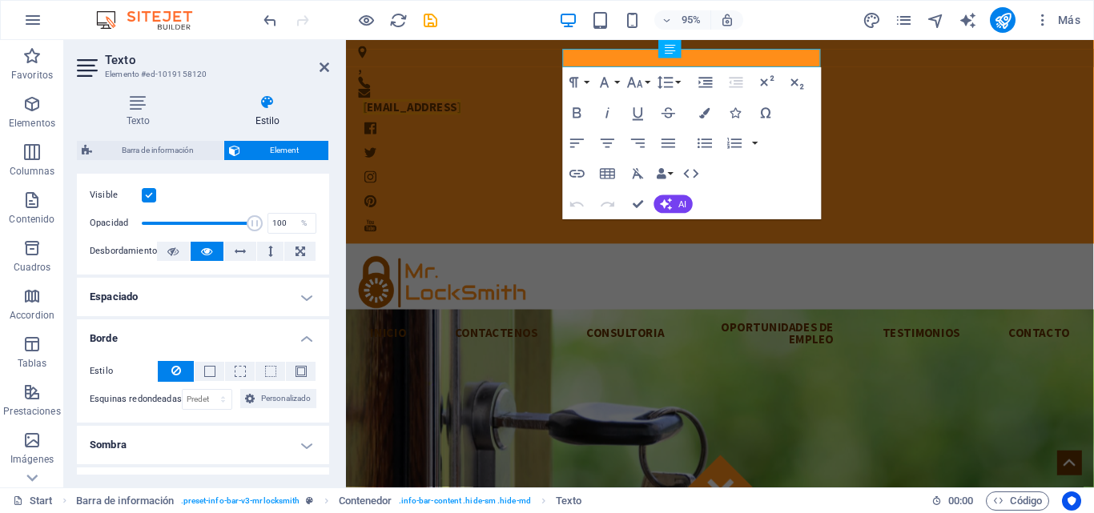
click at [306, 341] on h4 "Borde" at bounding box center [203, 333] width 252 height 29
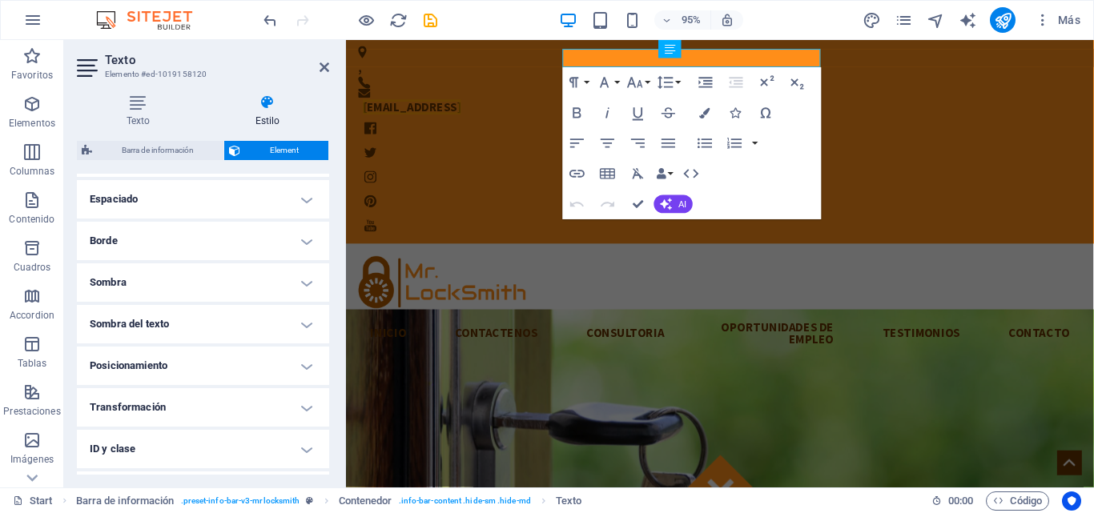
scroll to position [319, 0]
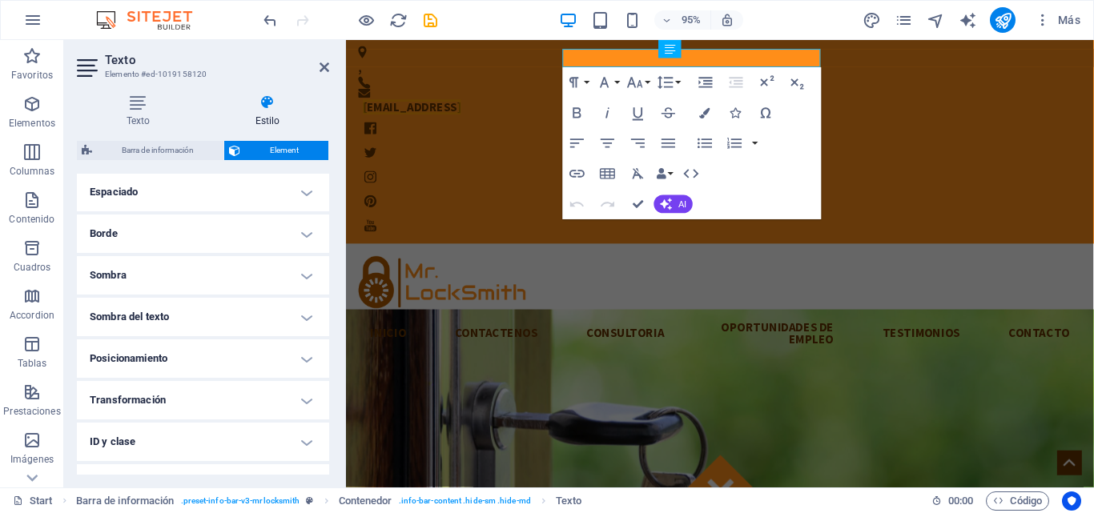
click at [302, 275] on h4 "Sombra" at bounding box center [203, 275] width 252 height 38
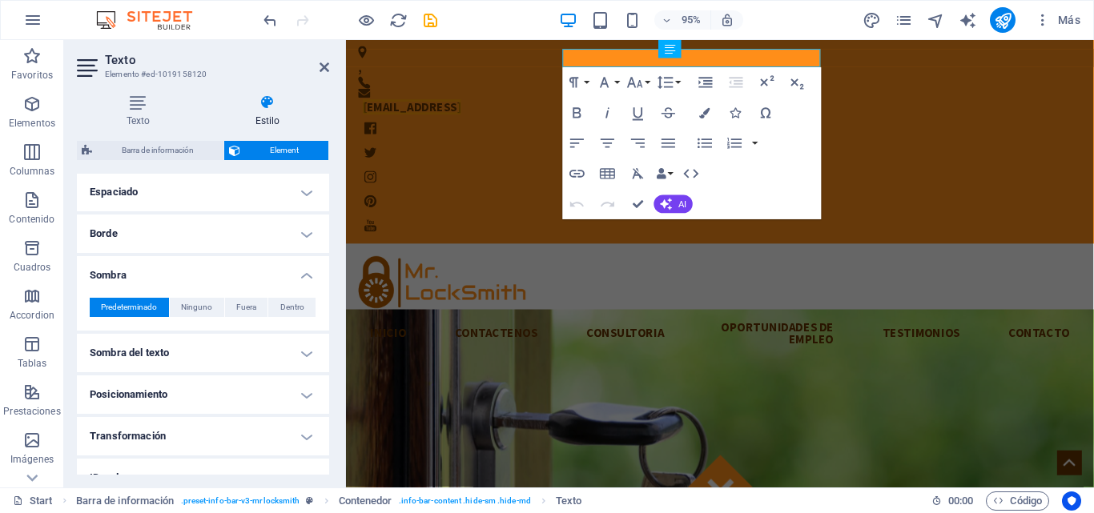
click at [302, 275] on h4 "Sombra" at bounding box center [203, 270] width 252 height 29
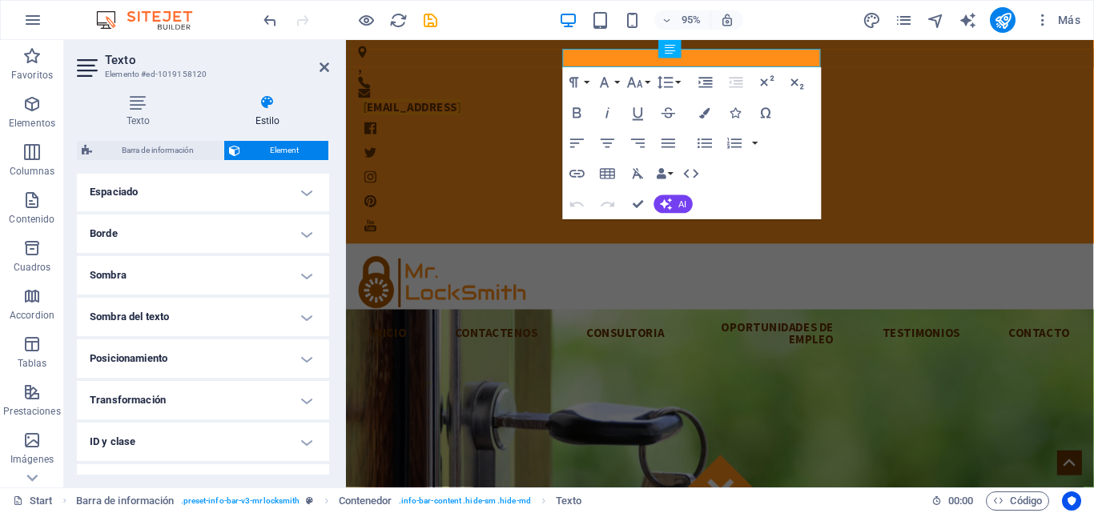
click at [302, 321] on h4 "Sombra del texto" at bounding box center [203, 317] width 252 height 38
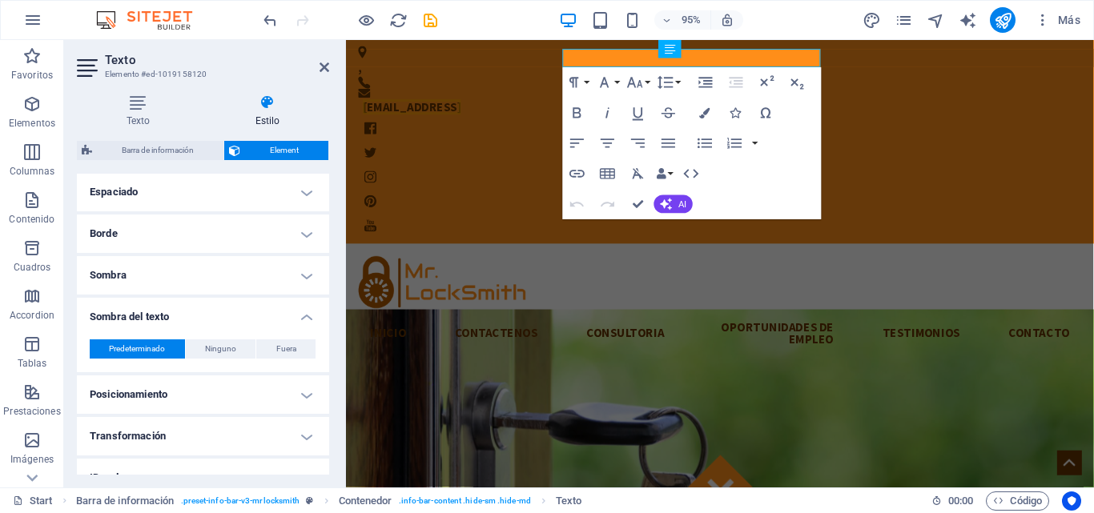
click at [302, 321] on h4 "Sombra del texto" at bounding box center [203, 312] width 252 height 29
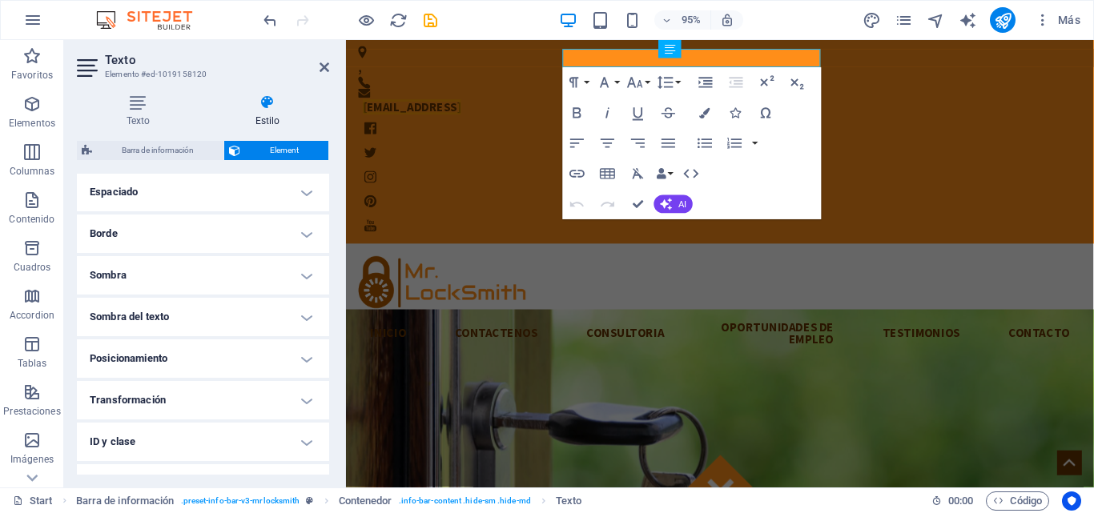
click at [305, 359] on h4 "Posicionamiento" at bounding box center [203, 358] width 252 height 38
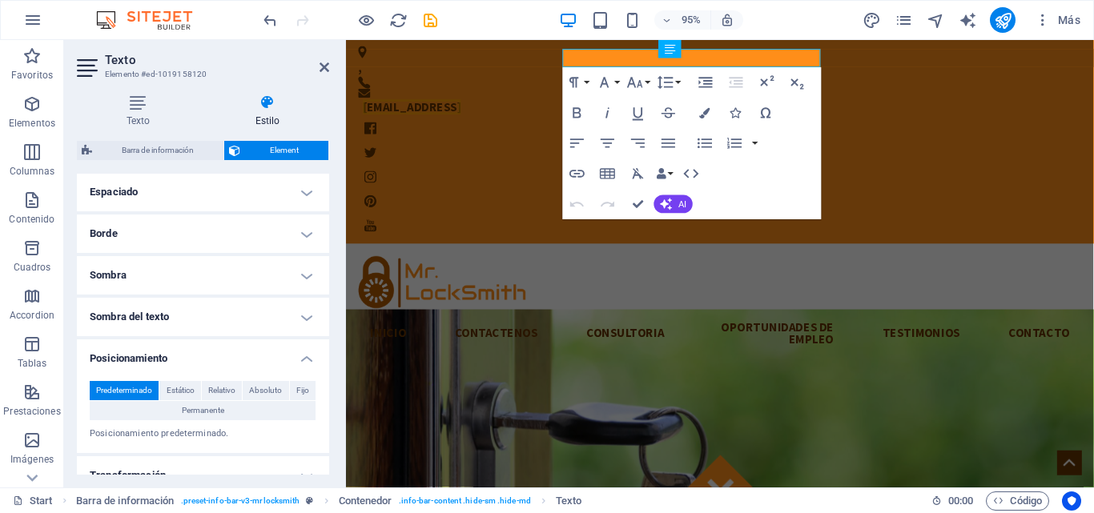
click at [305, 359] on h4 "Posicionamiento" at bounding box center [203, 353] width 252 height 29
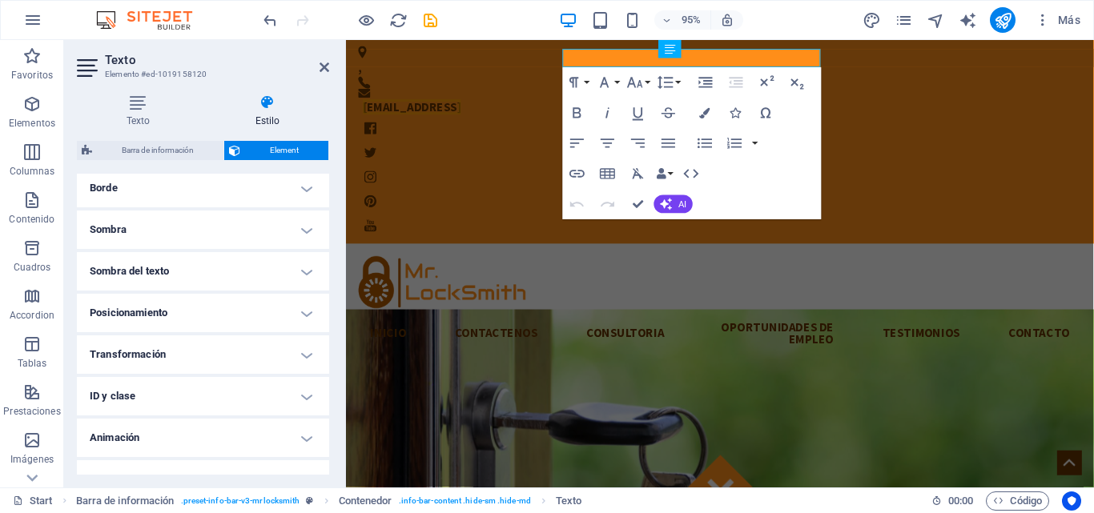
scroll to position [389, 0]
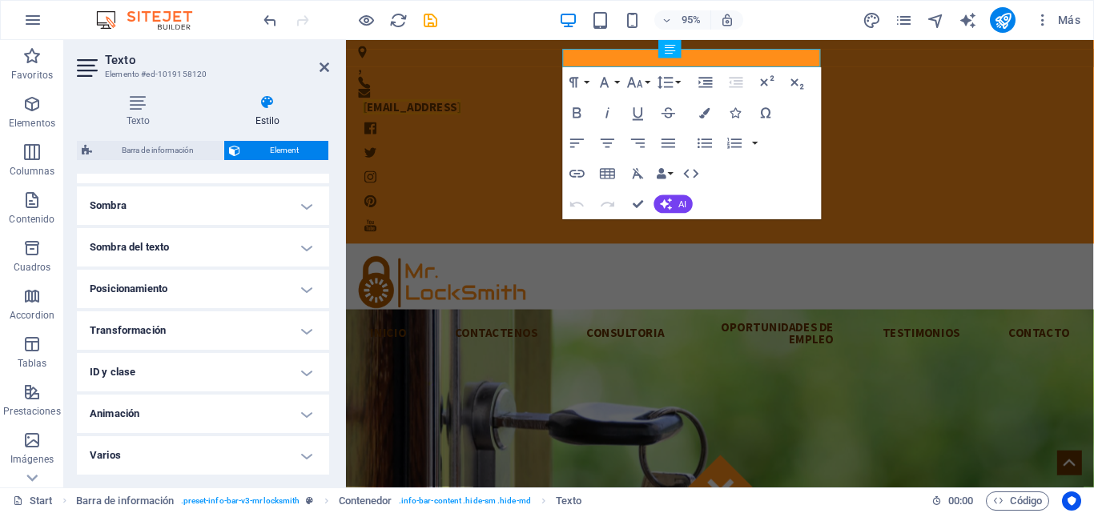
click at [304, 371] on h4 "ID y clase" at bounding box center [203, 372] width 252 height 38
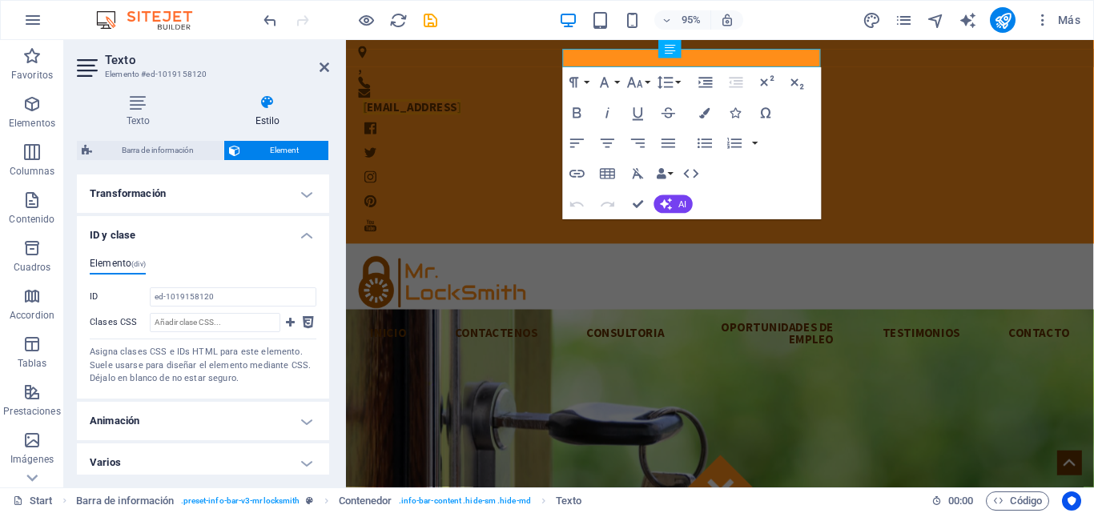
scroll to position [533, 0]
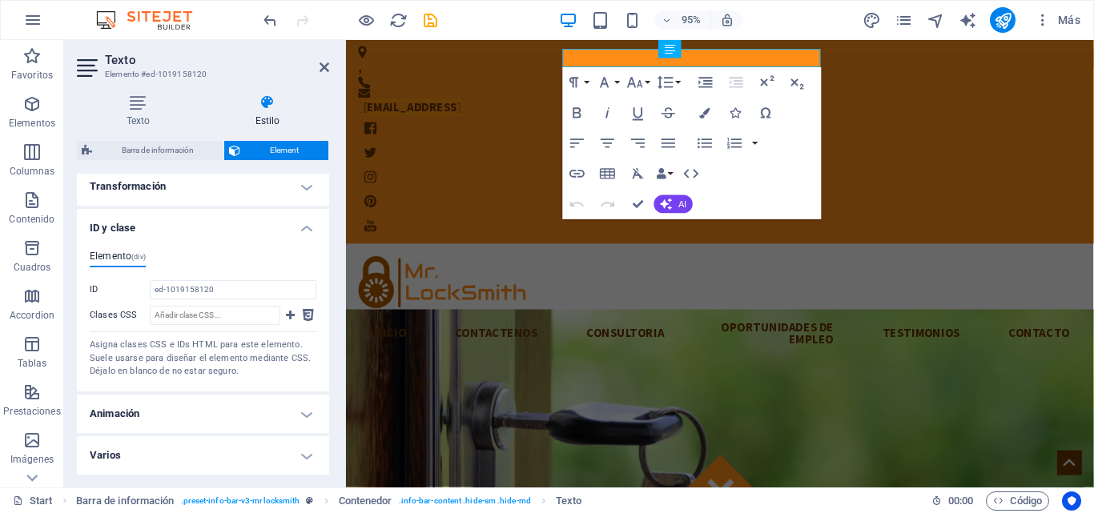
click at [305, 219] on h4 "ID y clase" at bounding box center [203, 223] width 252 height 29
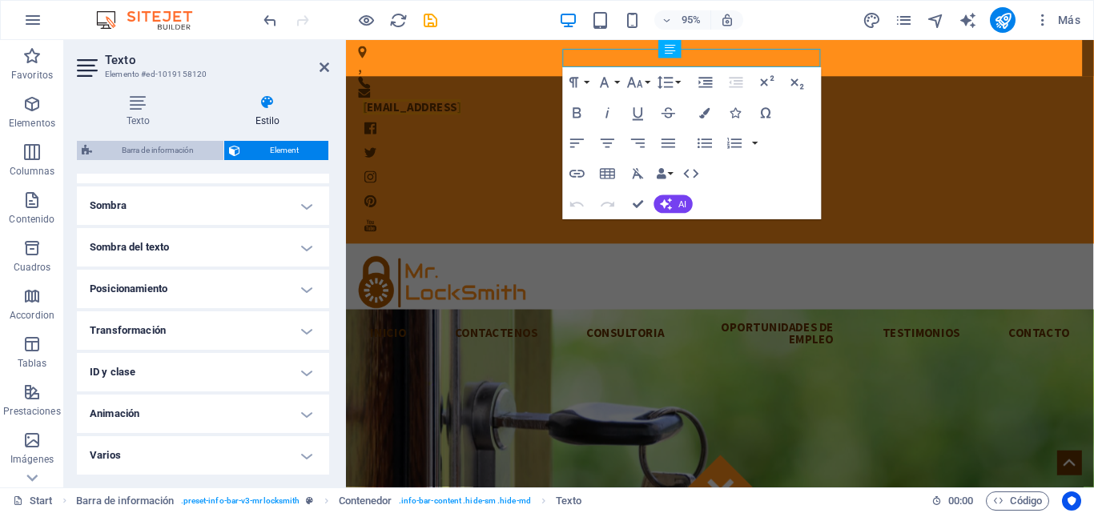
click at [178, 147] on span "Barra de información" at bounding box center [158, 150] width 122 height 19
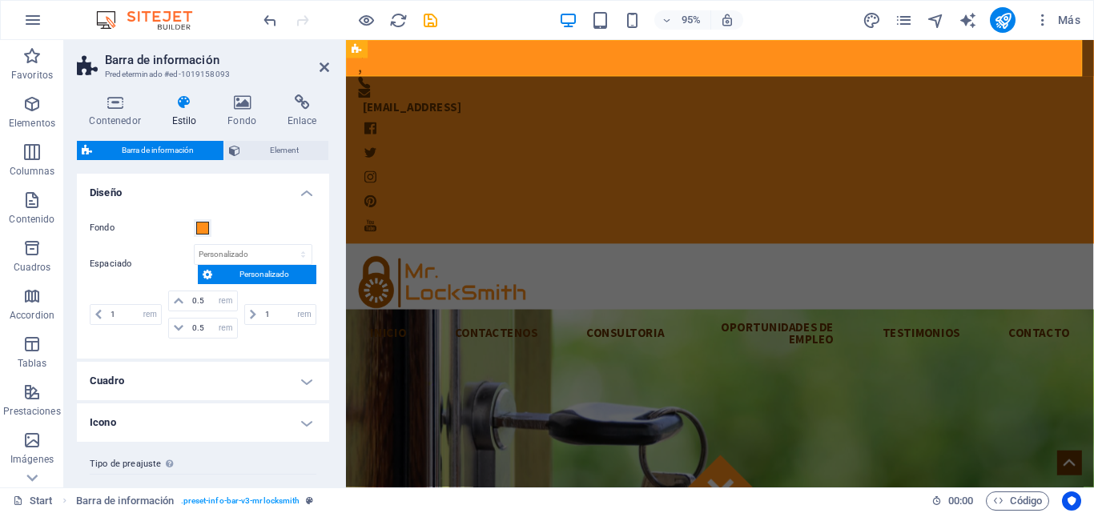
scroll to position [31, 0]
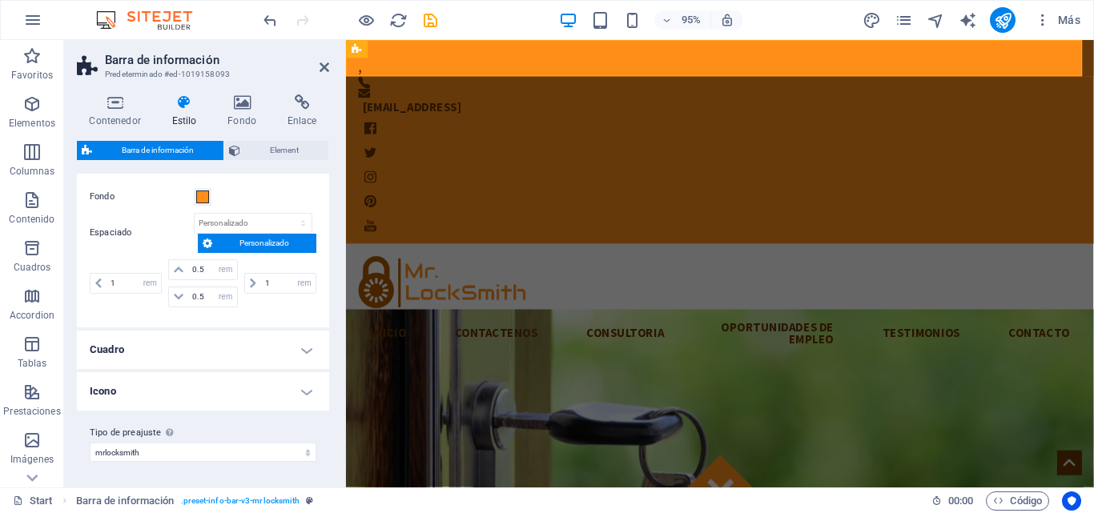
click at [304, 352] on h4 "Cuadro" at bounding box center [203, 350] width 252 height 38
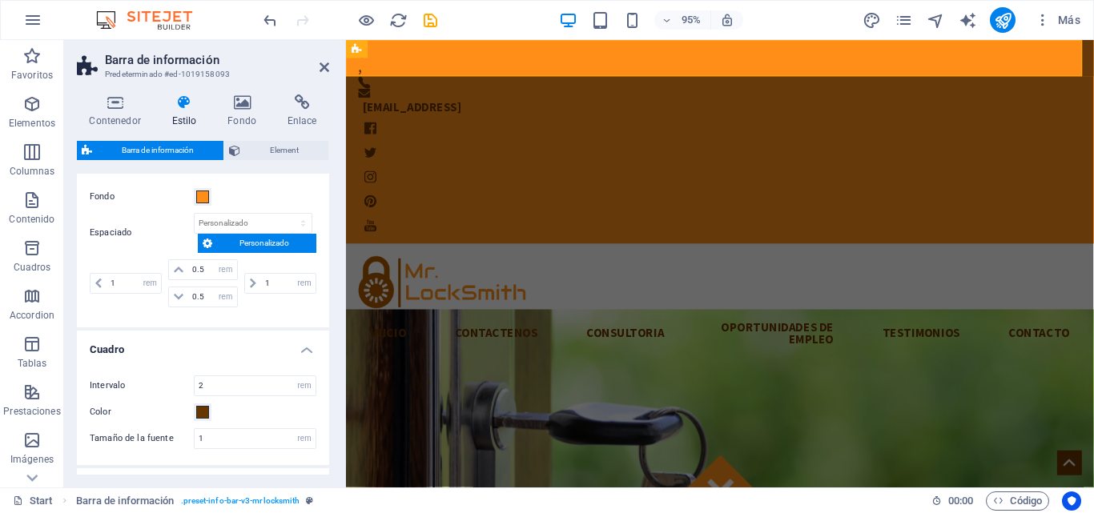
click at [305, 349] on h4 "Cuadro" at bounding box center [203, 345] width 252 height 29
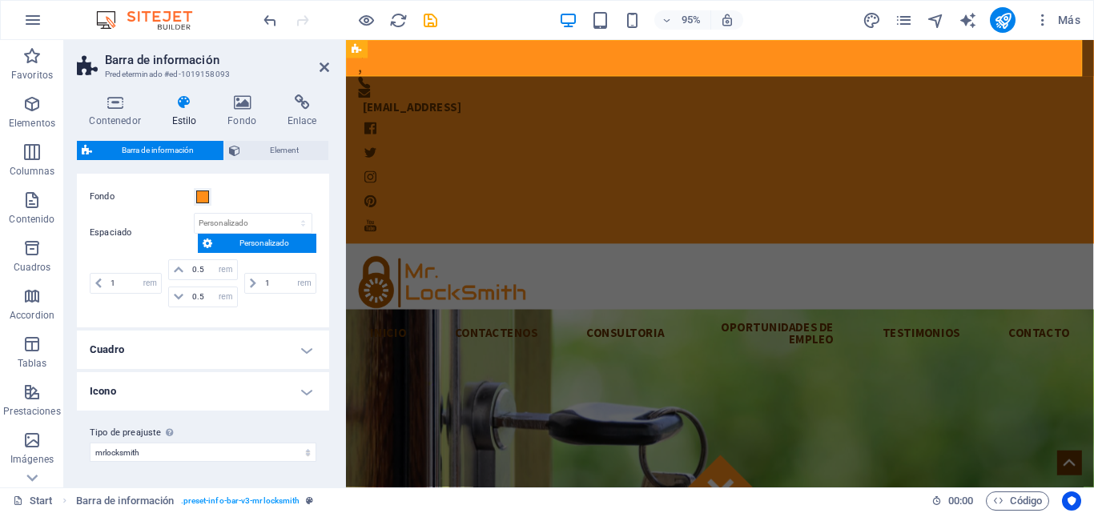
click at [303, 388] on h4 "Icono" at bounding box center [203, 391] width 252 height 38
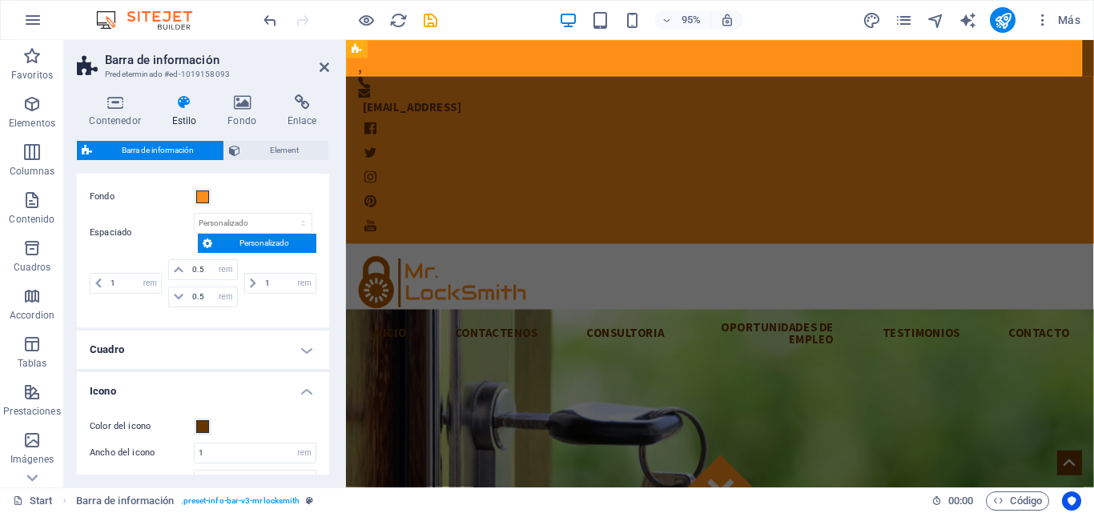
click at [303, 388] on h4 "Icono" at bounding box center [203, 386] width 252 height 29
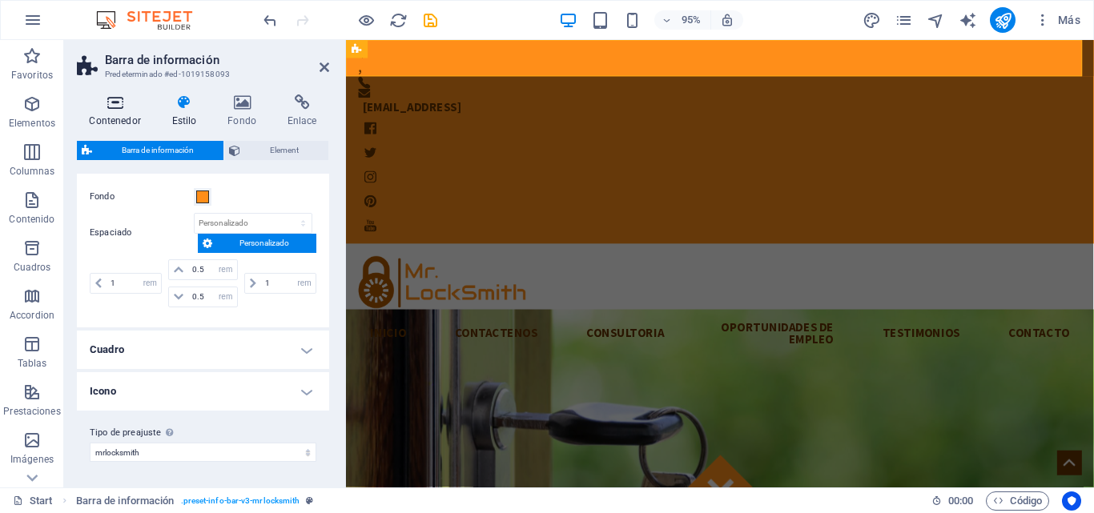
click at [120, 109] on icon at bounding box center [115, 102] width 76 height 16
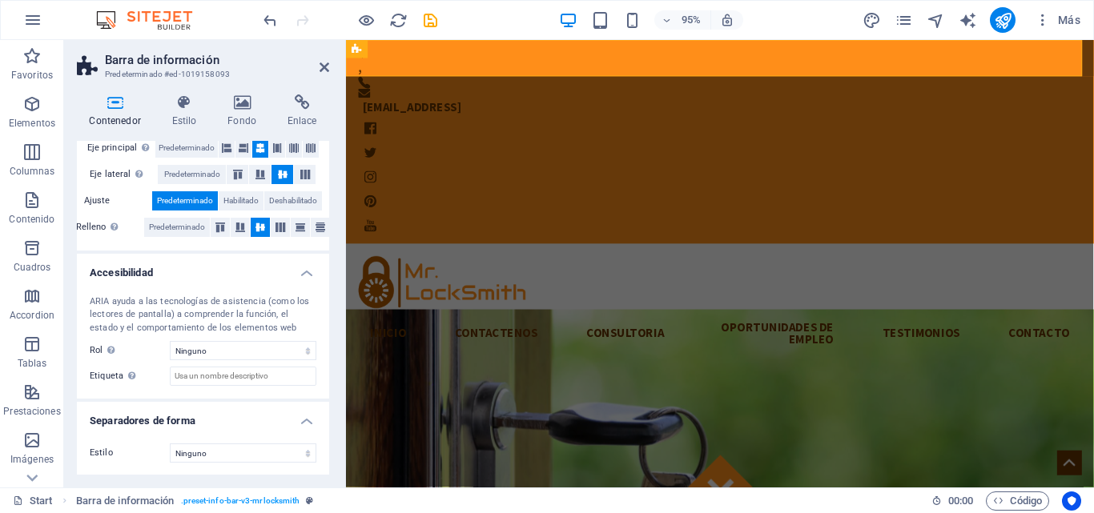
scroll to position [333, 0]
click at [185, 107] on icon at bounding box center [184, 102] width 50 height 16
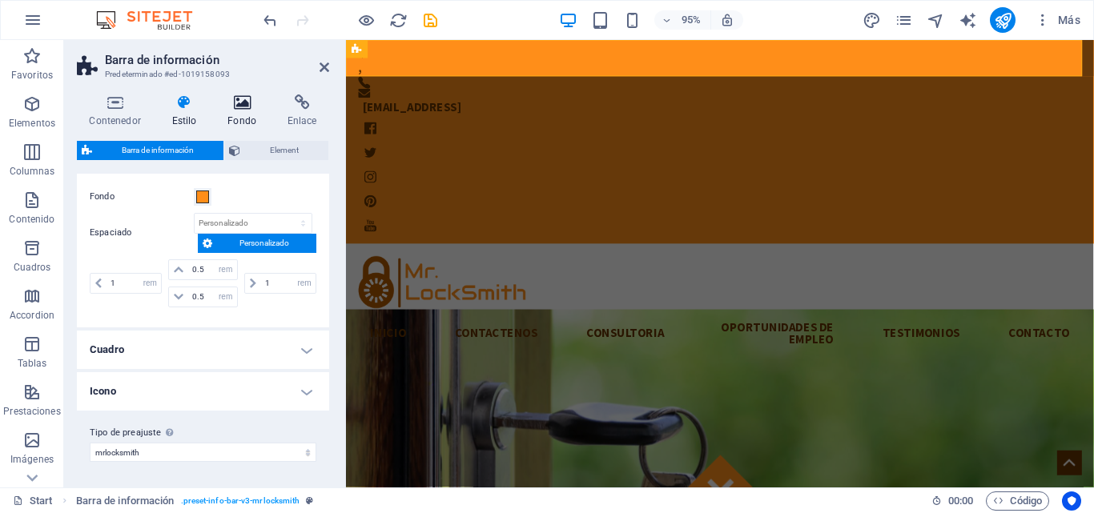
click at [236, 102] on icon at bounding box center [242, 102] width 54 height 16
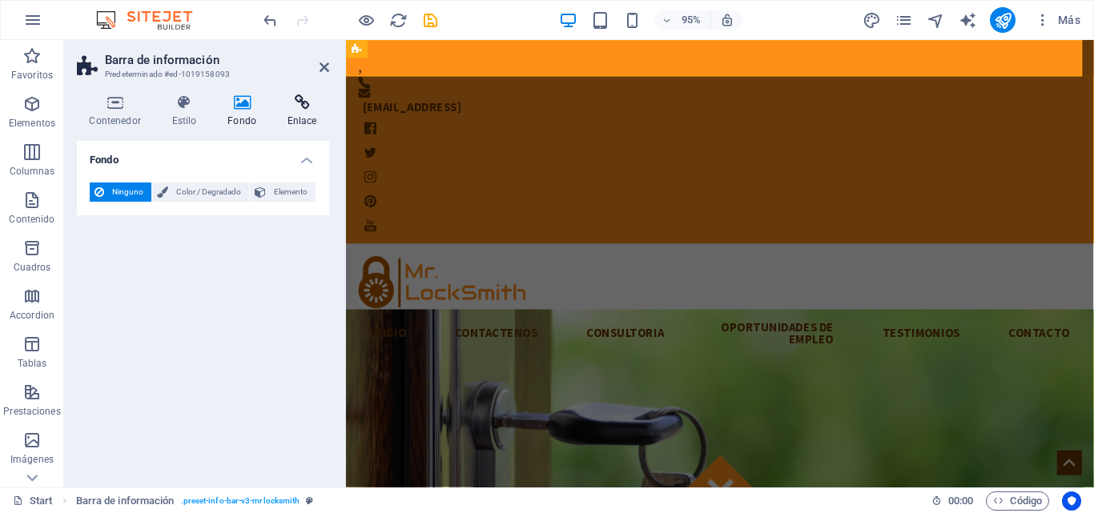
click at [295, 118] on h4 "Enlace" at bounding box center [302, 111] width 54 height 34
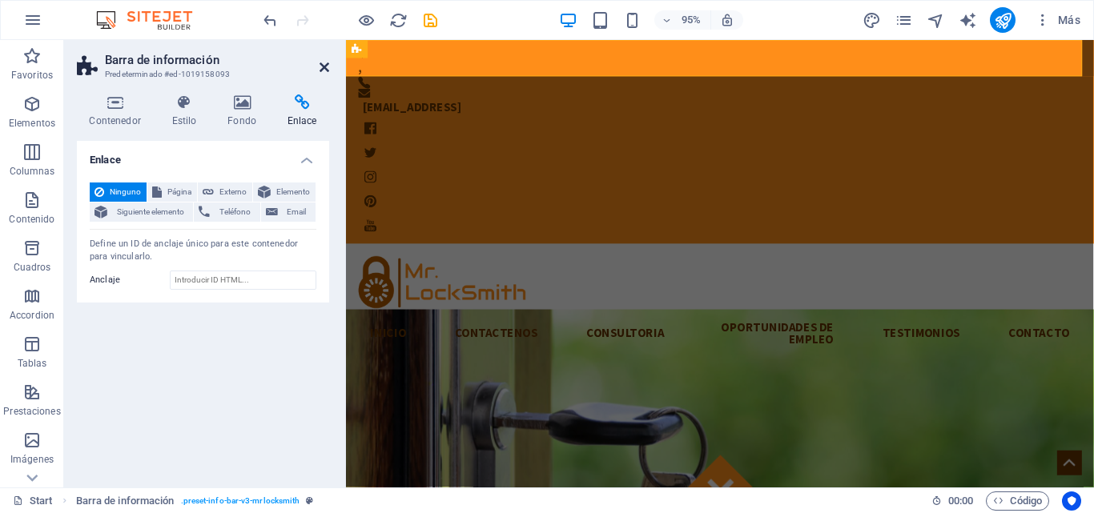
click at [327, 72] on icon at bounding box center [324, 67] width 10 height 13
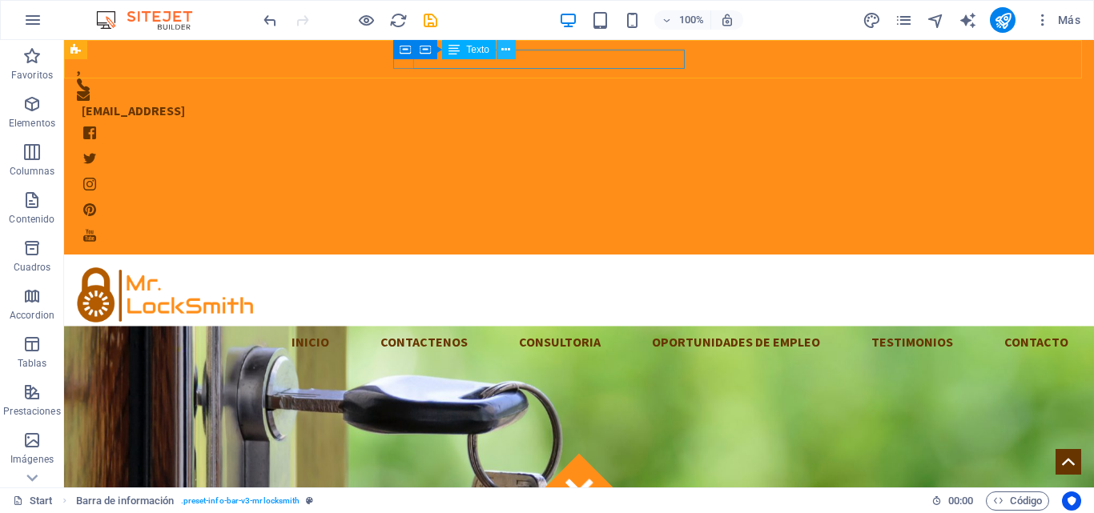
click at [507, 50] on icon at bounding box center [505, 50] width 9 height 17
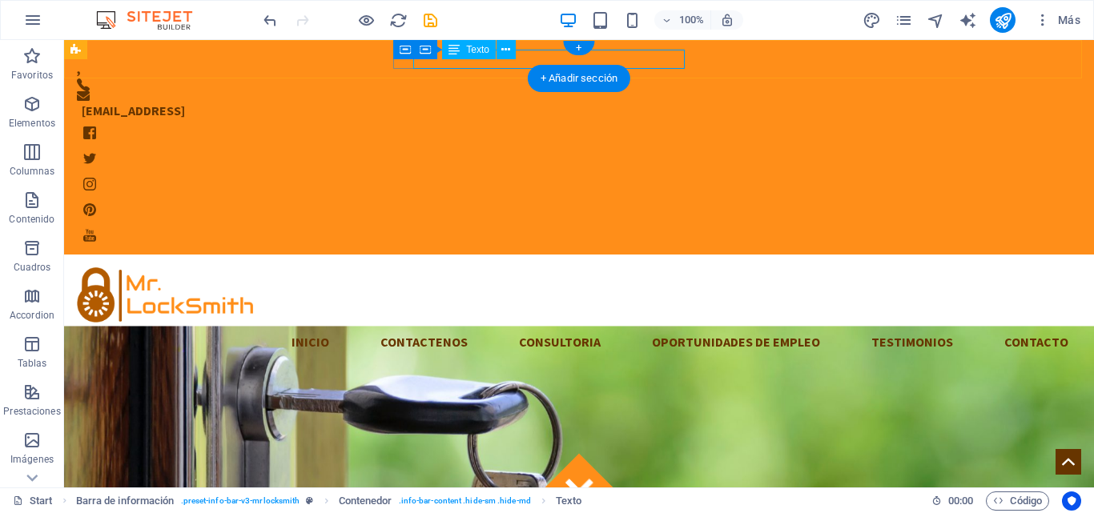
click at [536, 101] on div "[EMAIL_ADDRESS]" at bounding box center [569, 110] width 974 height 19
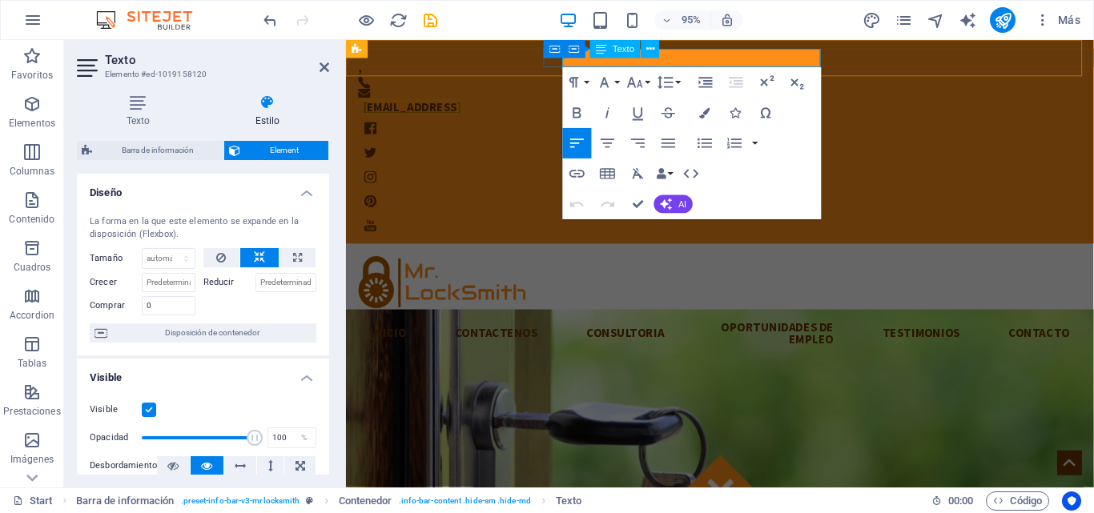
click at [467, 102] on link "[EMAIL_ADDRESS]" at bounding box center [414, 110] width 103 height 16
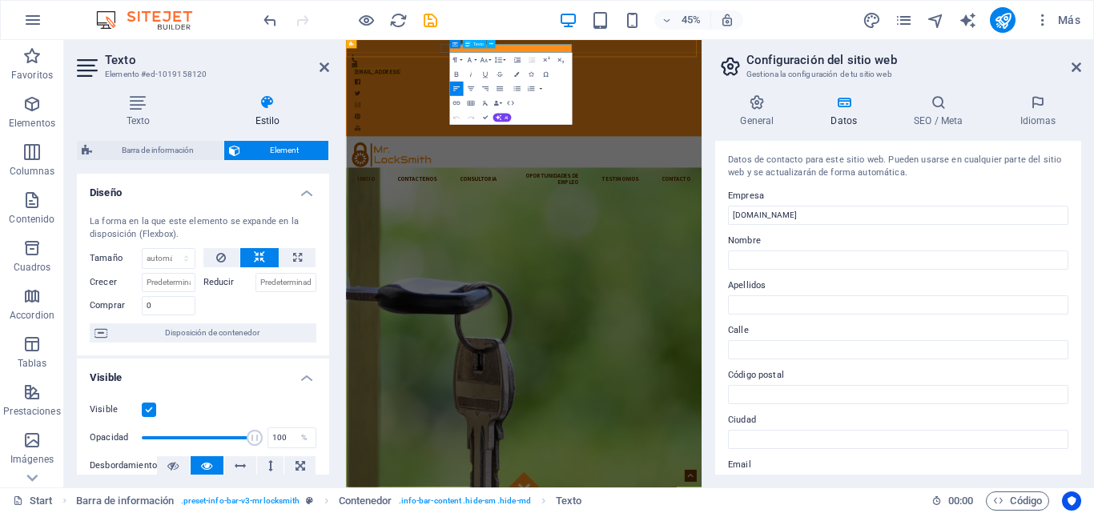
click at [467, 102] on link "[EMAIL_ADDRESS]" at bounding box center [414, 110] width 103 height 16
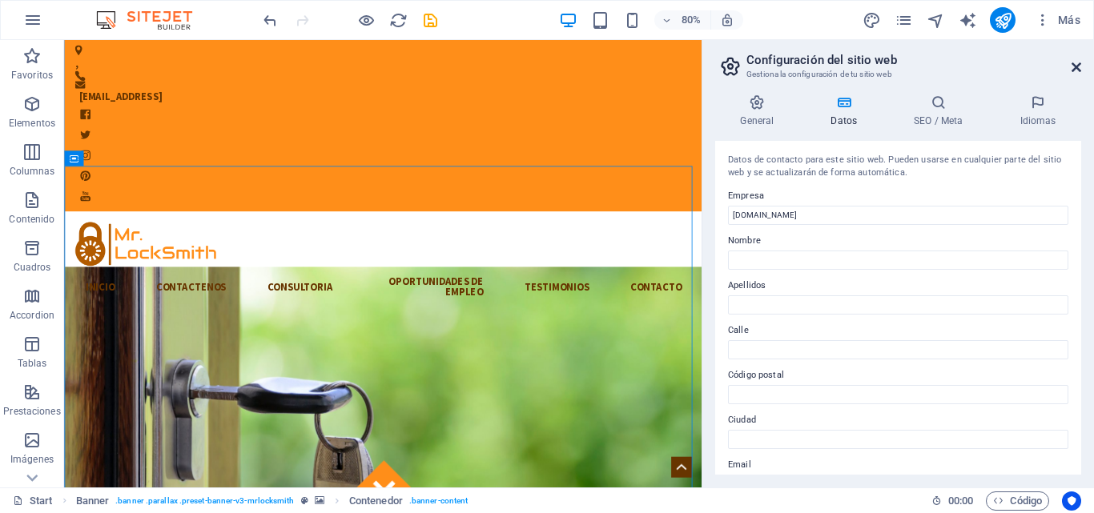
click at [1078, 65] on icon at bounding box center [1076, 67] width 10 height 13
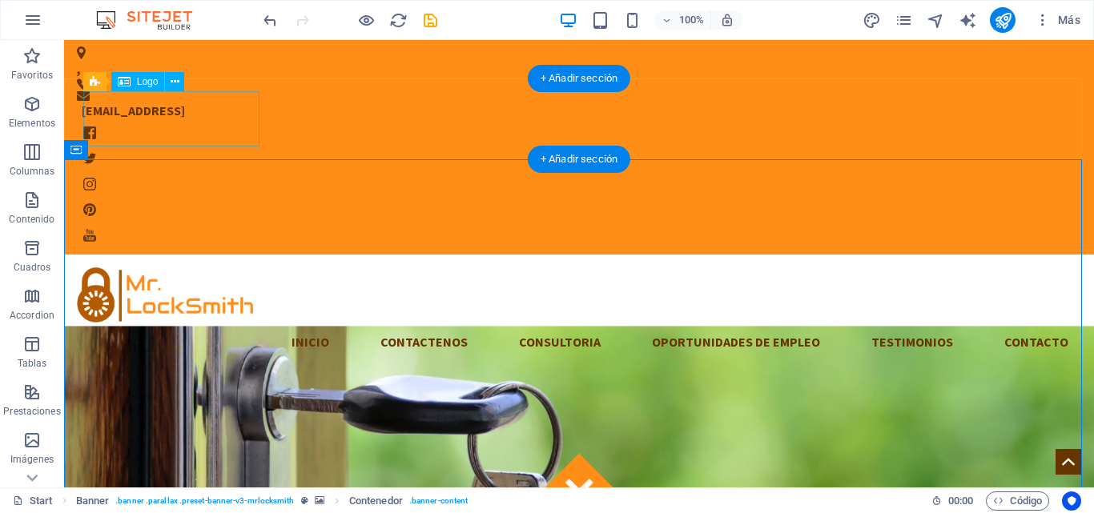
click at [132, 267] on div at bounding box center [579, 294] width 1004 height 55
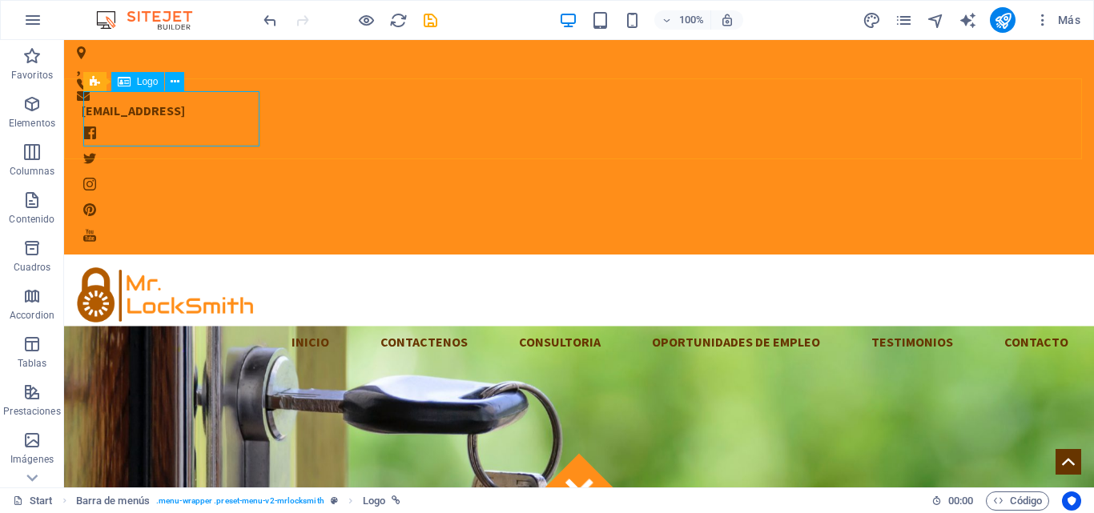
click at [141, 81] on span "Logo" at bounding box center [148, 82] width 22 height 10
click at [422, 26] on icon "save" at bounding box center [430, 20] width 18 height 18
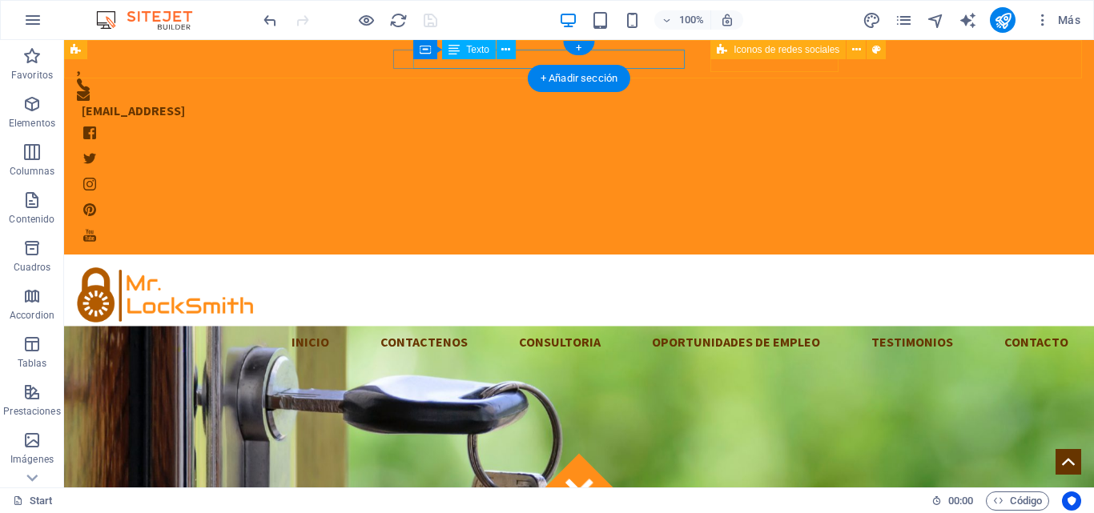
click at [632, 101] on div "[EMAIL_ADDRESS]" at bounding box center [569, 110] width 974 height 19
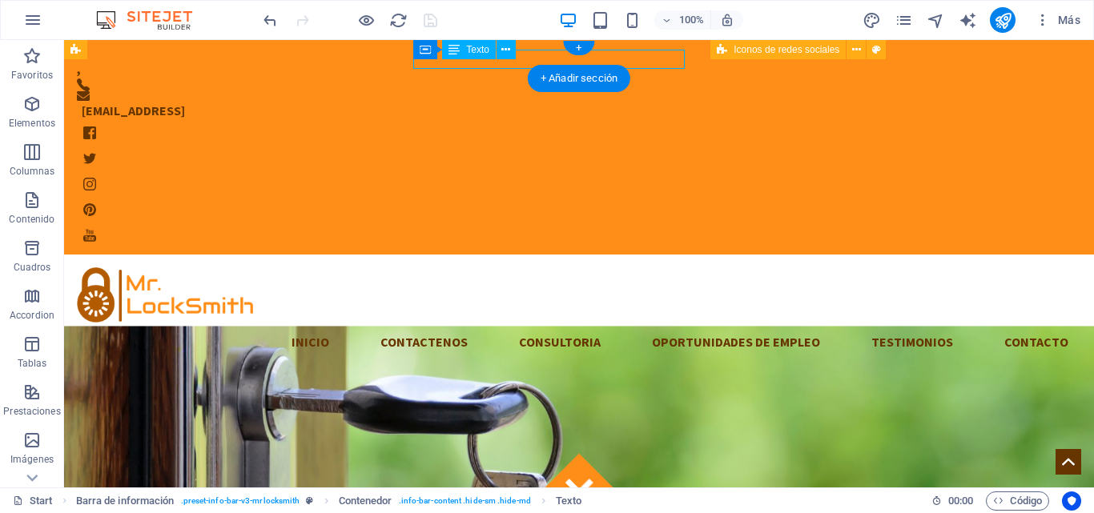
click at [632, 101] on div "[EMAIL_ADDRESS]" at bounding box center [569, 110] width 974 height 19
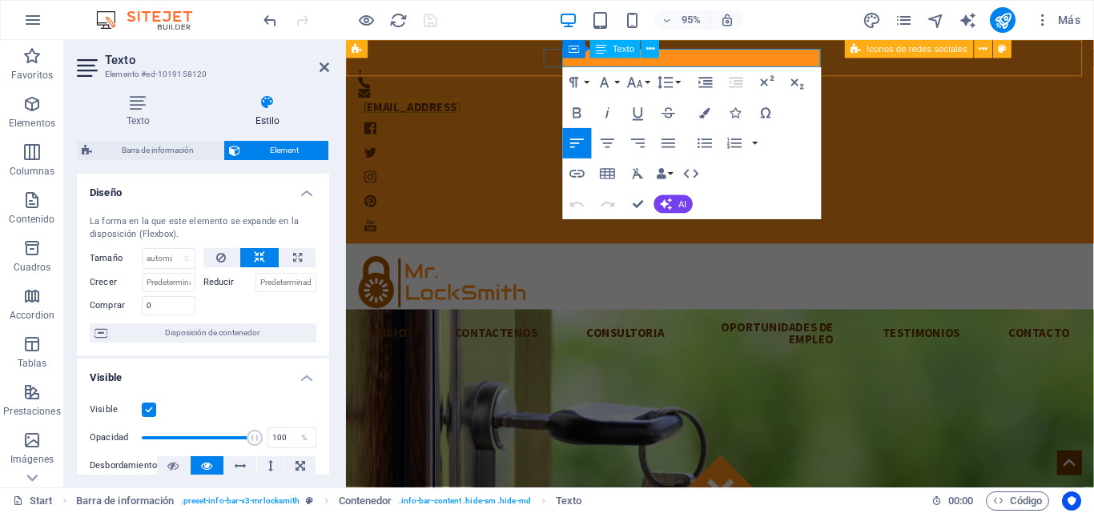
click at [467, 102] on link "[EMAIL_ADDRESS]" at bounding box center [414, 110] width 103 height 16
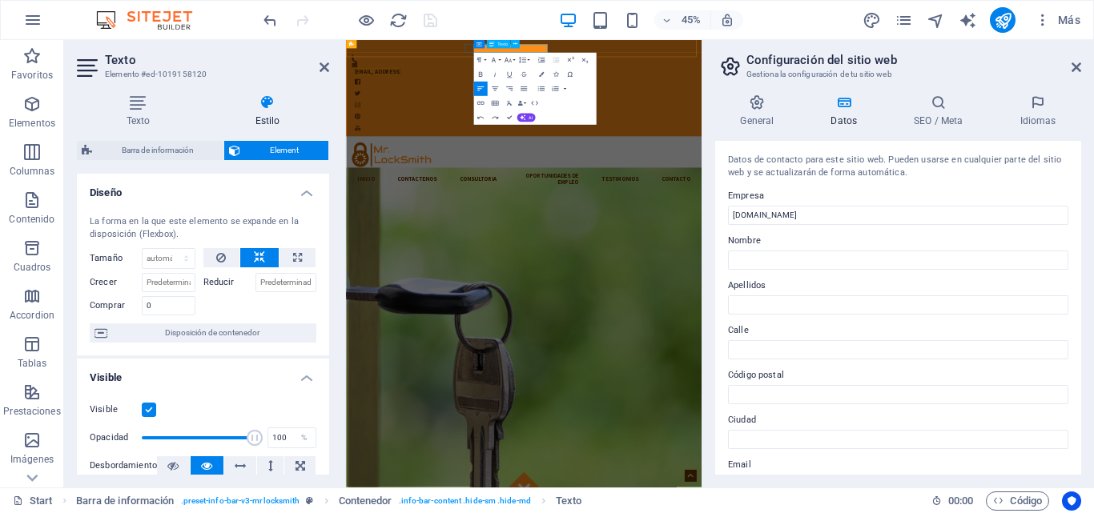
click at [522, 48] on div "Contenedor Texto" at bounding box center [498, 44] width 50 height 9
click at [467, 102] on link "[EMAIL_ADDRESS]" at bounding box center [414, 110] width 103 height 16
click at [1076, 181] on div "Datos de contacto para este sitio web. Pueden usarse en cualquier parte del sit…" at bounding box center [898, 308] width 366 height 334
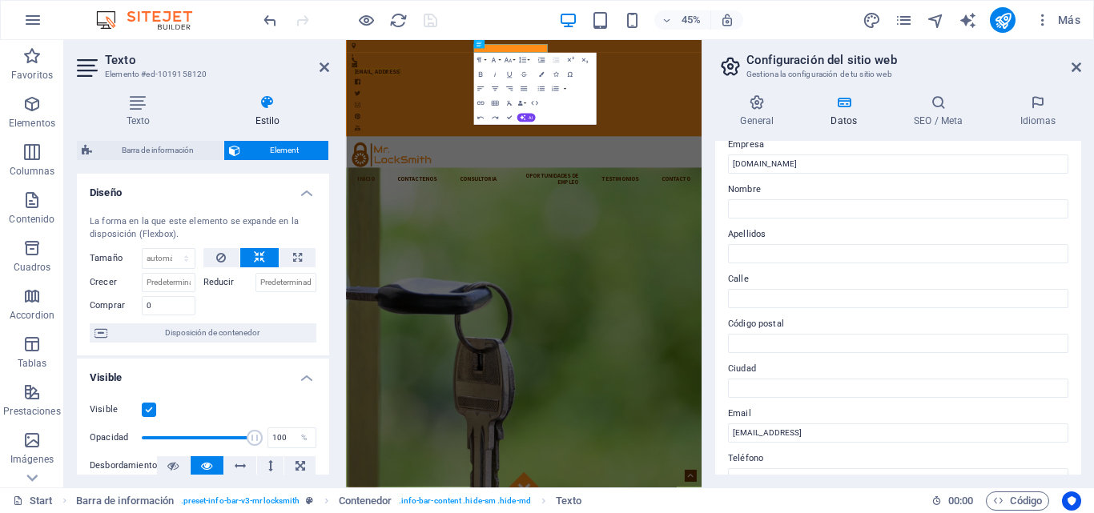
scroll to position [148, 0]
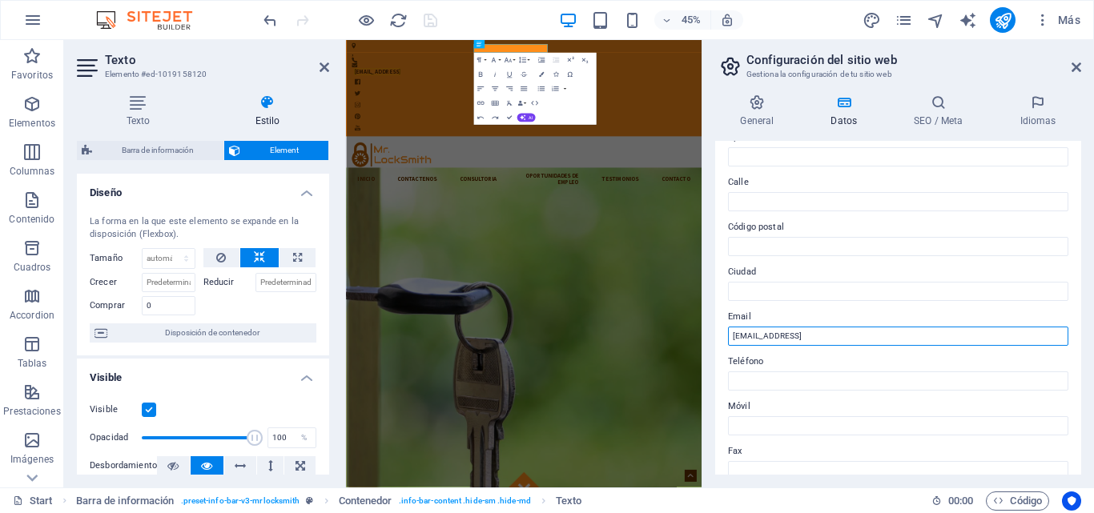
drag, startPoint x: 994, startPoint y: 332, endPoint x: 737, endPoint y: 325, distance: 257.1
click at [737, 325] on div "Email [EMAIL_ADDRESS]" at bounding box center [898, 326] width 340 height 38
click at [737, 325] on label "Email" at bounding box center [898, 316] width 340 height 19
click at [737, 327] on input "[EMAIL_ADDRESS]" at bounding box center [898, 336] width 340 height 19
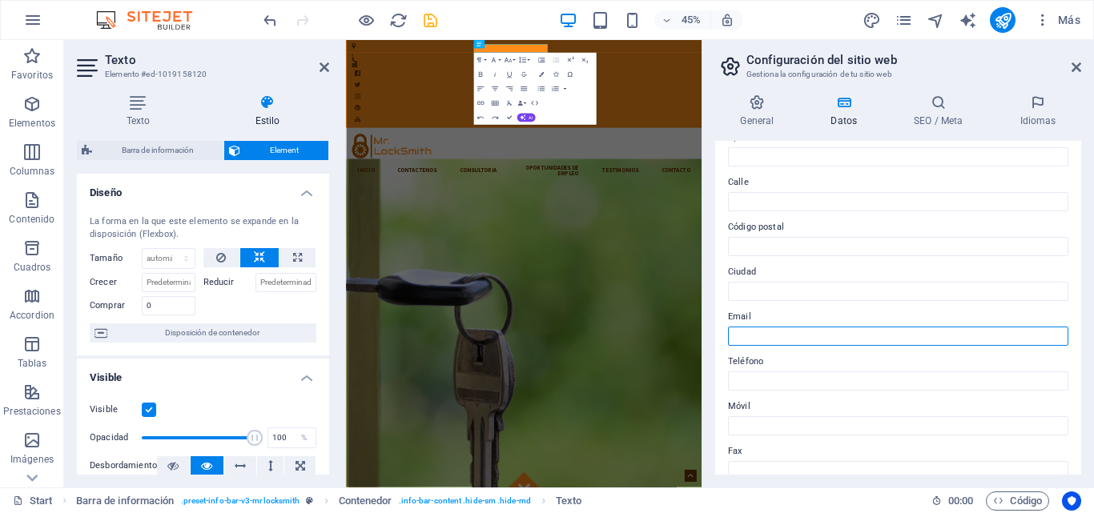
paste input "[EMAIL_ADDRESS][DOMAIN_NAME]"
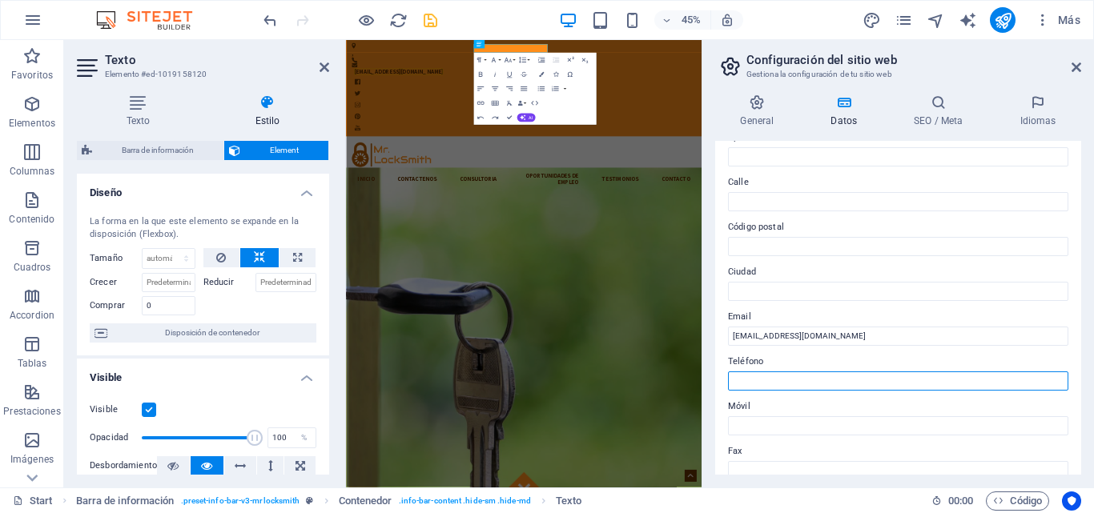
click at [838, 381] on input "Teléfono" at bounding box center [898, 380] width 340 height 19
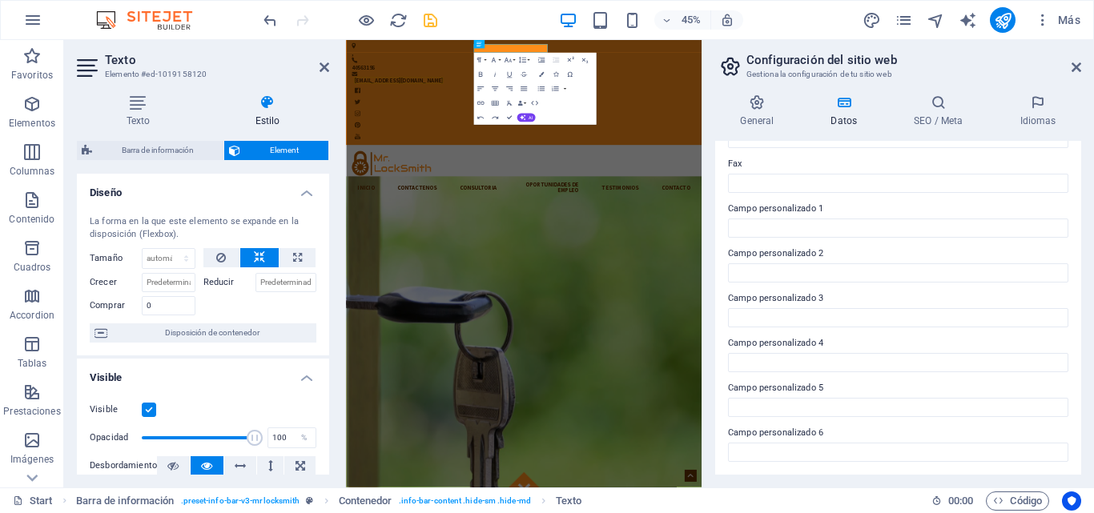
scroll to position [0, 0]
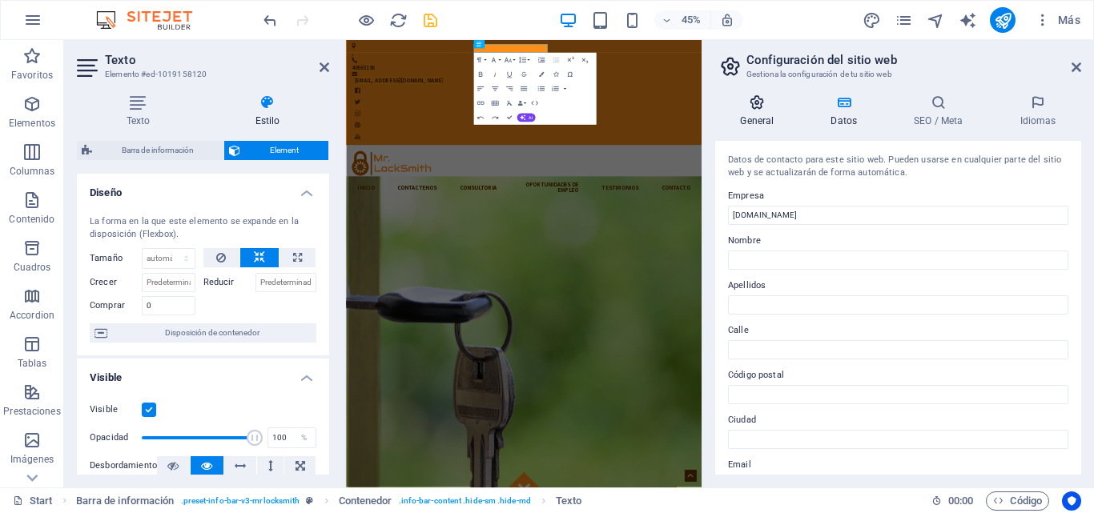
click at [747, 106] on icon at bounding box center [757, 102] width 84 height 16
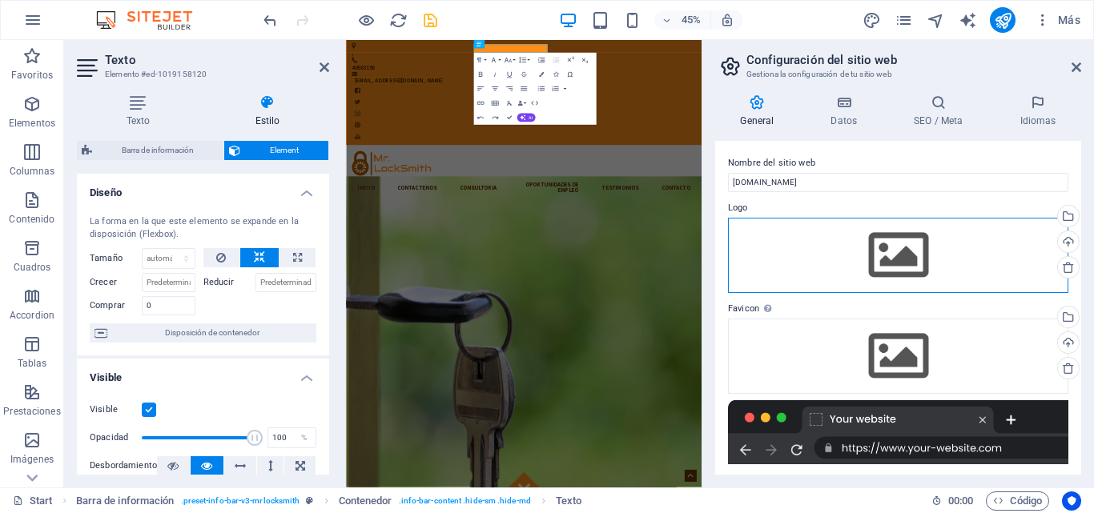
click at [920, 263] on div "Arrastra archivos aquí, haz clic para escoger archivos o selecciona archivos de…" at bounding box center [898, 255] width 340 height 75
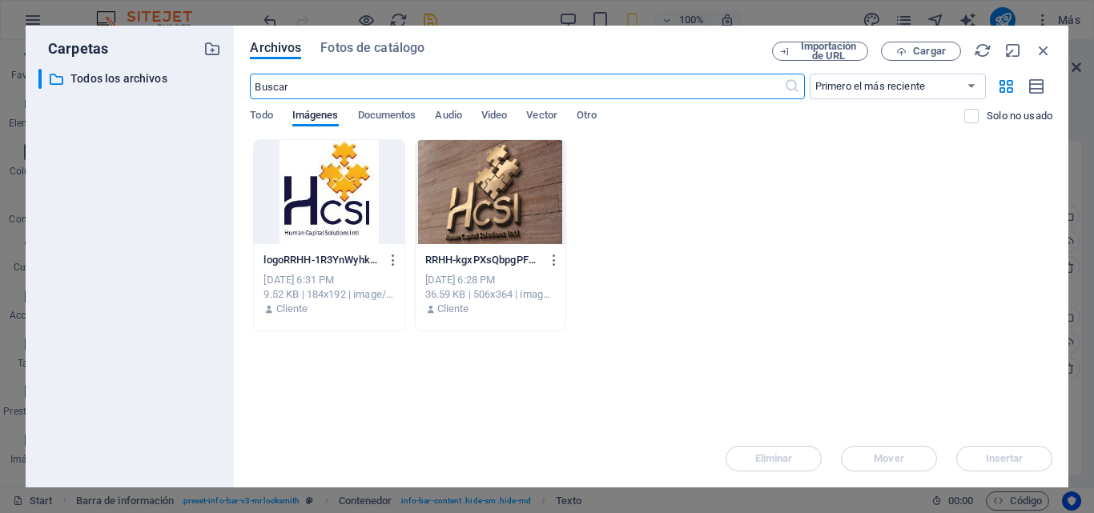
click at [341, 193] on div at bounding box center [329, 192] width 150 height 104
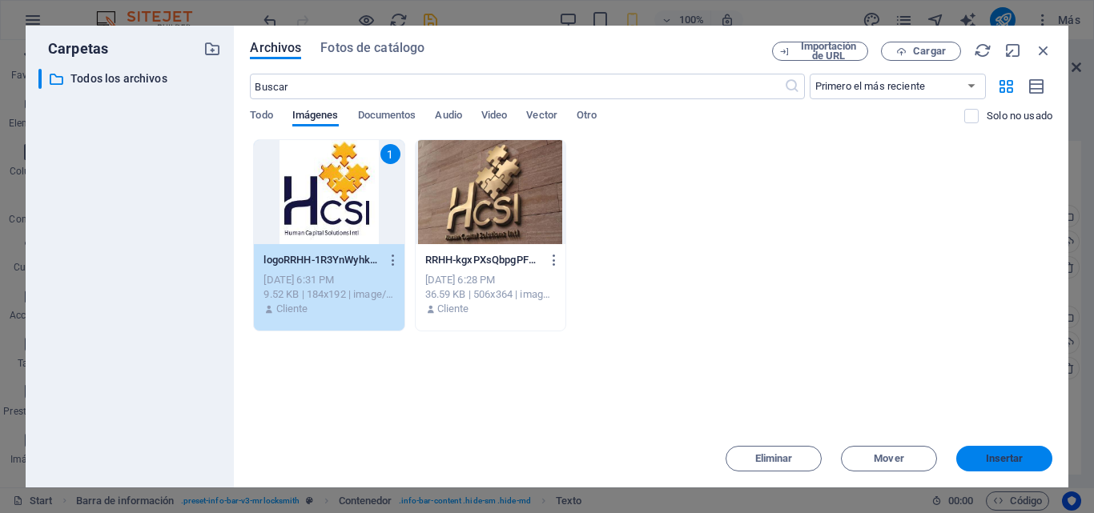
click at [1014, 454] on span "Insertar" at bounding box center [1005, 459] width 38 height 10
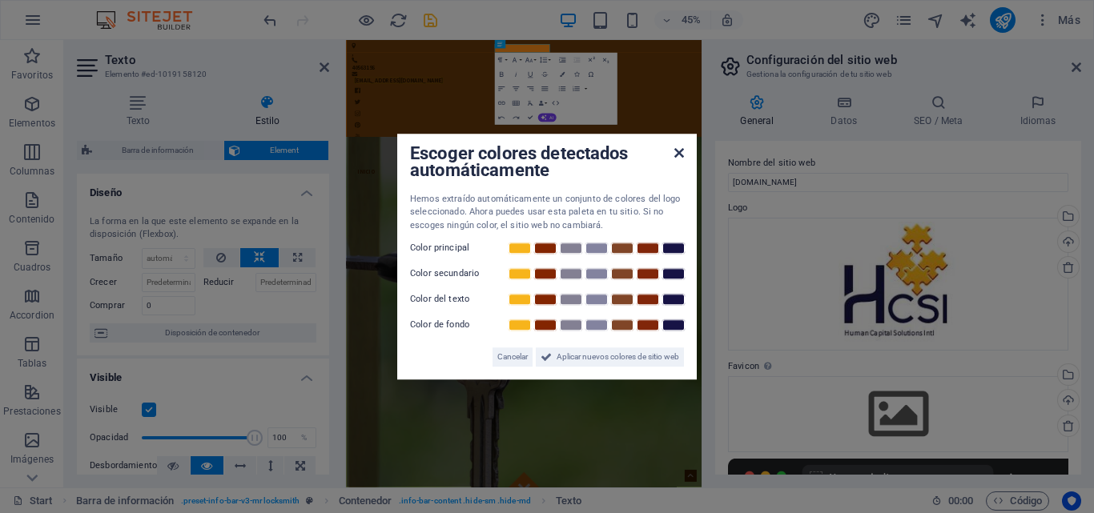
click at [676, 154] on icon at bounding box center [679, 153] width 10 height 13
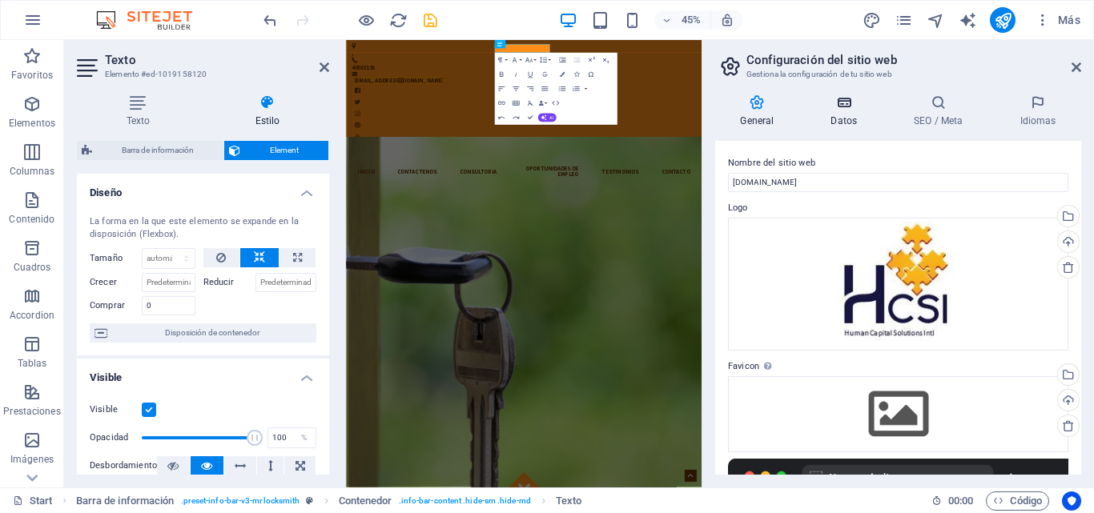
click at [854, 112] on h4 "Datos" at bounding box center [846, 111] width 83 height 34
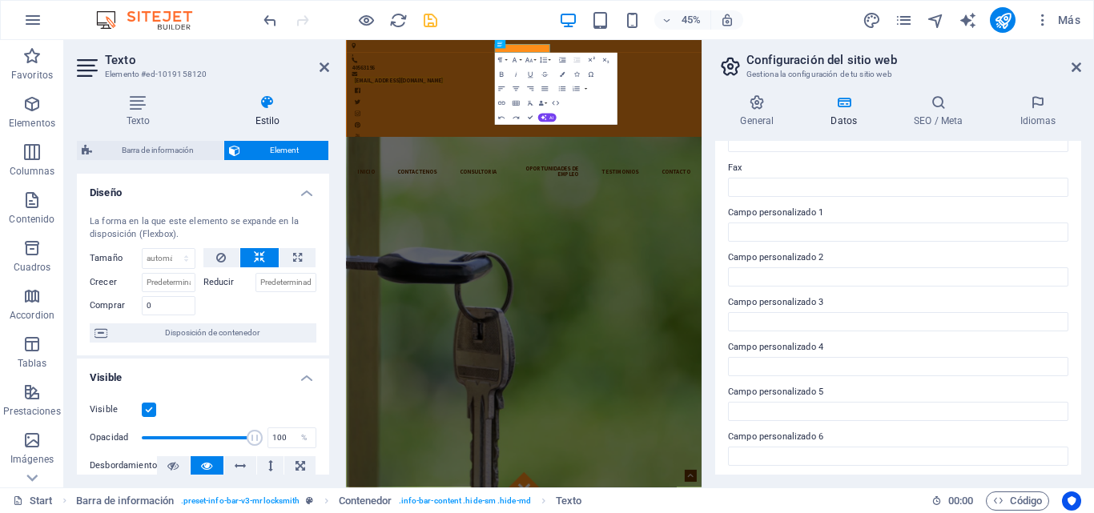
scroll to position [436, 0]
click at [938, 106] on icon at bounding box center [938, 102] width 99 height 16
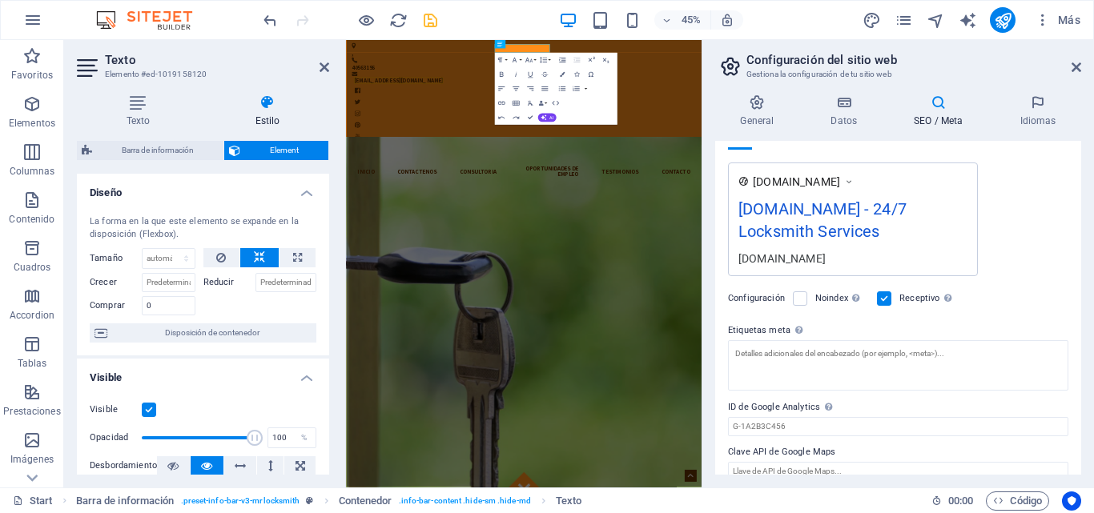
scroll to position [256, 0]
click at [1077, 67] on icon at bounding box center [1076, 67] width 10 height 13
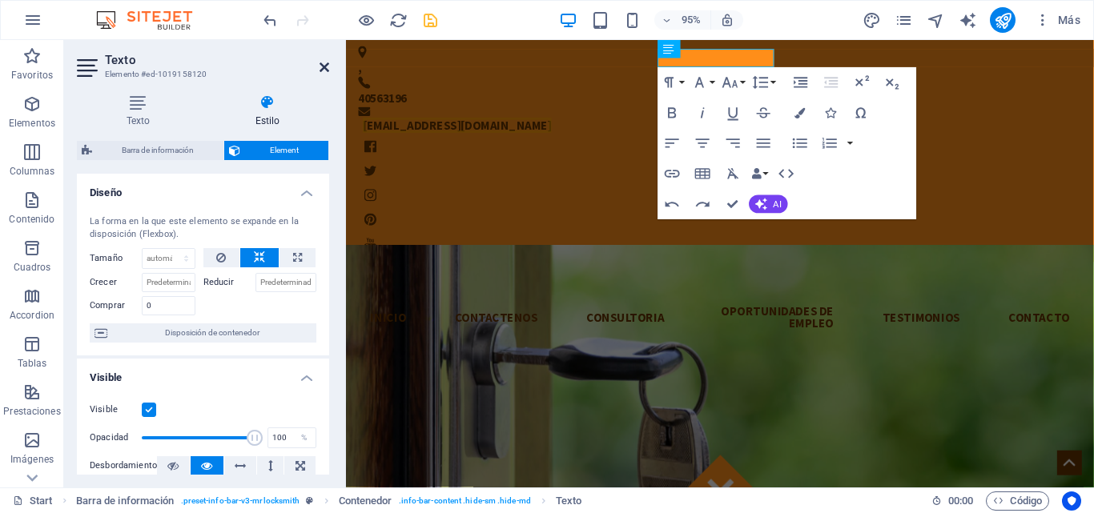
click at [320, 66] on icon at bounding box center [324, 67] width 10 height 13
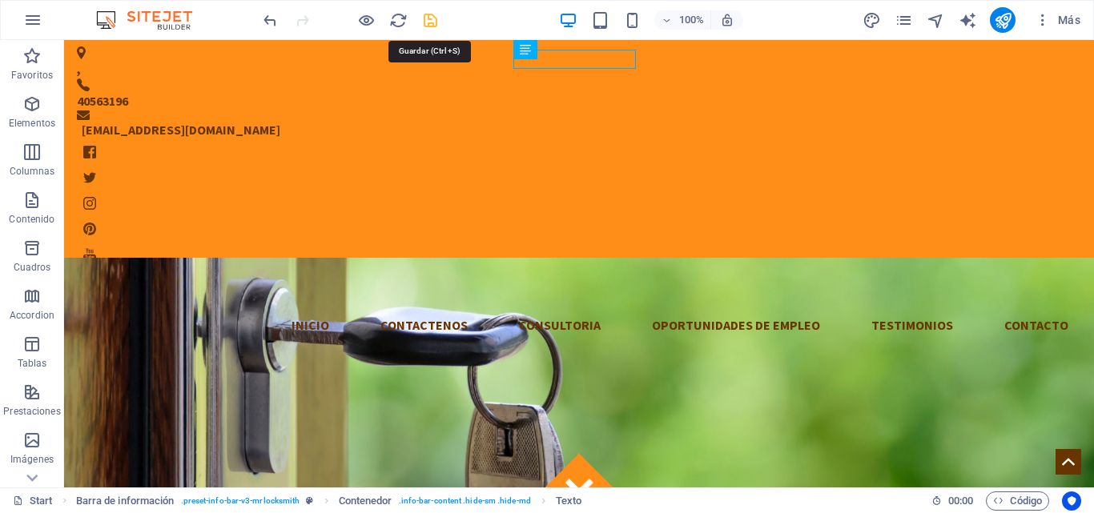
click at [428, 22] on icon "save" at bounding box center [430, 20] width 18 height 18
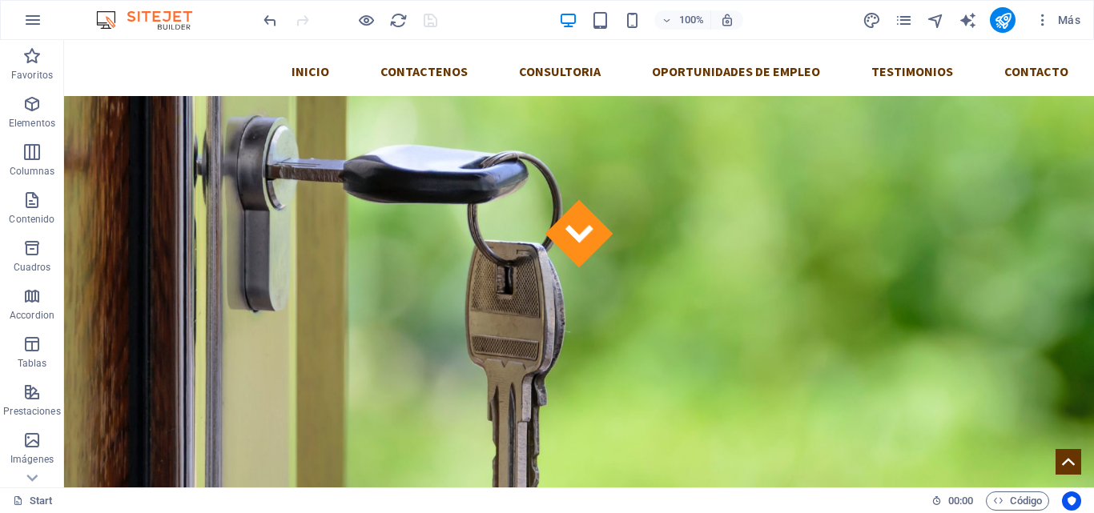
scroll to position [262, 0]
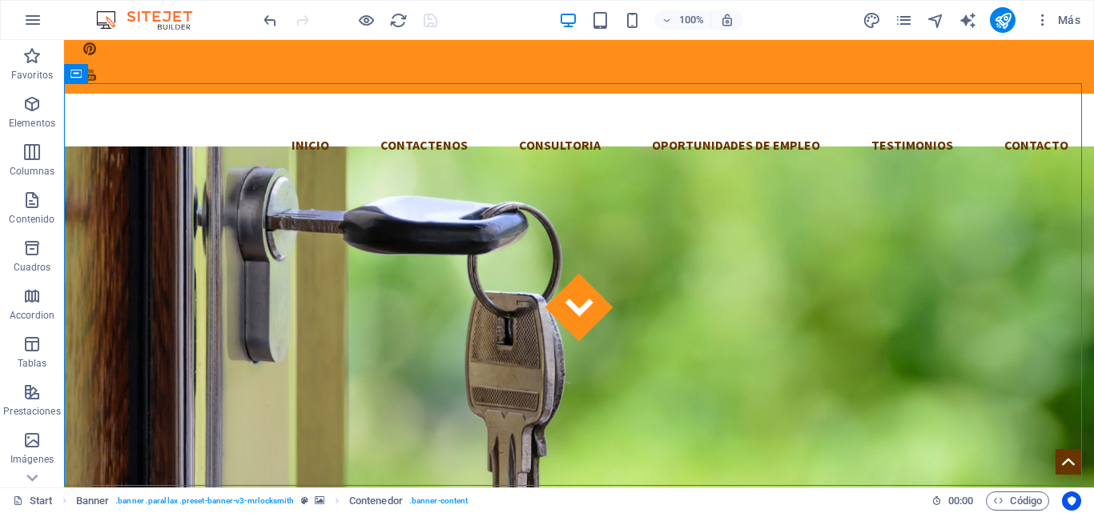
scroll to position [205, 0]
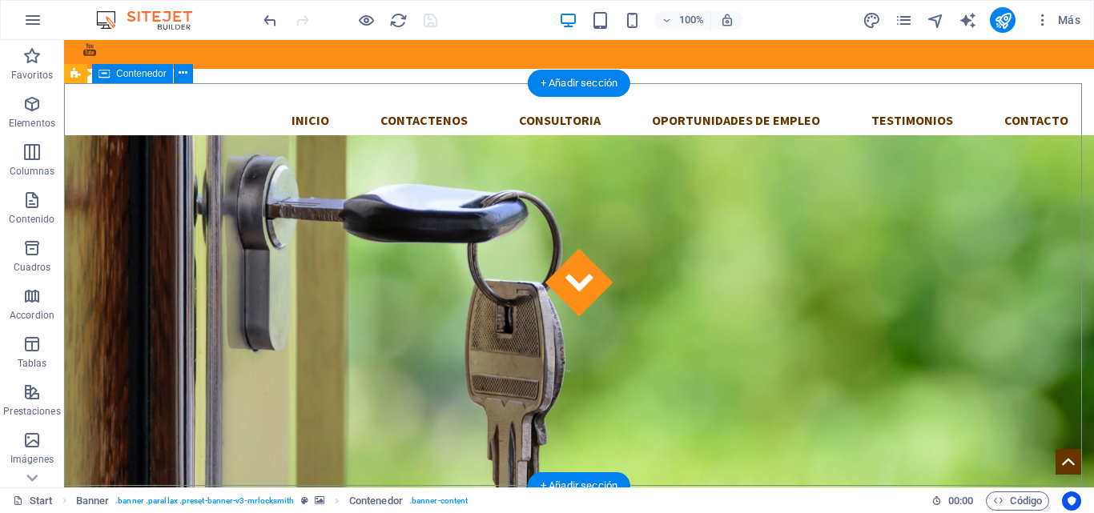
click at [144, 77] on span "Contenedor" at bounding box center [141, 74] width 50 height 10
click at [133, 74] on span "Contenedor" at bounding box center [141, 74] width 50 height 10
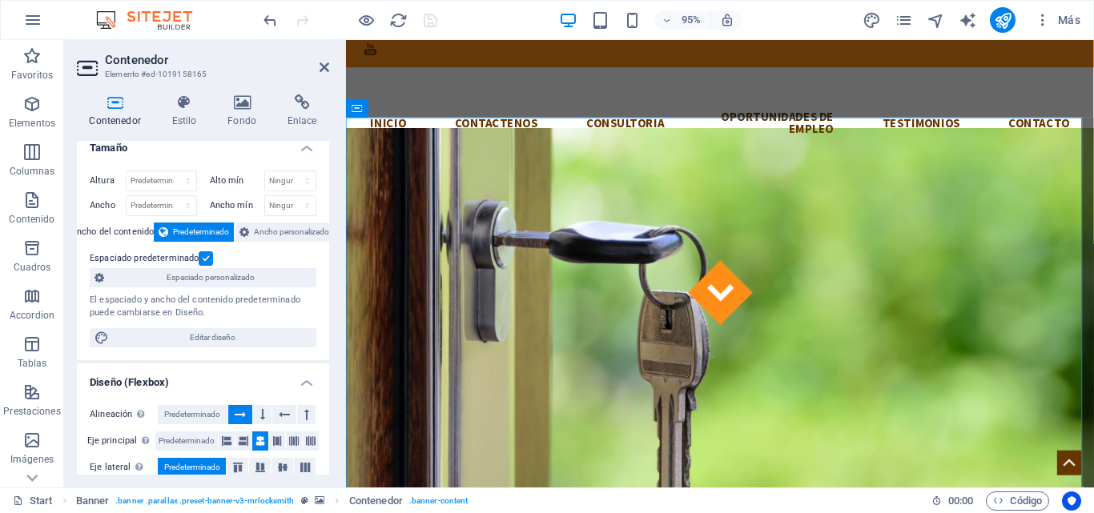
scroll to position [0, 0]
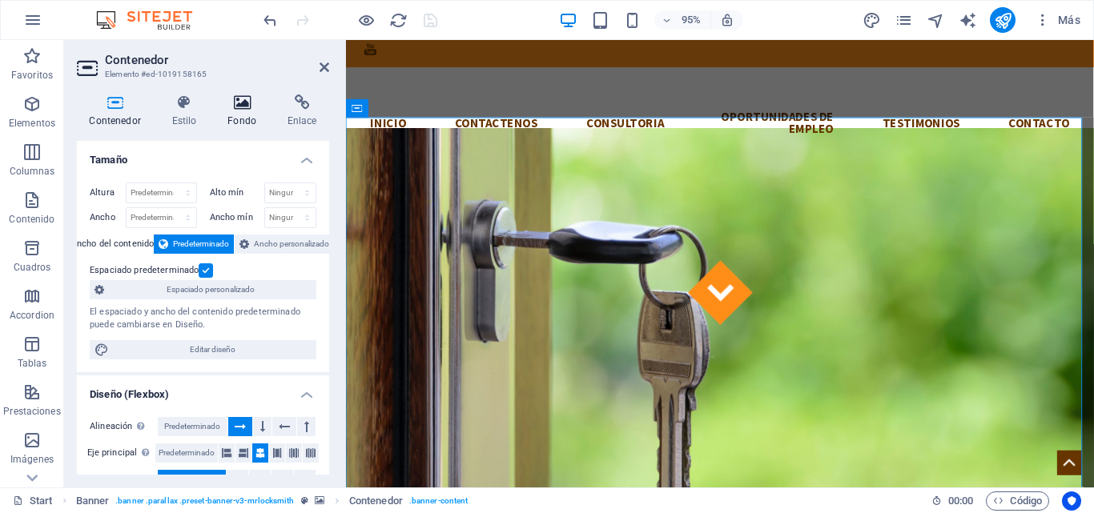
click at [232, 101] on icon at bounding box center [242, 102] width 54 height 16
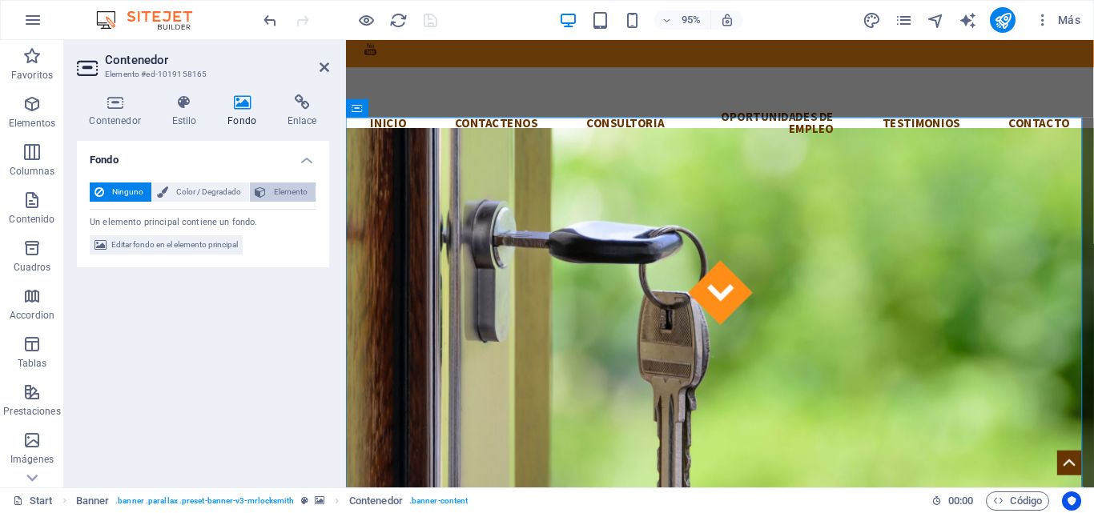
click at [275, 195] on span "Elemento" at bounding box center [291, 192] width 40 height 19
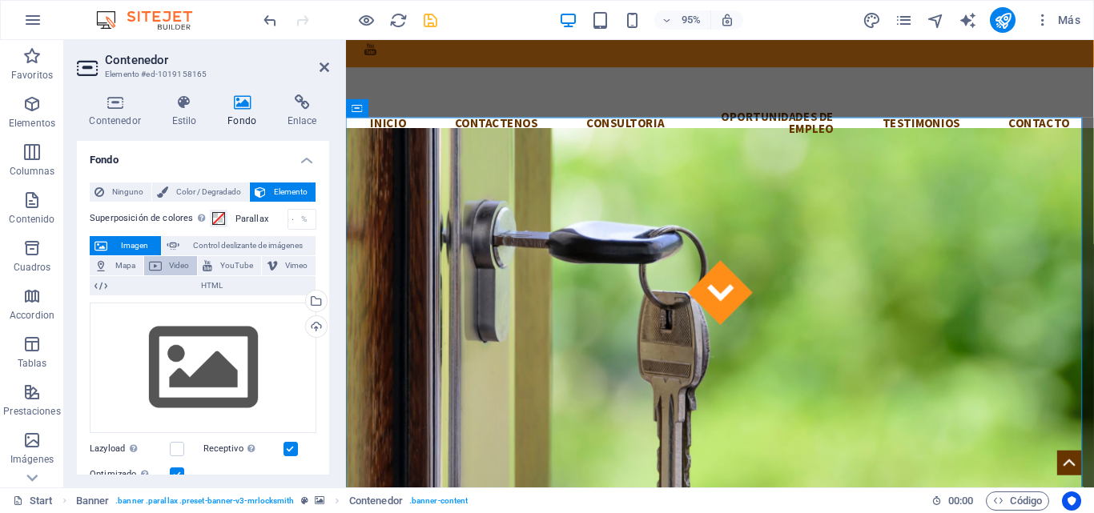
click at [172, 263] on span "Video" at bounding box center [180, 265] width 26 height 19
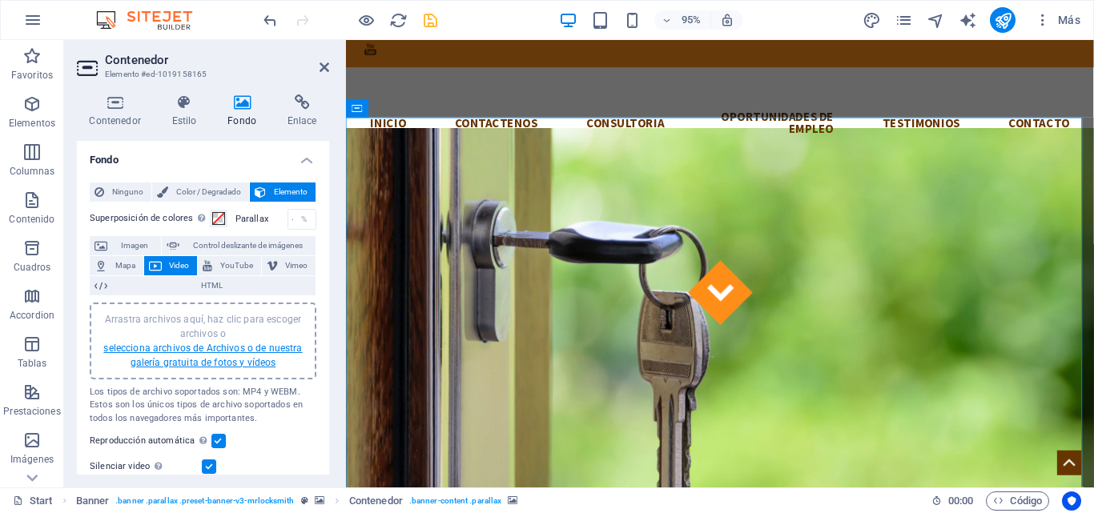
click at [204, 361] on link "selecciona archivos de Archivos o de nuestra galería gratuita de fotos y vídeos" at bounding box center [202, 356] width 199 height 26
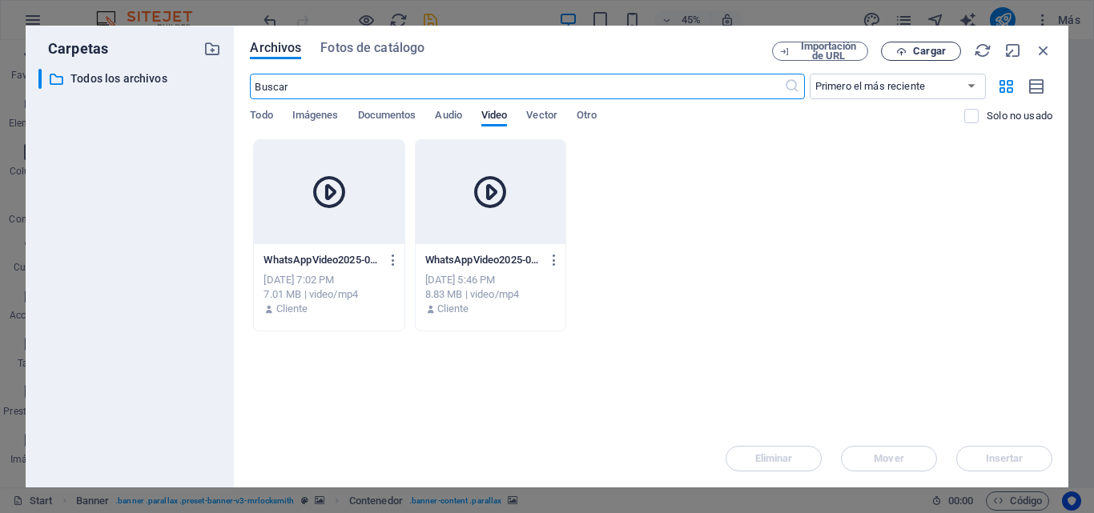
click at [917, 50] on span "Cargar" at bounding box center [929, 51] width 33 height 10
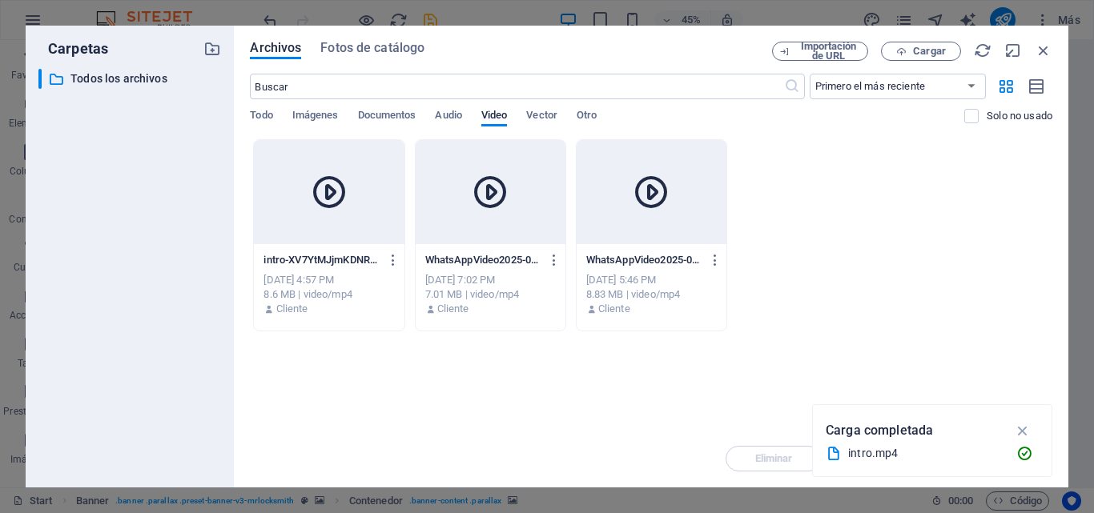
click at [335, 219] on div at bounding box center [329, 192] width 150 height 104
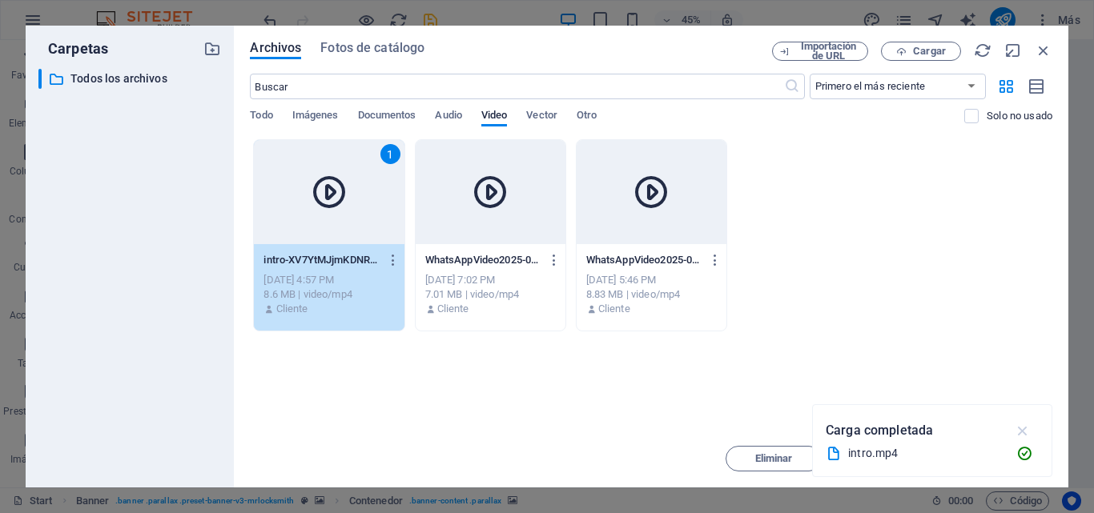
click at [1020, 433] on icon "button" at bounding box center [1023, 431] width 18 height 18
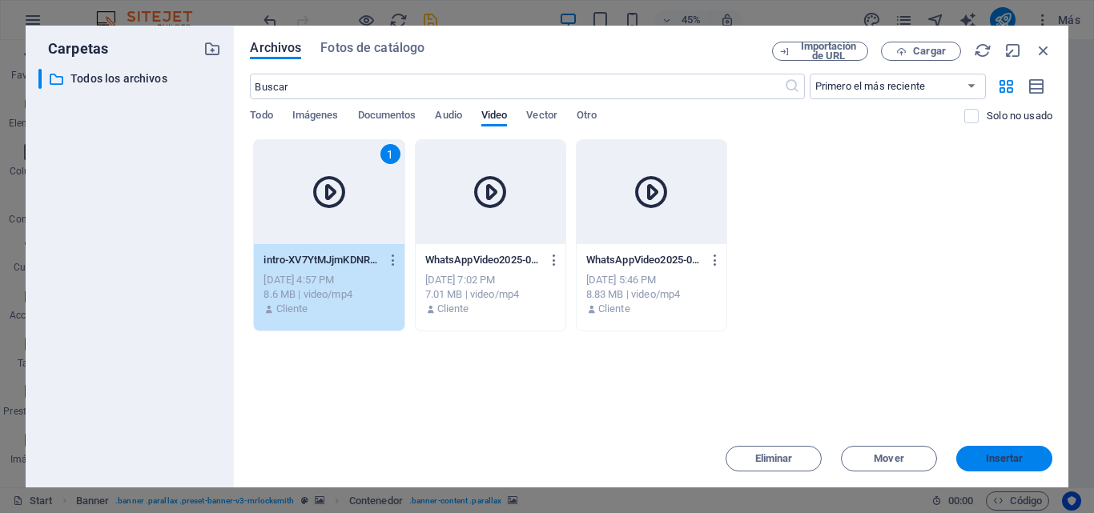
click at [988, 457] on span "Insertar" at bounding box center [1005, 459] width 38 height 10
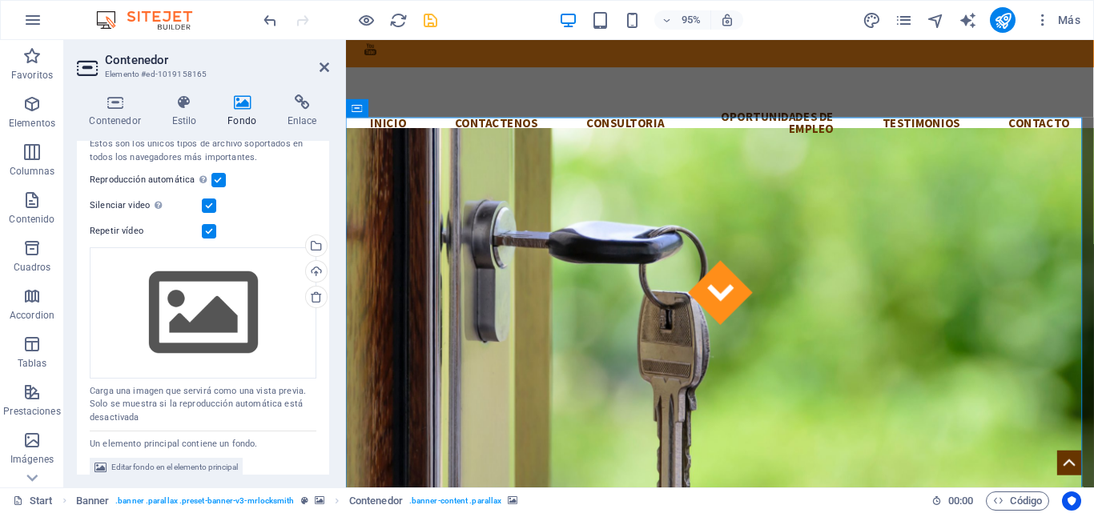
scroll to position [263, 0]
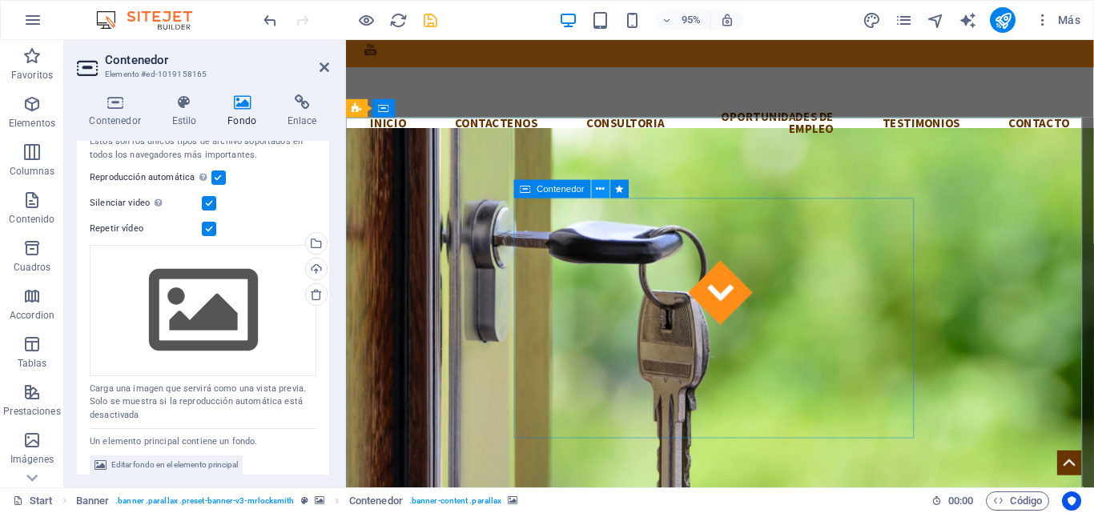
click at [601, 194] on icon at bounding box center [600, 189] width 8 height 16
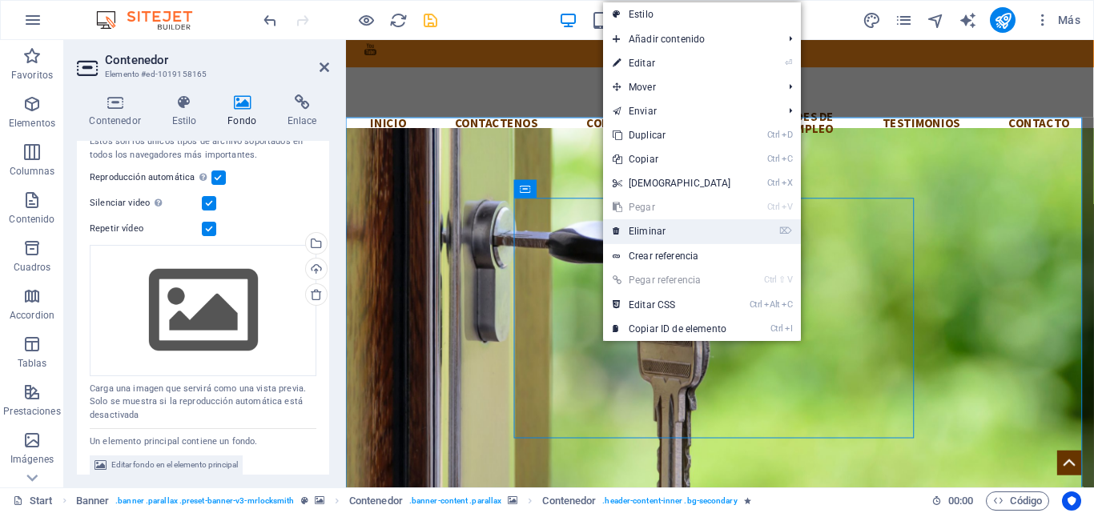
click at [647, 231] on link "⌦ Eliminar" at bounding box center [672, 231] width 138 height 24
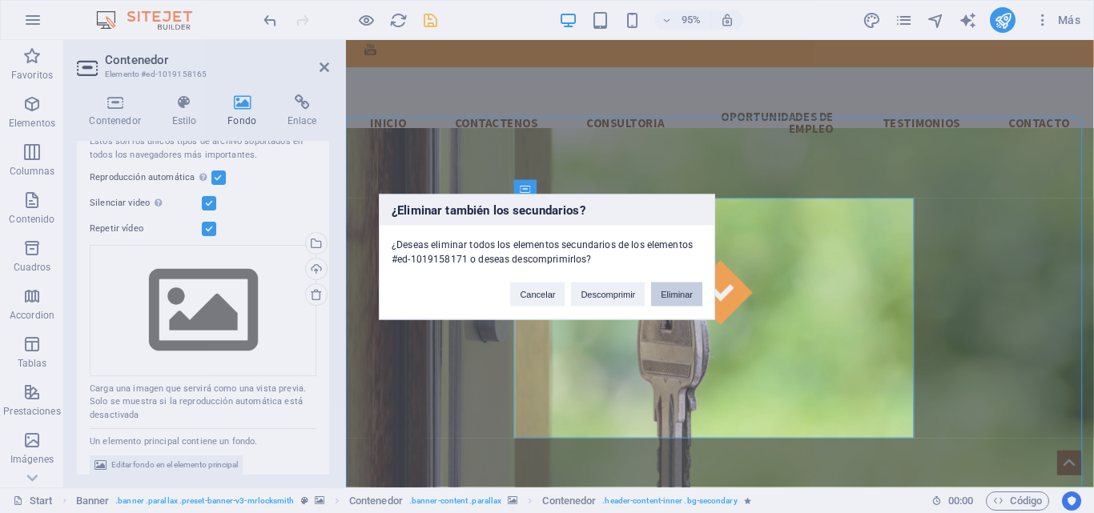
click at [680, 288] on button "Eliminar" at bounding box center [676, 294] width 51 height 24
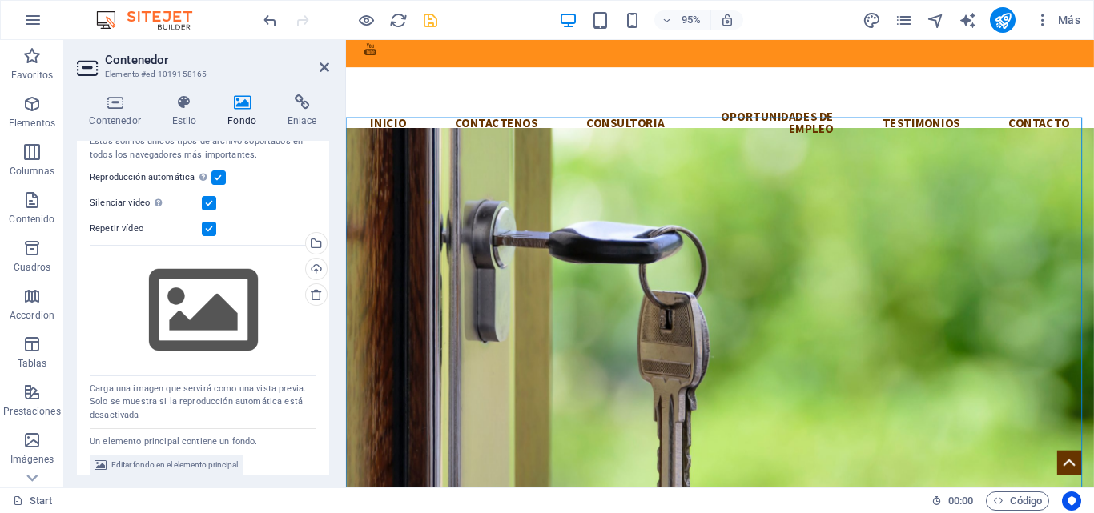
scroll to position [0, 0]
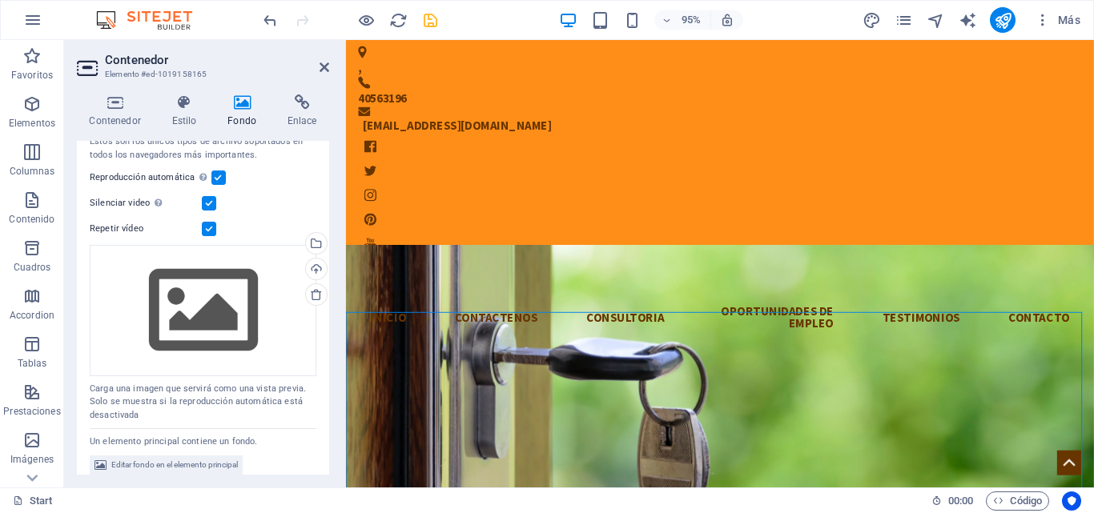
click at [222, 177] on label at bounding box center [218, 178] width 14 height 14
click at [0, 0] on input "Reproducción automática La reproducción automática solo está disponible si sile…" at bounding box center [0, 0] width 0 height 0
click at [210, 201] on label at bounding box center [209, 203] width 14 height 14
click at [0, 0] on input "Silenciar video La reproducción automática estará disponible si silenciado está…" at bounding box center [0, 0] width 0 height 0
click at [217, 180] on label at bounding box center [218, 178] width 14 height 14
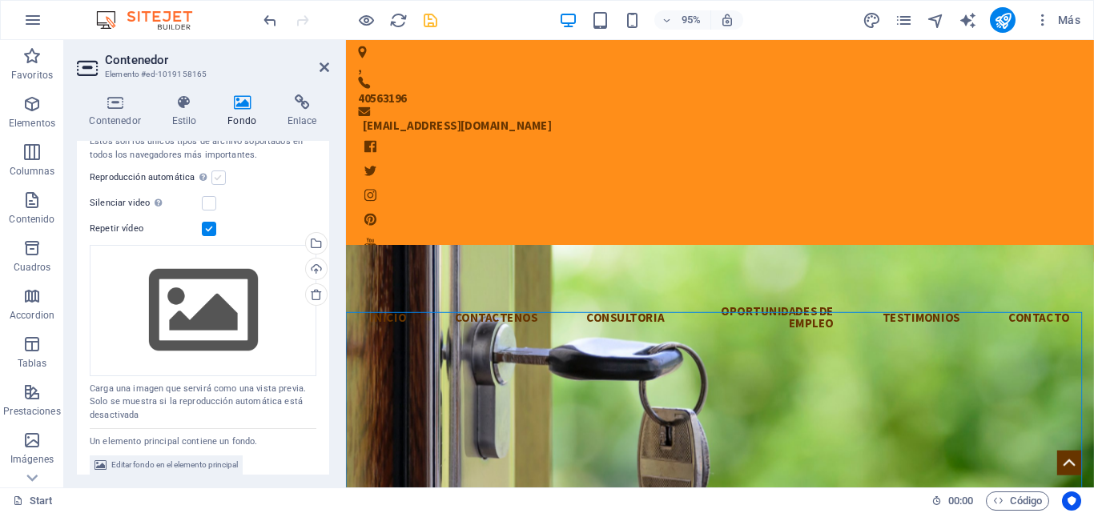
click at [0, 0] on input "Reproducción automática La reproducción automática solo está disponible si sile…" at bounding box center [0, 0] width 0 height 0
click at [210, 207] on label at bounding box center [209, 203] width 14 height 14
click at [0, 0] on input "Silenciar video La reproducción automática estará disponible si silenciado está…" at bounding box center [0, 0] width 0 height 0
click at [219, 179] on label at bounding box center [218, 178] width 14 height 14
click at [0, 0] on input "Reproducción automática La reproducción automática solo está disponible si sile…" at bounding box center [0, 0] width 0 height 0
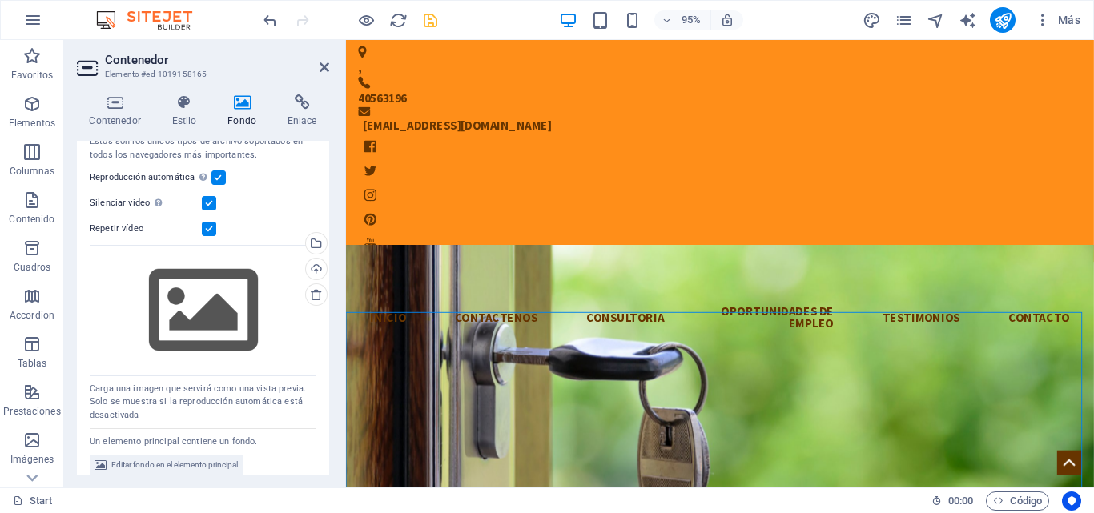
click at [330, 68] on aside "Contenedor Elemento #ed-1019158165 Contenedor Estilo Fondo Enlace Tamaño Altura…" at bounding box center [205, 264] width 282 height 448
click at [323, 68] on icon at bounding box center [324, 67] width 10 height 13
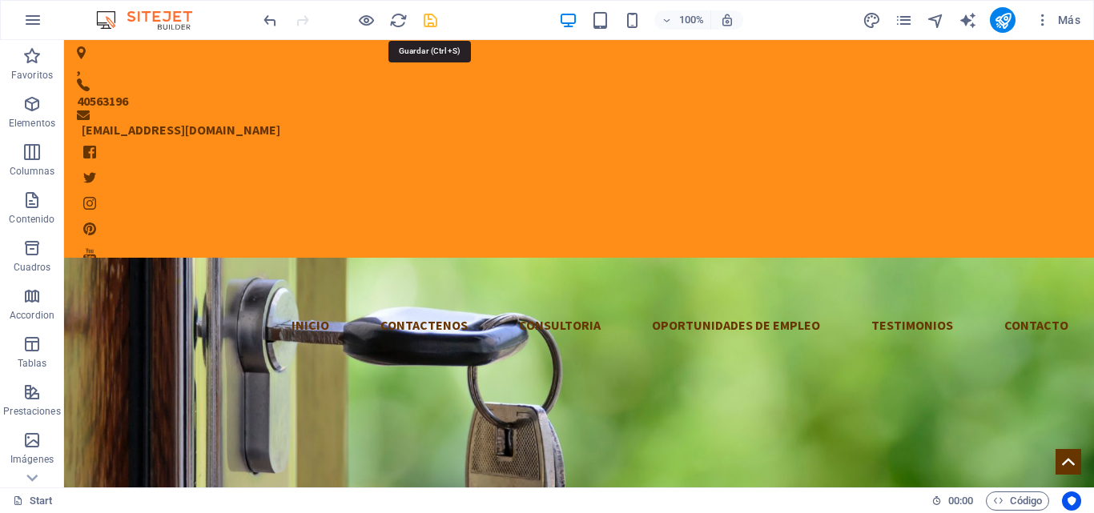
click at [432, 26] on icon "save" at bounding box center [430, 20] width 18 height 18
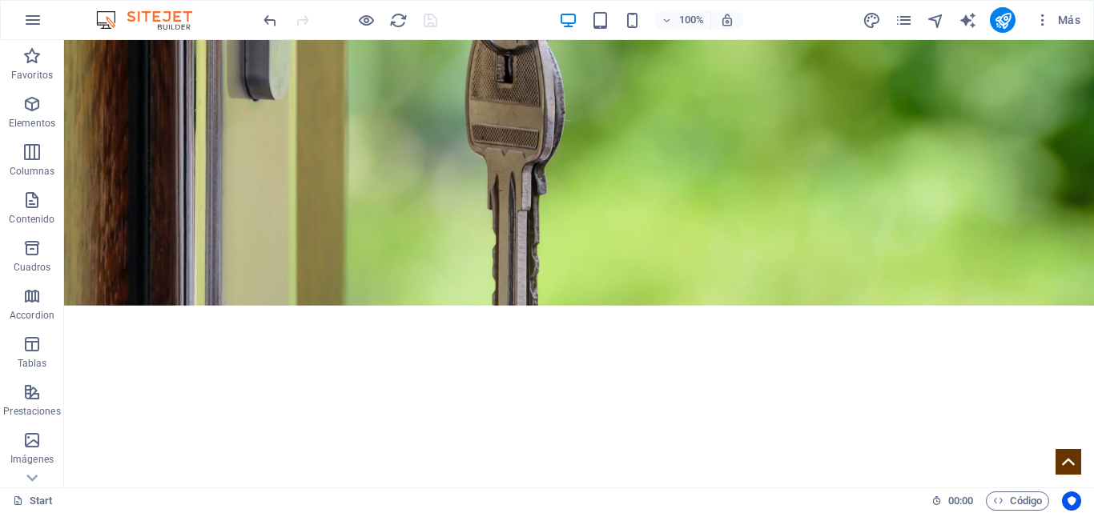
scroll to position [644, 0]
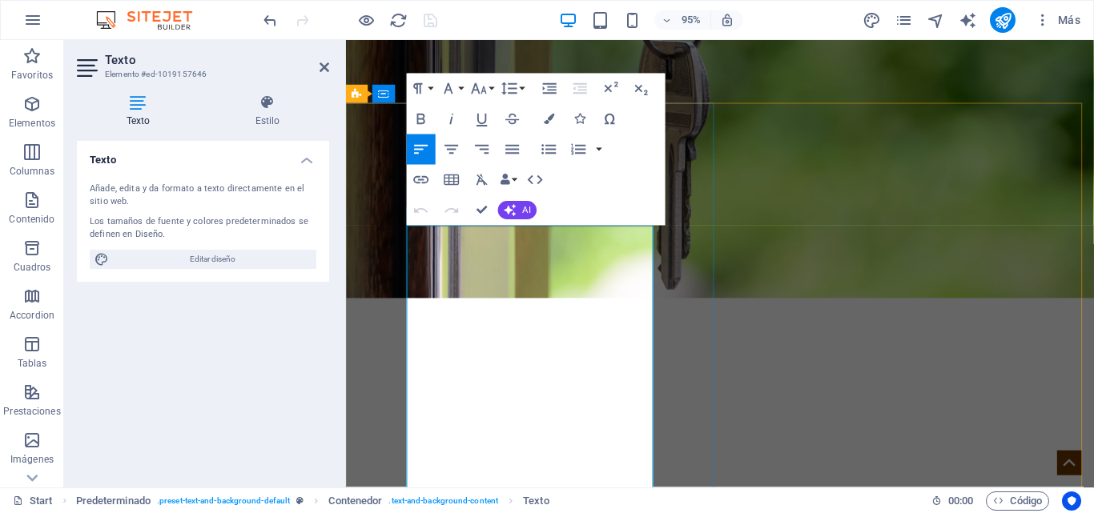
drag, startPoint x: 412, startPoint y: 246, endPoint x: 616, endPoint y: 491, distance: 318.4
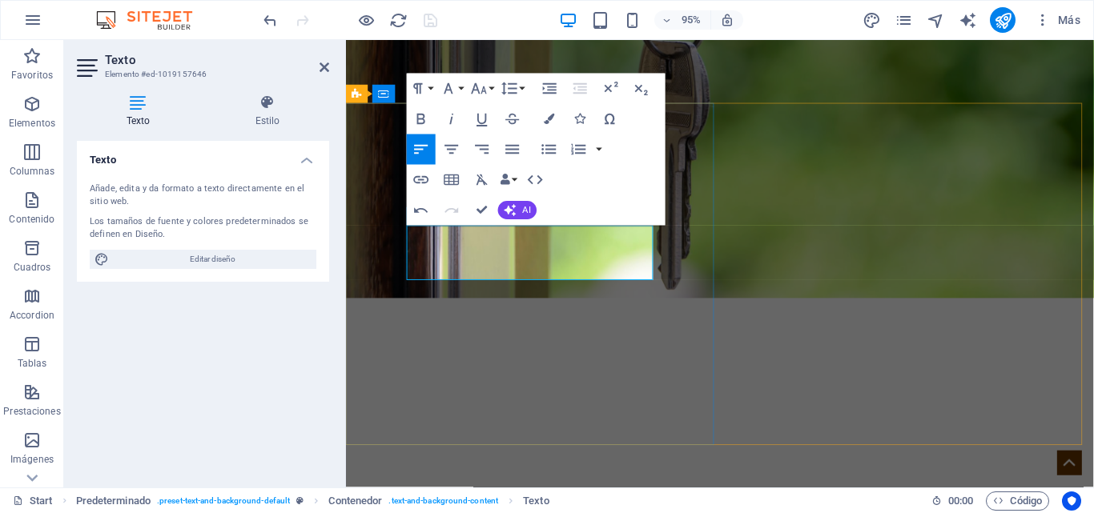
drag, startPoint x: 412, startPoint y: 243, endPoint x: 460, endPoint y: 284, distance: 63.0
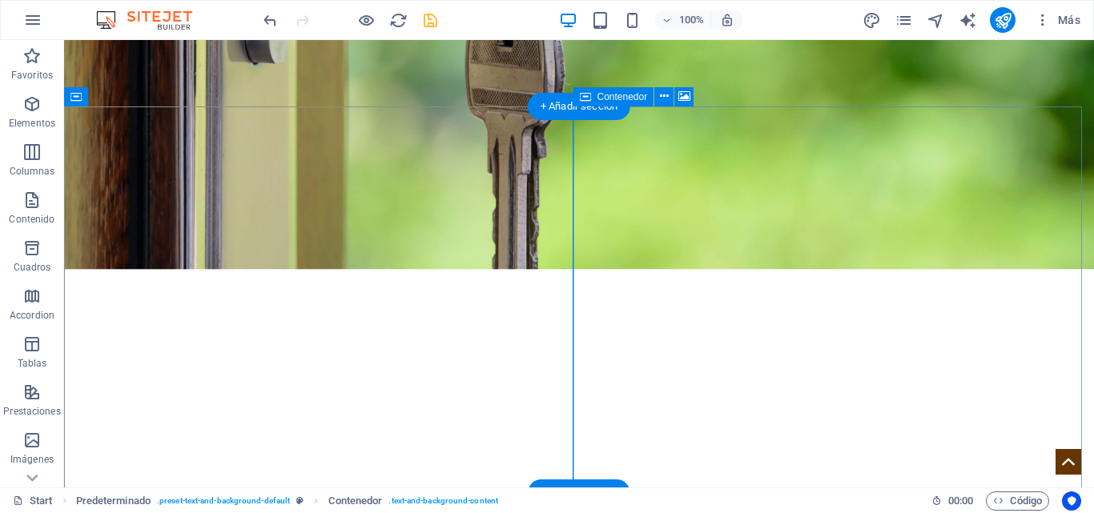
scroll to position [584, 0]
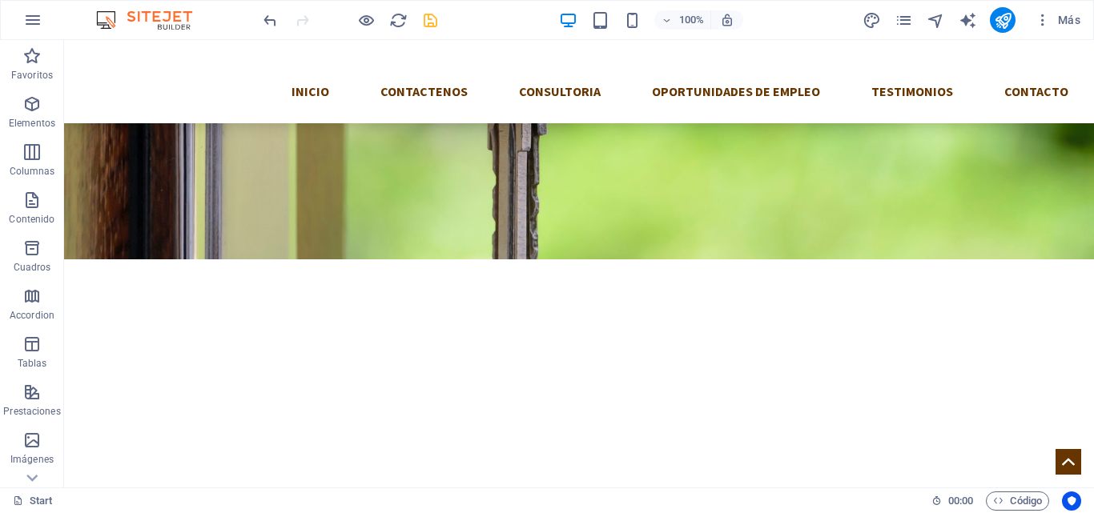
scroll to position [687, 0]
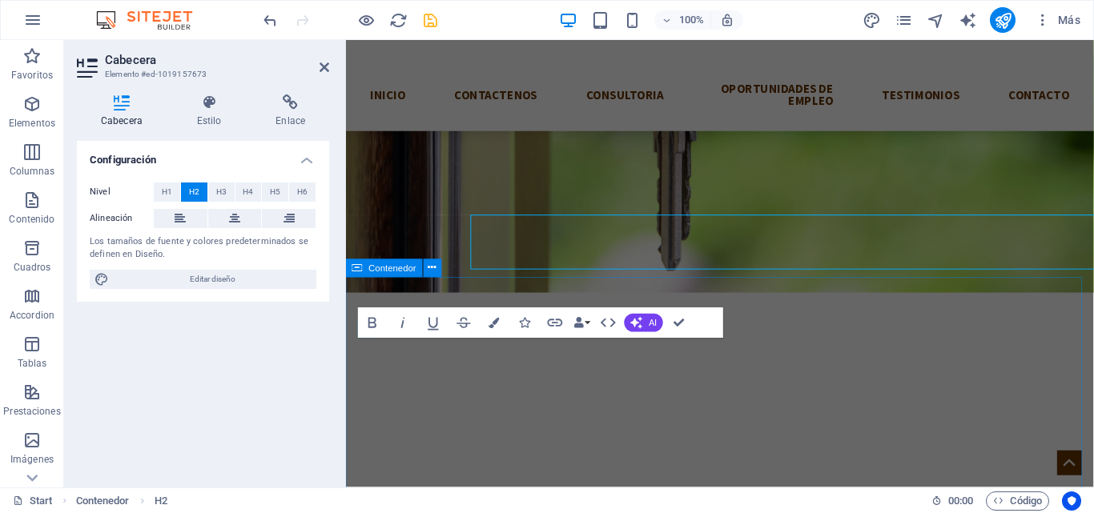
scroll to position [708, 0]
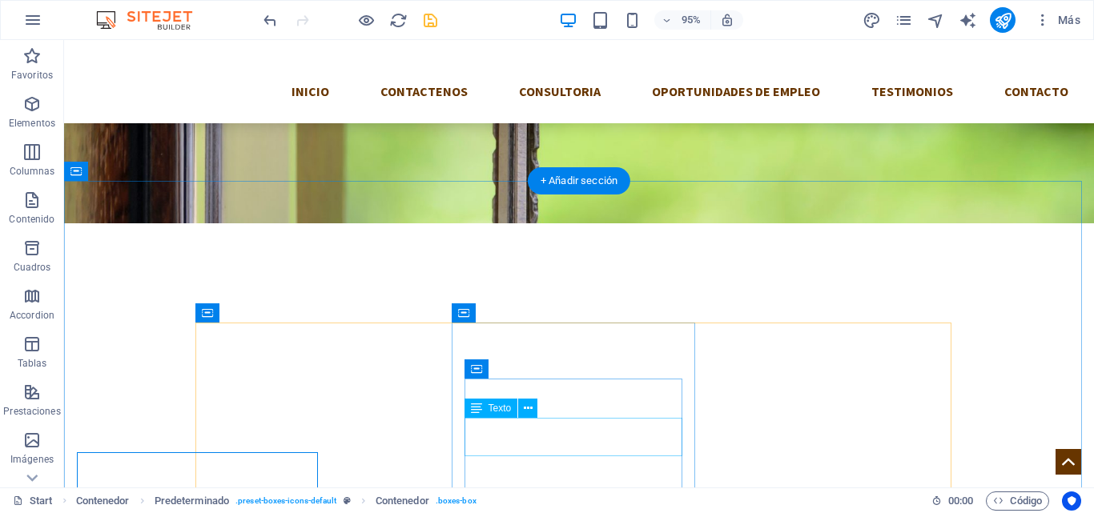
scroll to position [687, 0]
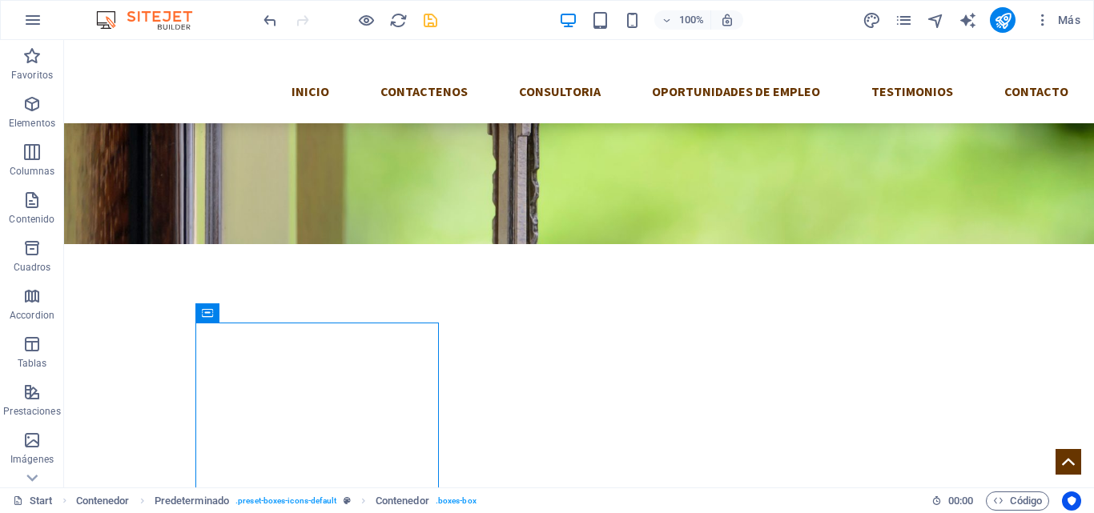
click at [428, 30] on div at bounding box center [349, 20] width 179 height 26
click at [428, 26] on icon "save" at bounding box center [430, 20] width 18 height 18
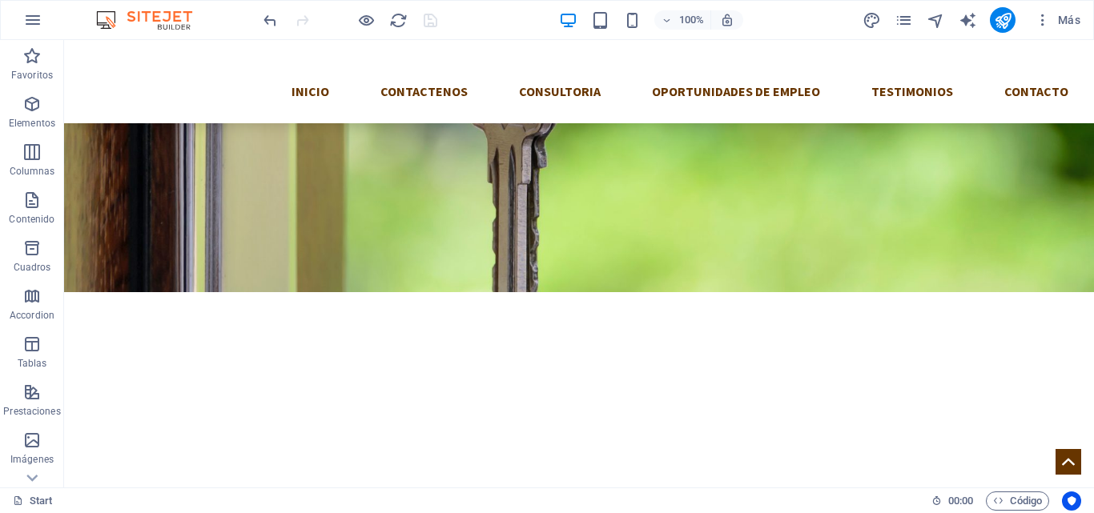
scroll to position [632, 0]
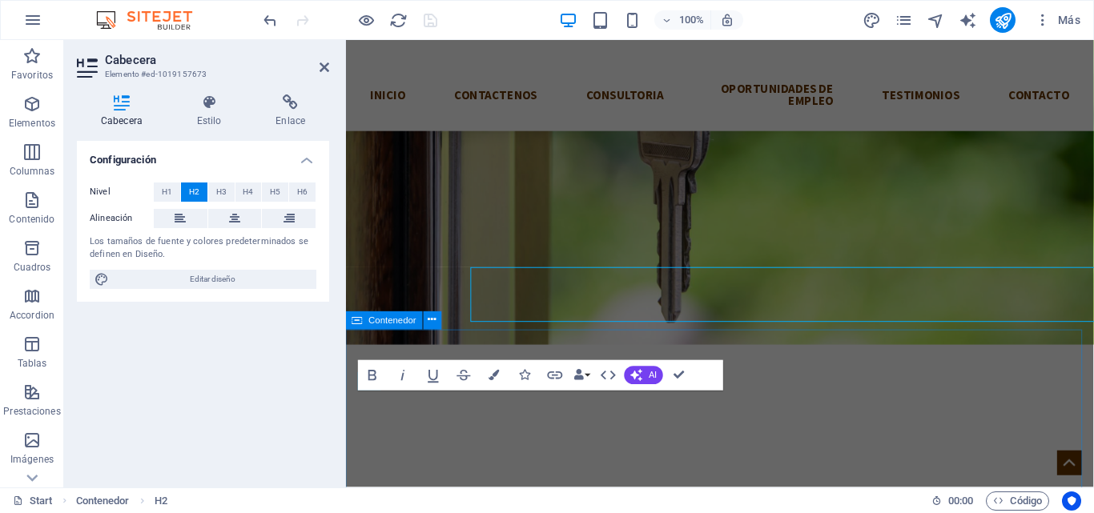
scroll to position [652, 0]
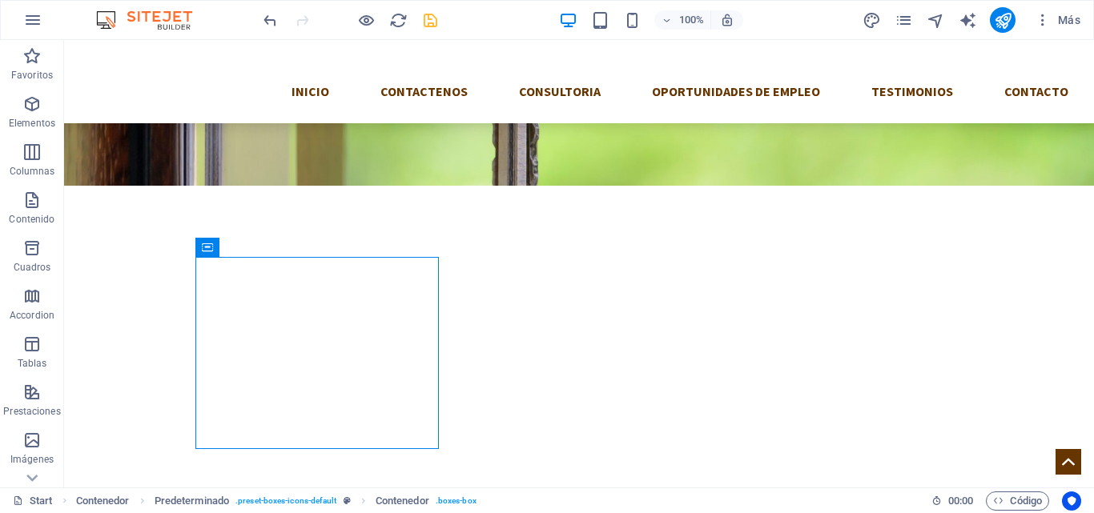
scroll to position [761, 0]
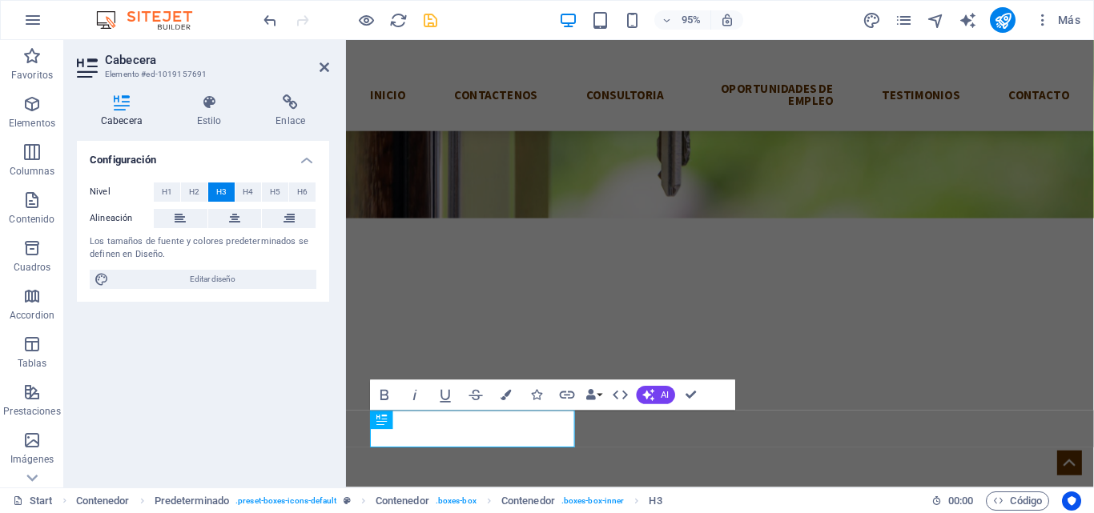
scroll to position [757, 0]
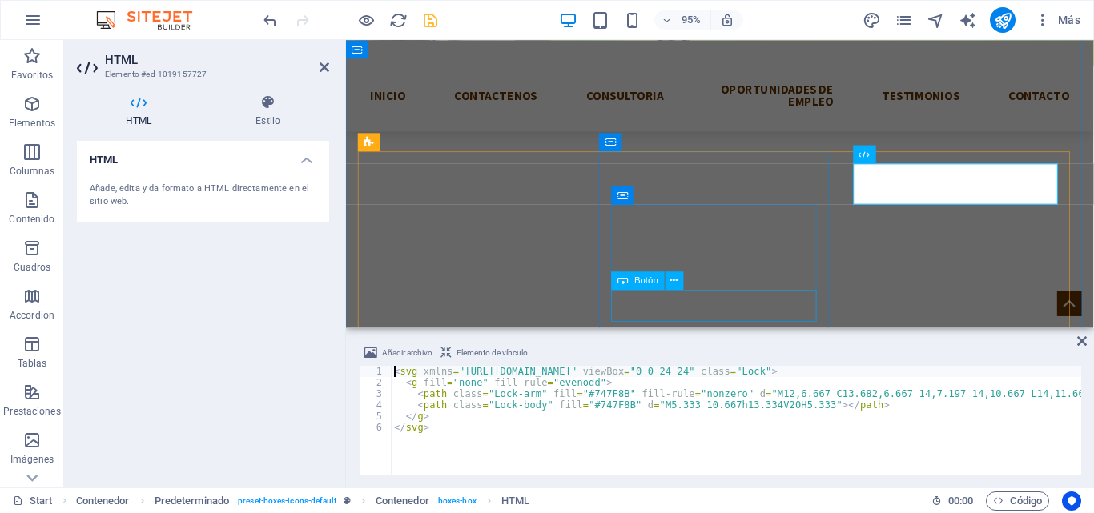
scroll to position [935, 0]
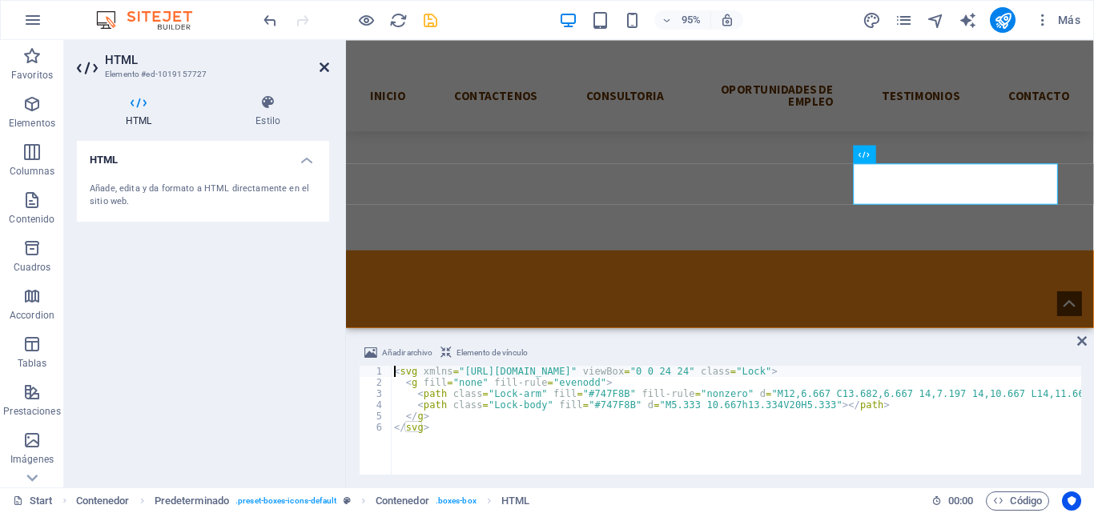
click at [323, 64] on icon at bounding box center [324, 67] width 10 height 13
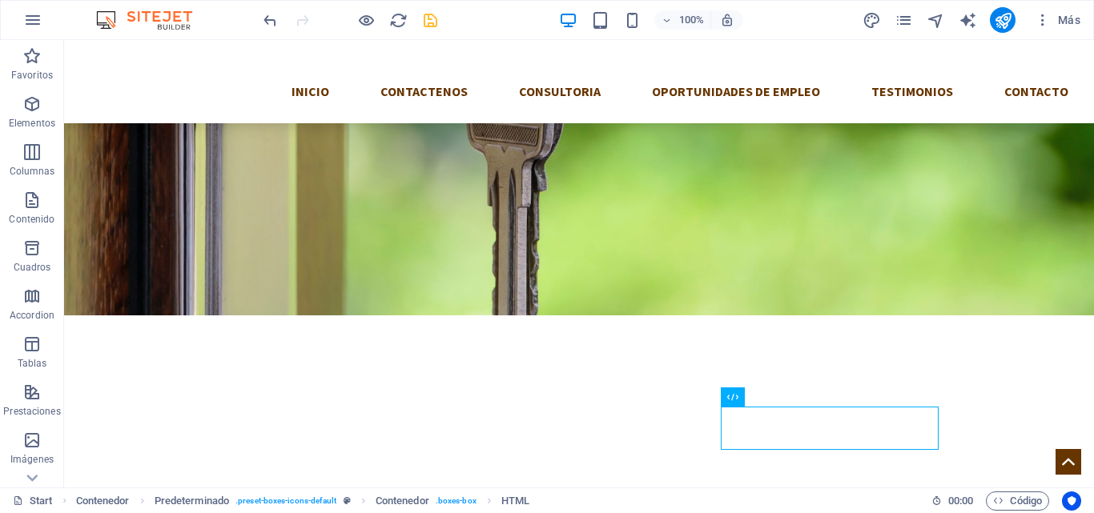
scroll to position [600, 0]
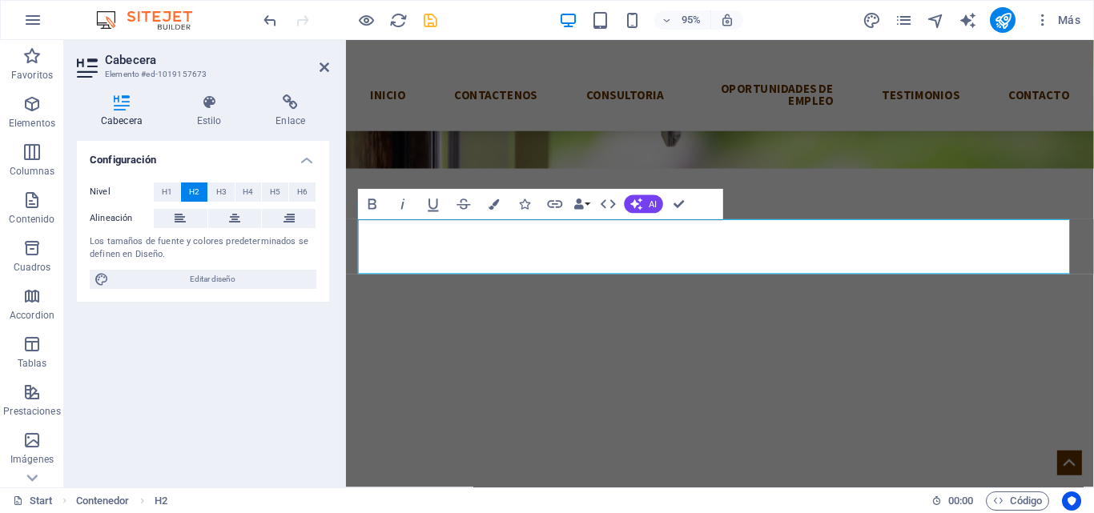
scroll to position [833, 0]
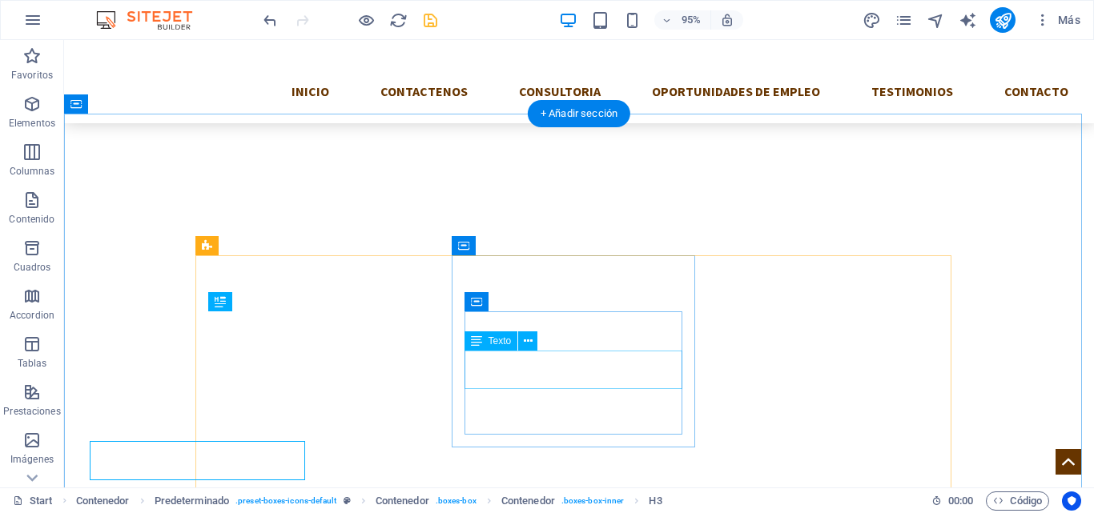
scroll to position [754, 0]
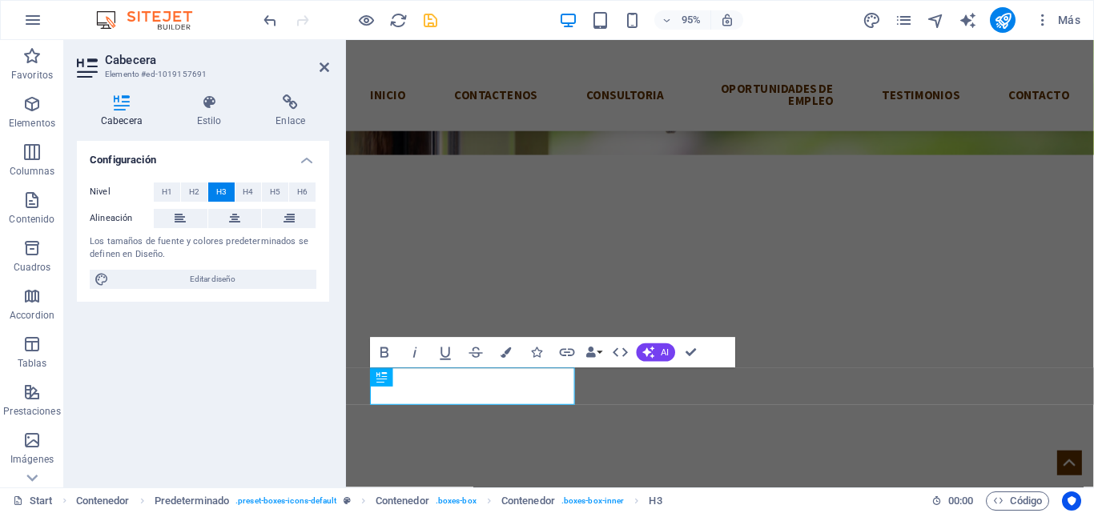
scroll to position [787, 0]
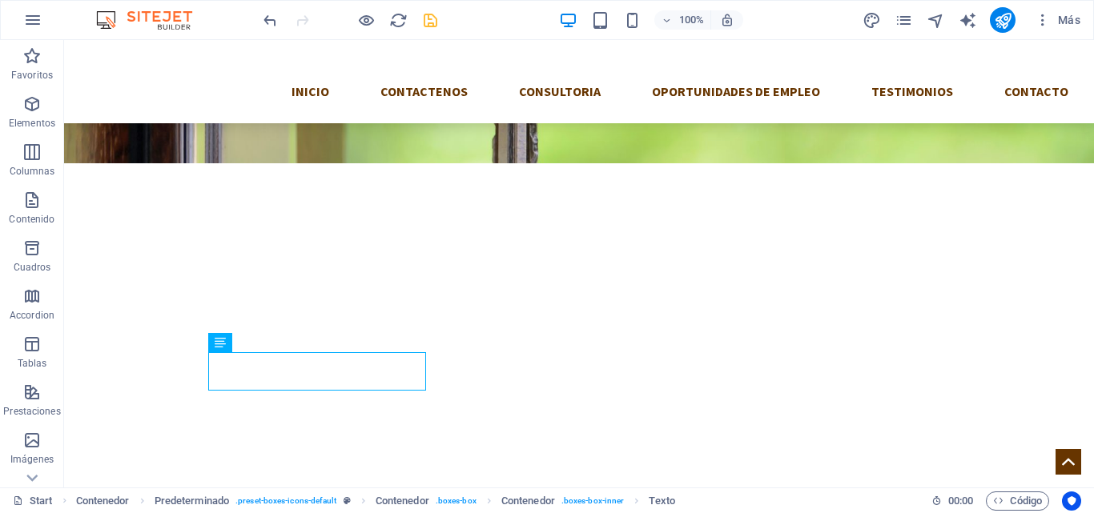
scroll to position [753, 0]
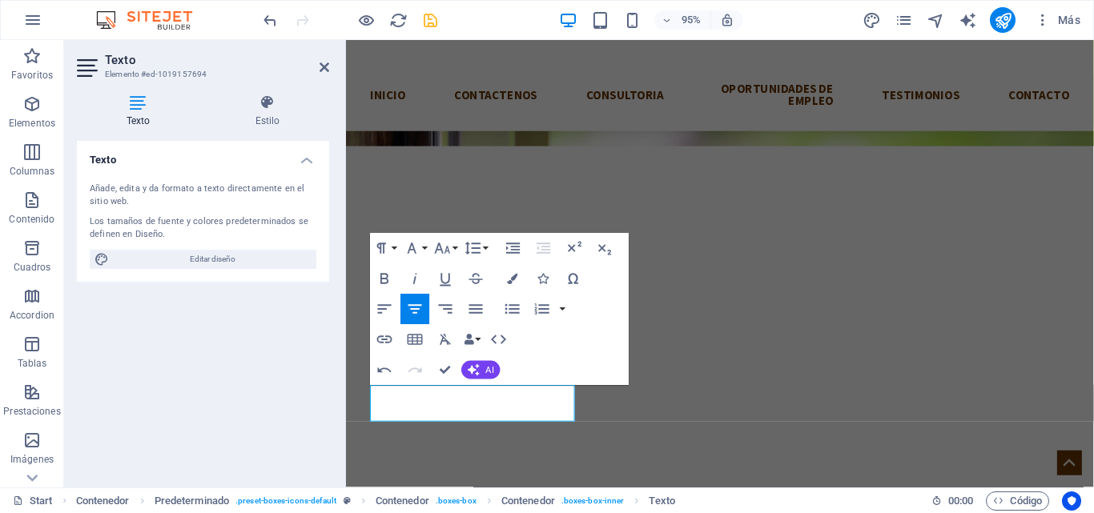
scroll to position [831, 0]
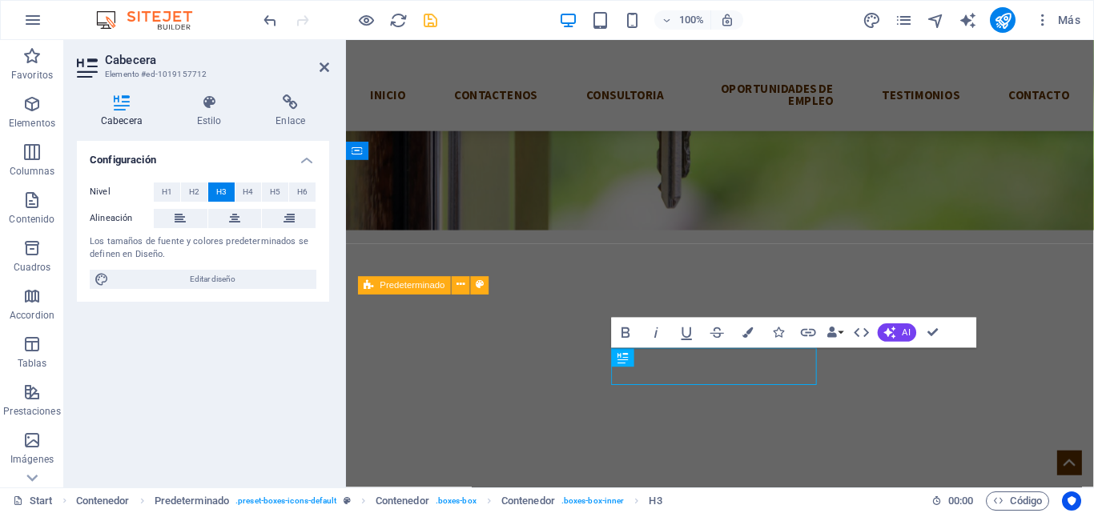
scroll to position [831, 0]
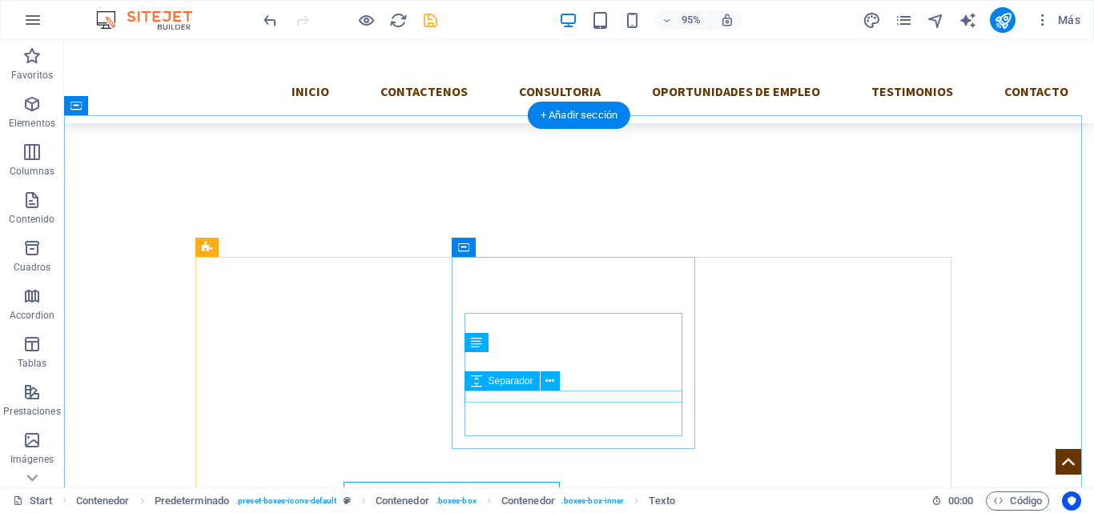
scroll to position [753, 0]
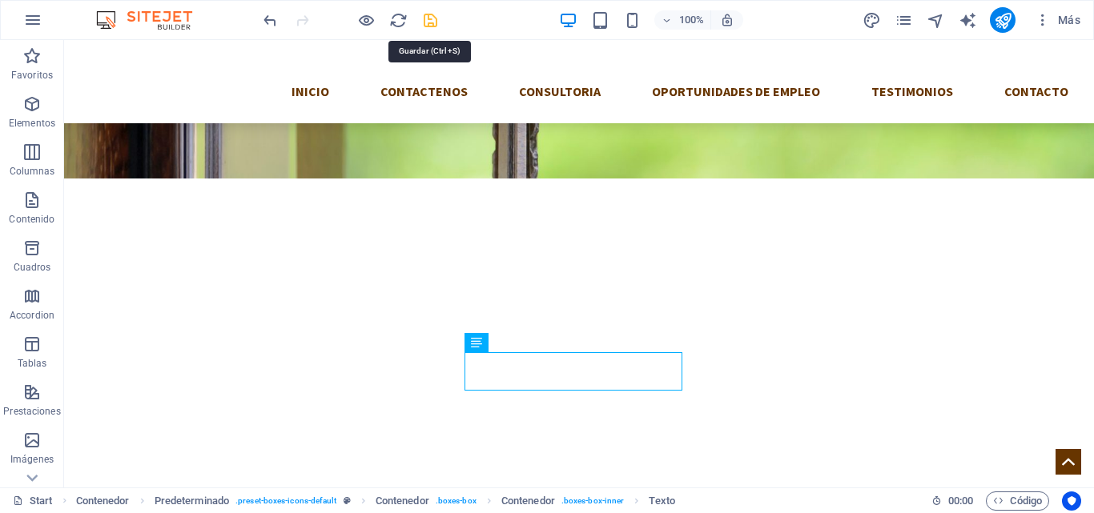
click at [437, 16] on icon "save" at bounding box center [430, 20] width 18 height 18
